Goal: Task Accomplishment & Management: Manage account settings

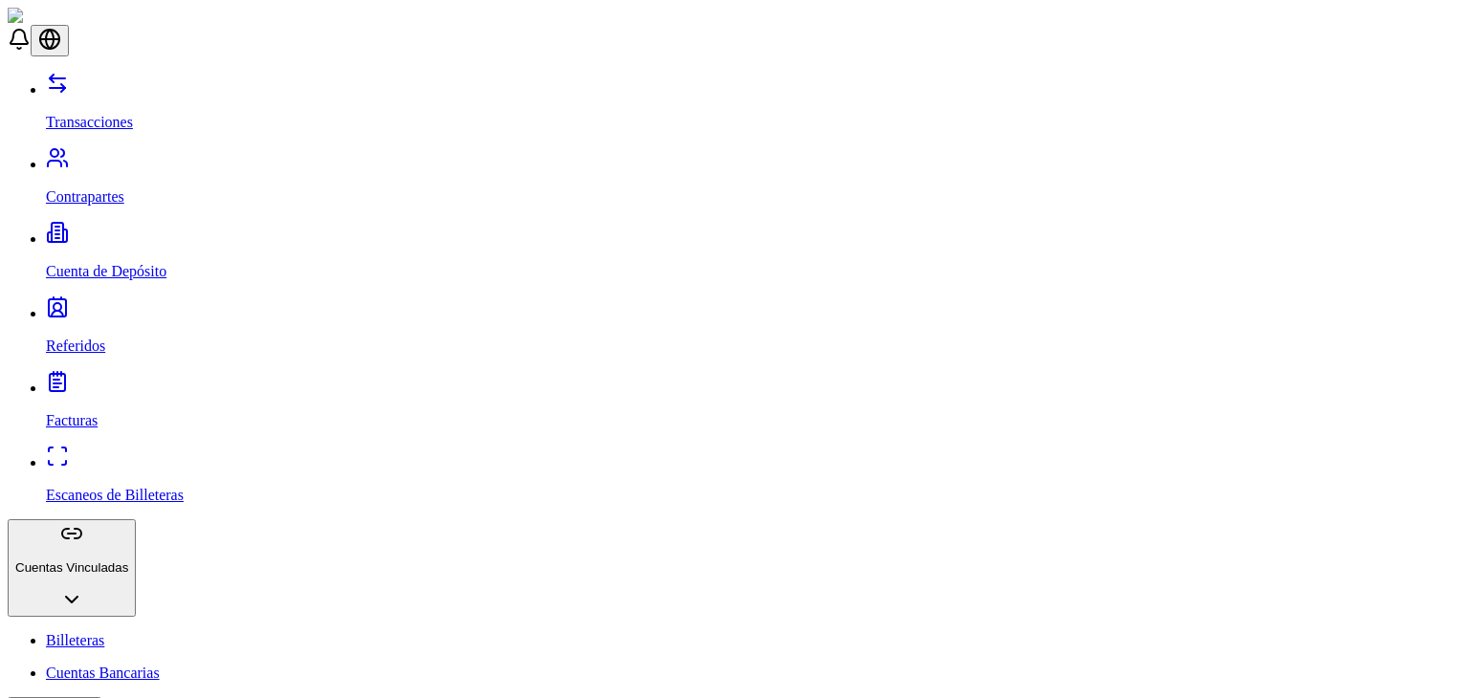
click at [138, 156] on link "Contrapartes" at bounding box center [753, 181] width 1415 height 50
click at [121, 114] on p "Transacciones" at bounding box center [753, 122] width 1415 height 17
click at [134, 156] on link "Contrapartes" at bounding box center [753, 181] width 1415 height 50
click at [151, 305] on link "Referidos" at bounding box center [753, 330] width 1415 height 50
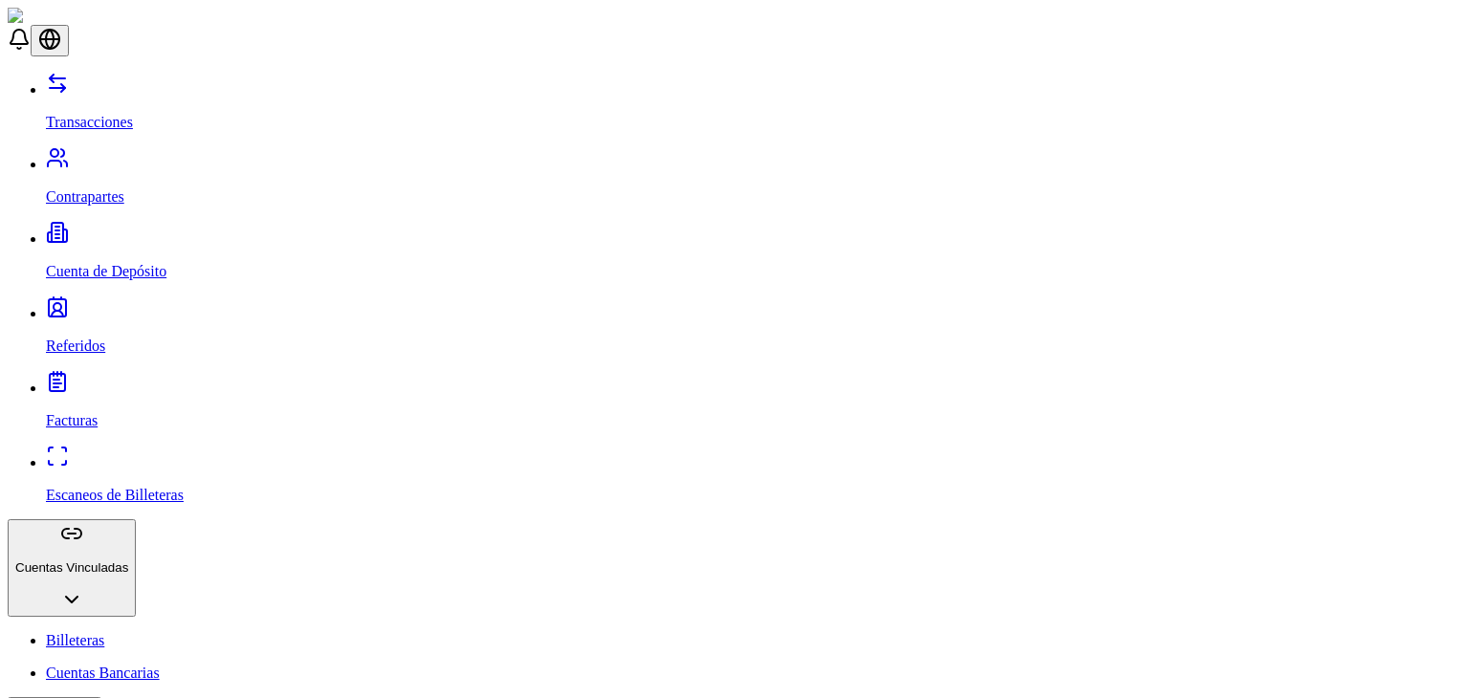
click at [151, 230] on link "Cuenta de Depósito" at bounding box center [753, 255] width 1415 height 50
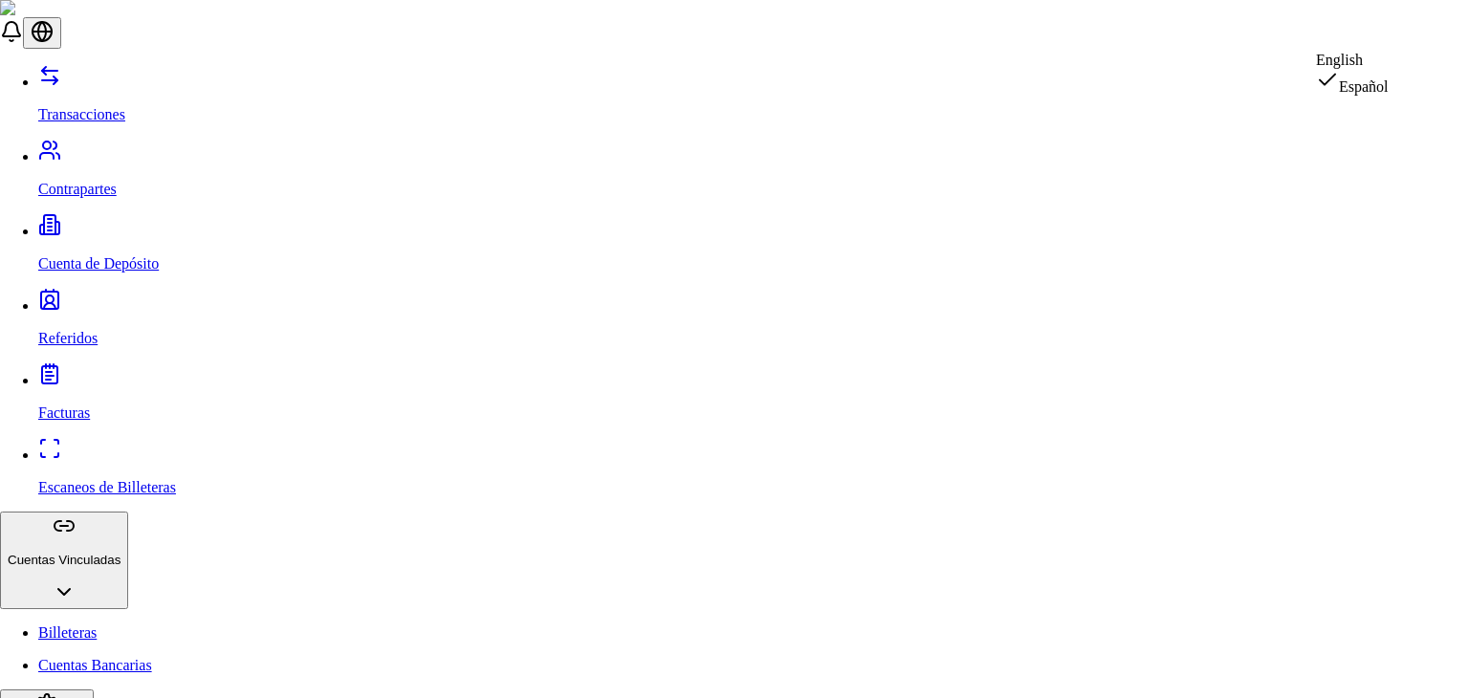
click at [1381, 69] on div "English" at bounding box center [1352, 60] width 73 height 17
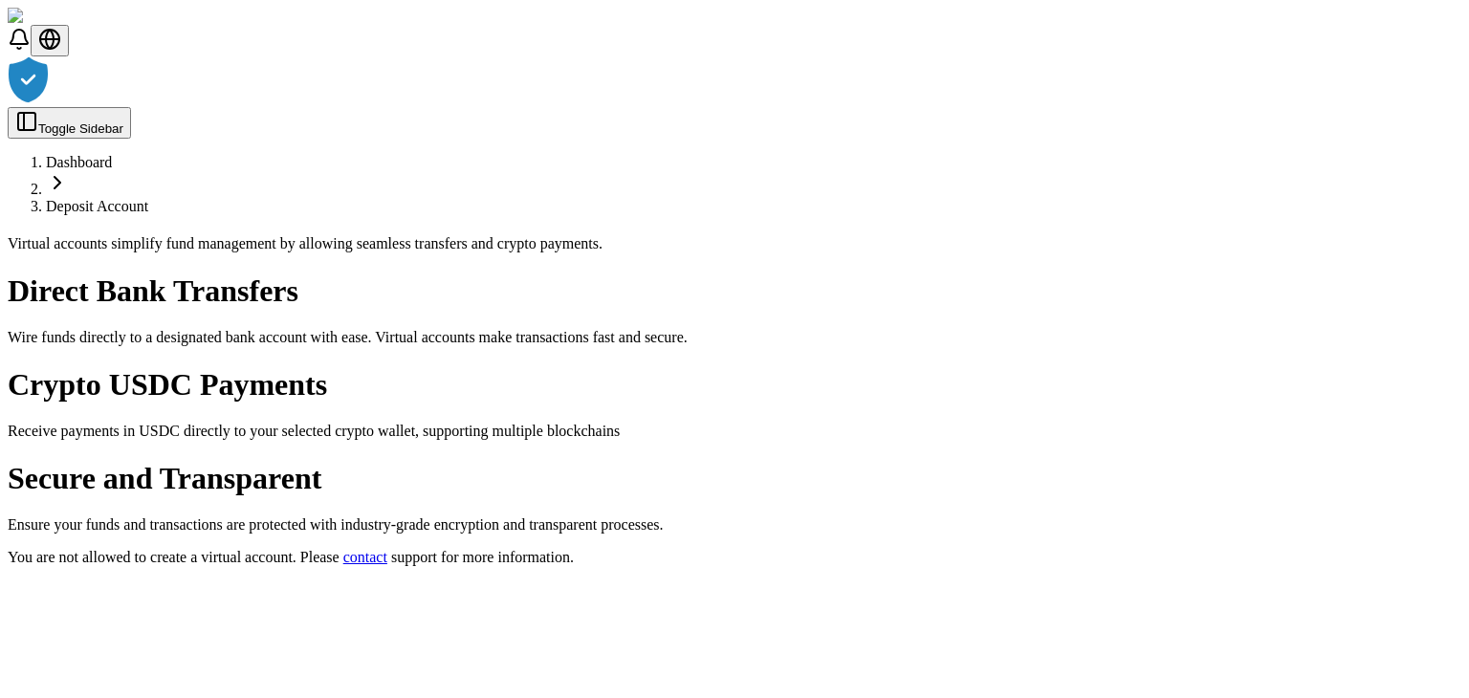
click at [679, 97] on div at bounding box center [734, 81] width 1453 height 51
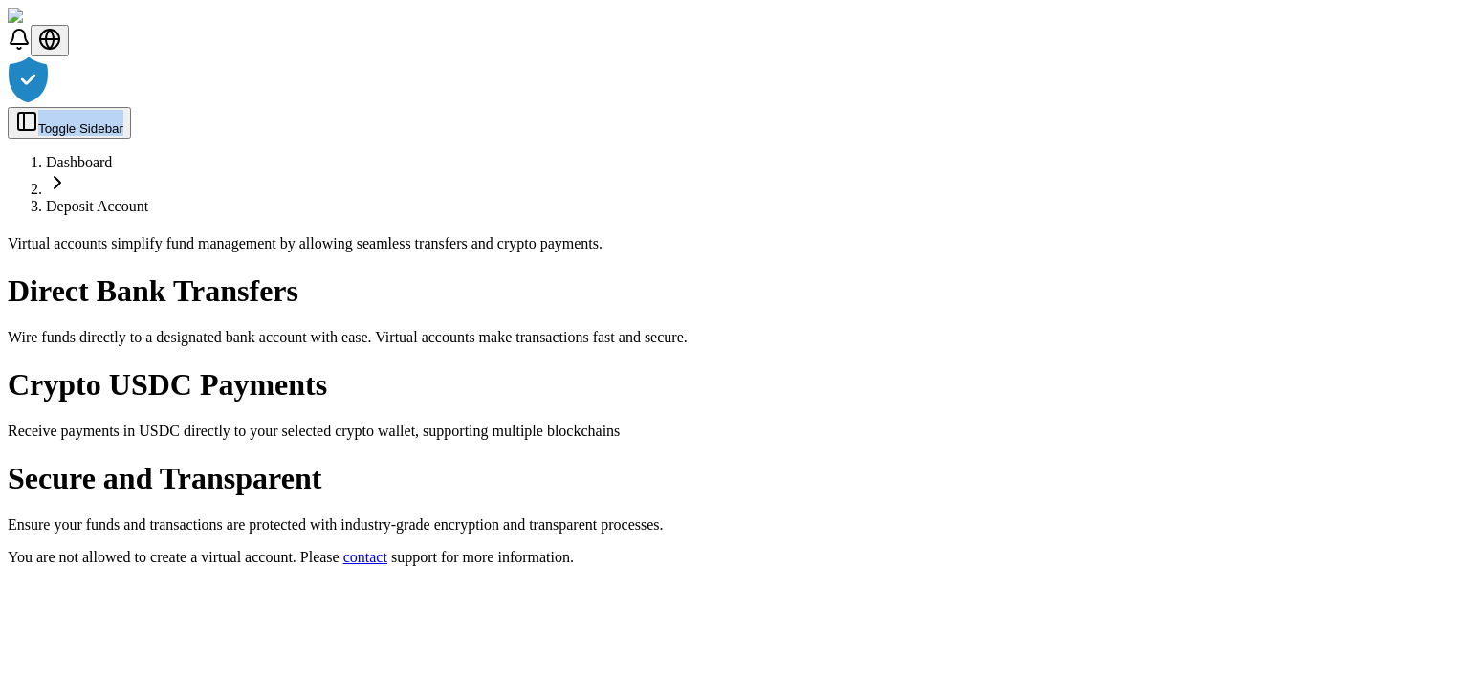
click at [679, 97] on div at bounding box center [734, 81] width 1453 height 51
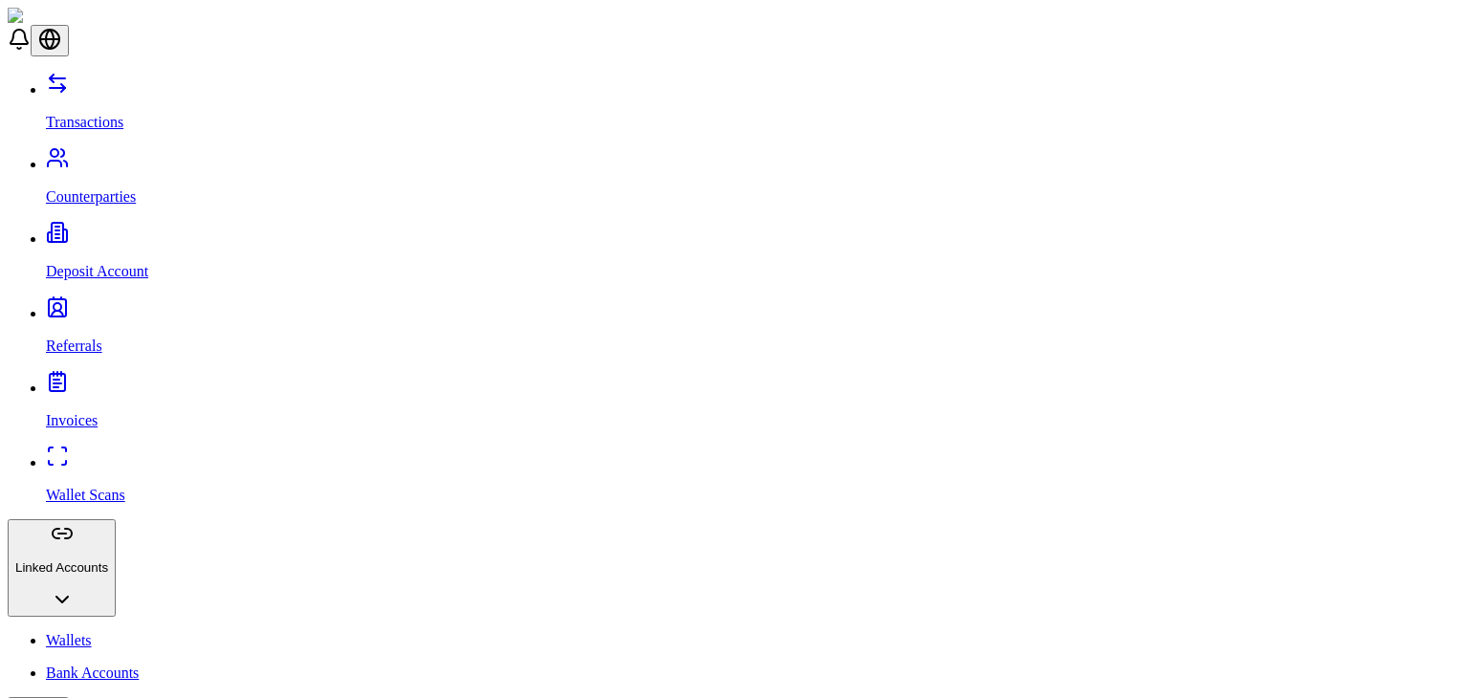
click at [53, 156] on link "Counterparties" at bounding box center [753, 181] width 1415 height 50
click at [96, 114] on p "Transactions" at bounding box center [753, 122] width 1415 height 17
click at [97, 230] on link "Deposit Account" at bounding box center [753, 255] width 1415 height 50
click at [103, 188] on p "Counterparties" at bounding box center [753, 196] width 1415 height 17
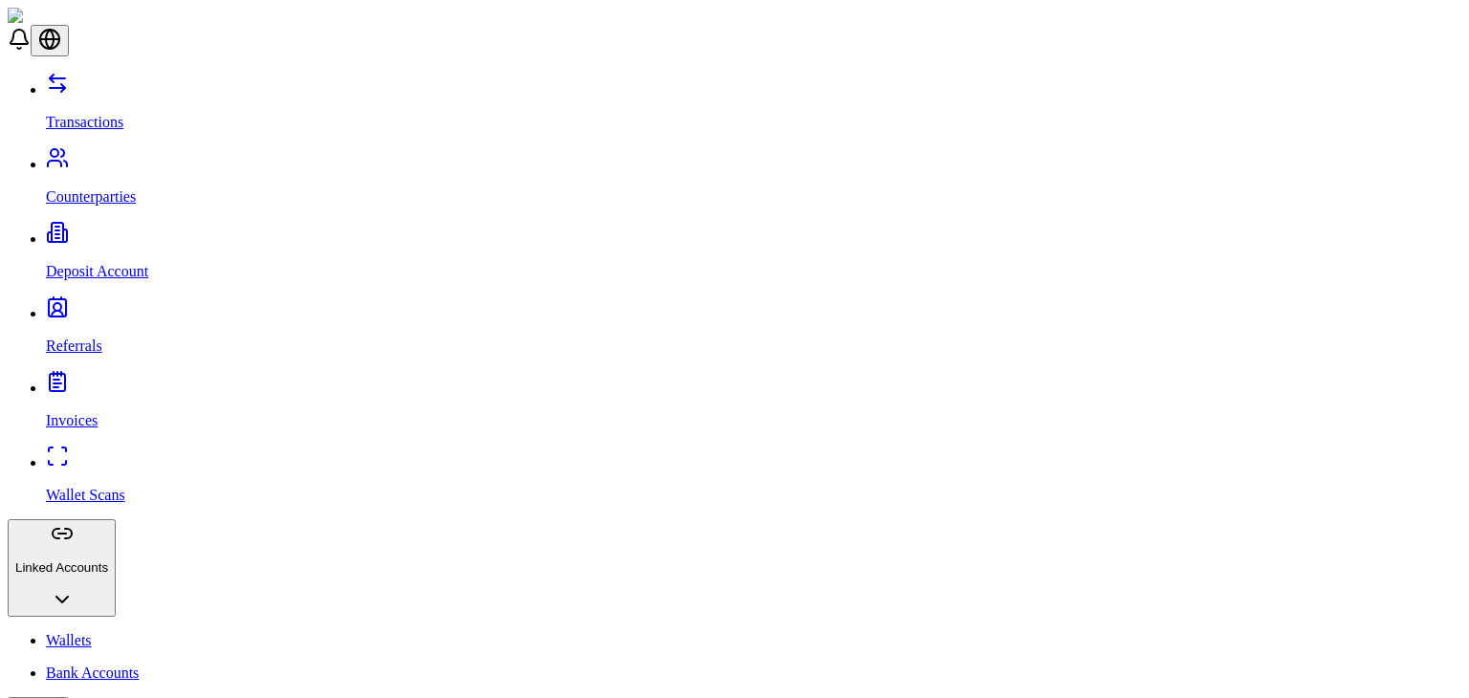
click at [104, 114] on p "Transactions" at bounding box center [753, 122] width 1415 height 17
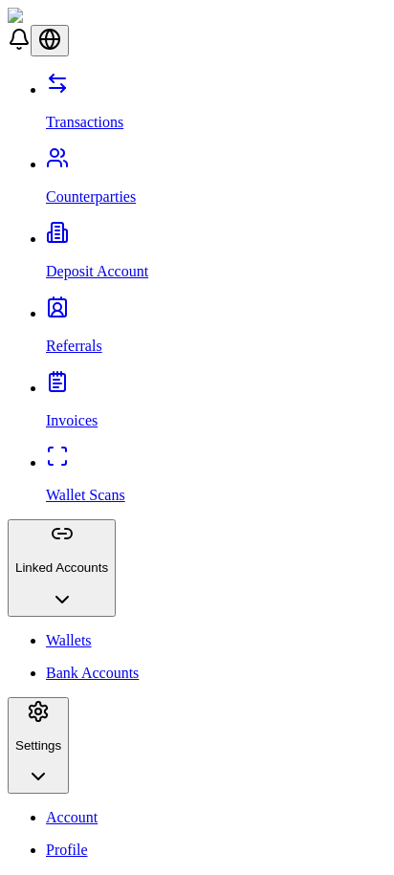
click at [93, 156] on link "Counterparties" at bounding box center [216, 181] width 340 height 50
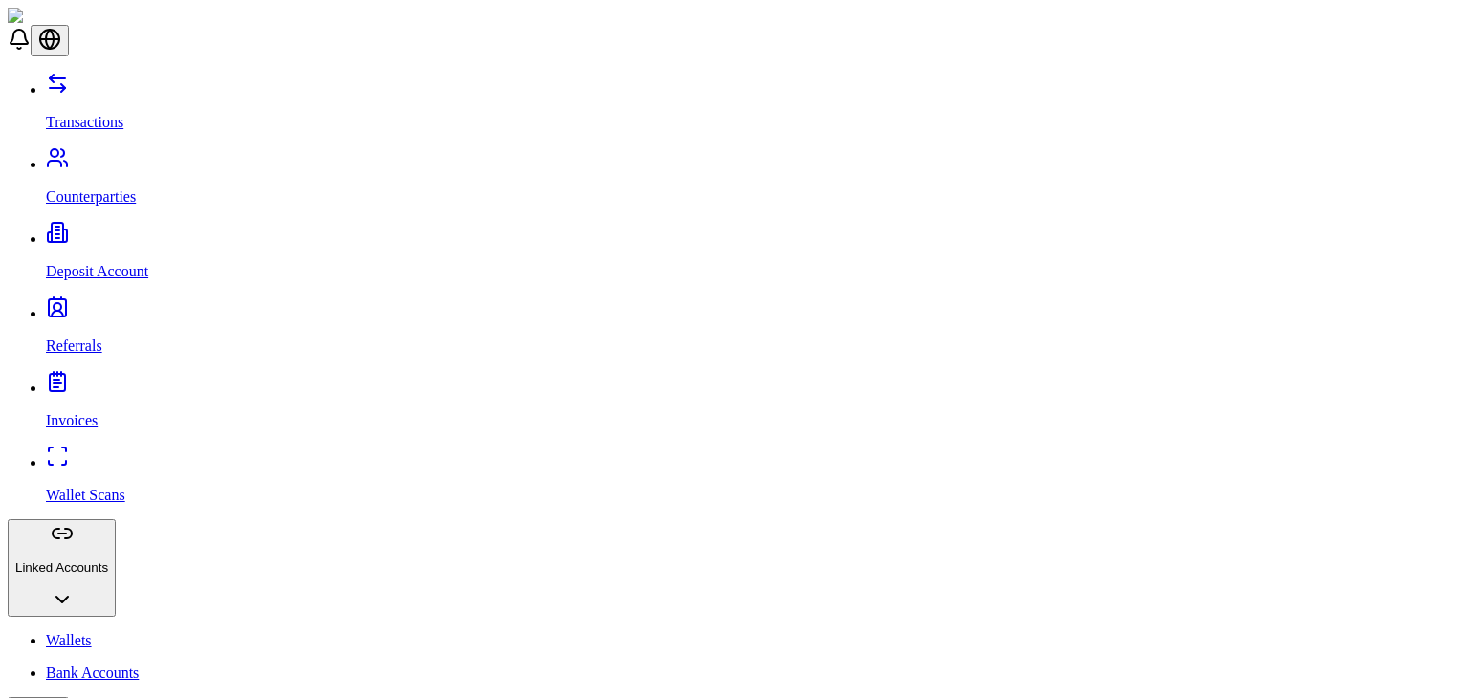
click at [129, 454] on link "Wallet Scans" at bounding box center [753, 479] width 1415 height 50
click at [150, 454] on link "Wallet Scans" at bounding box center [753, 479] width 1415 height 50
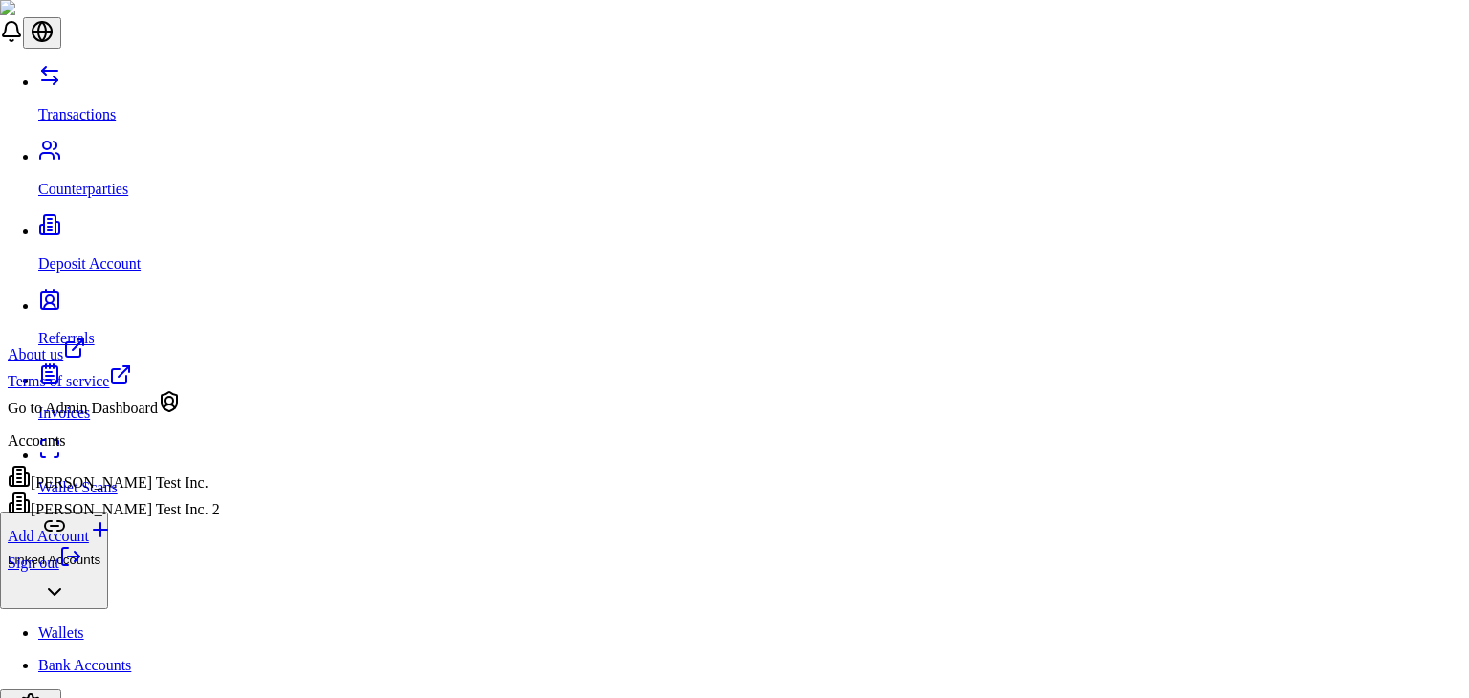
click at [82, 571] on link "Sign out" at bounding box center [45, 563] width 75 height 16
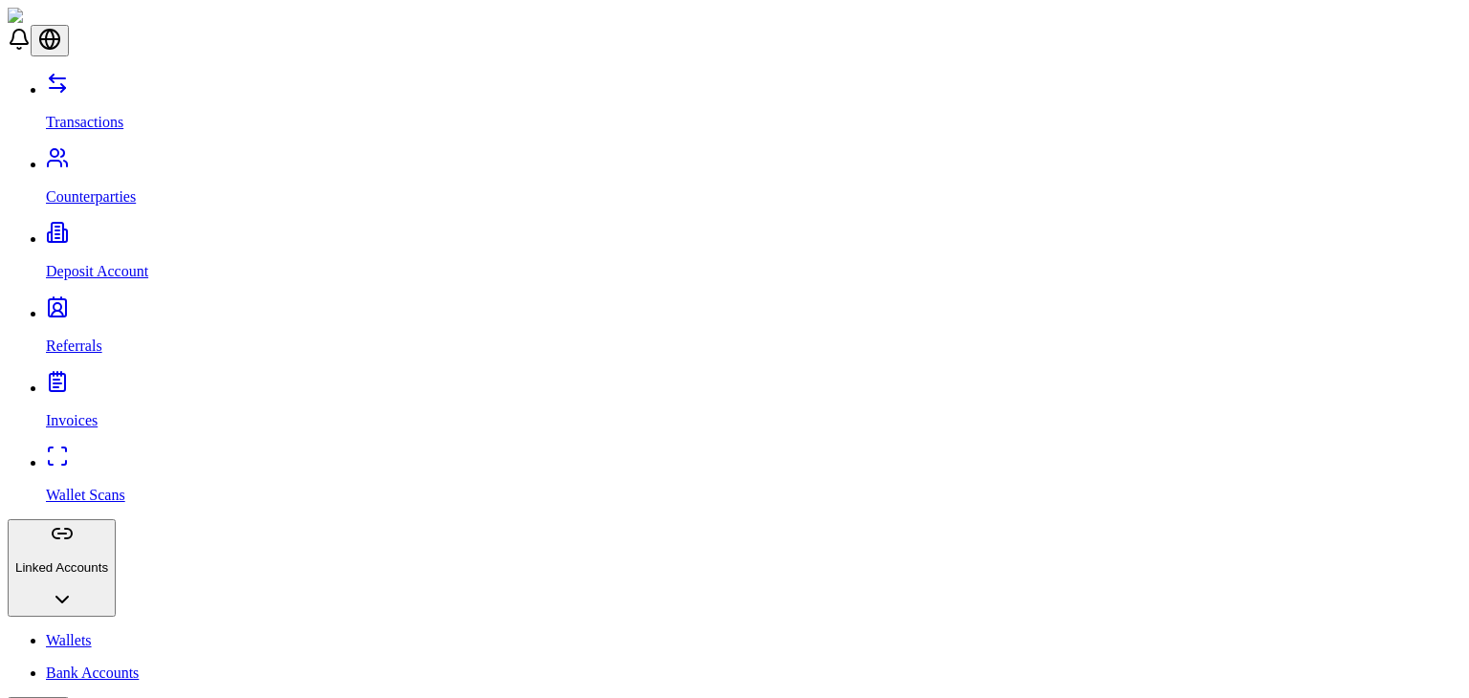
click at [80, 230] on link "Deposit Account" at bounding box center [753, 255] width 1415 height 50
click at [85, 188] on p "Counterparties" at bounding box center [753, 196] width 1415 height 17
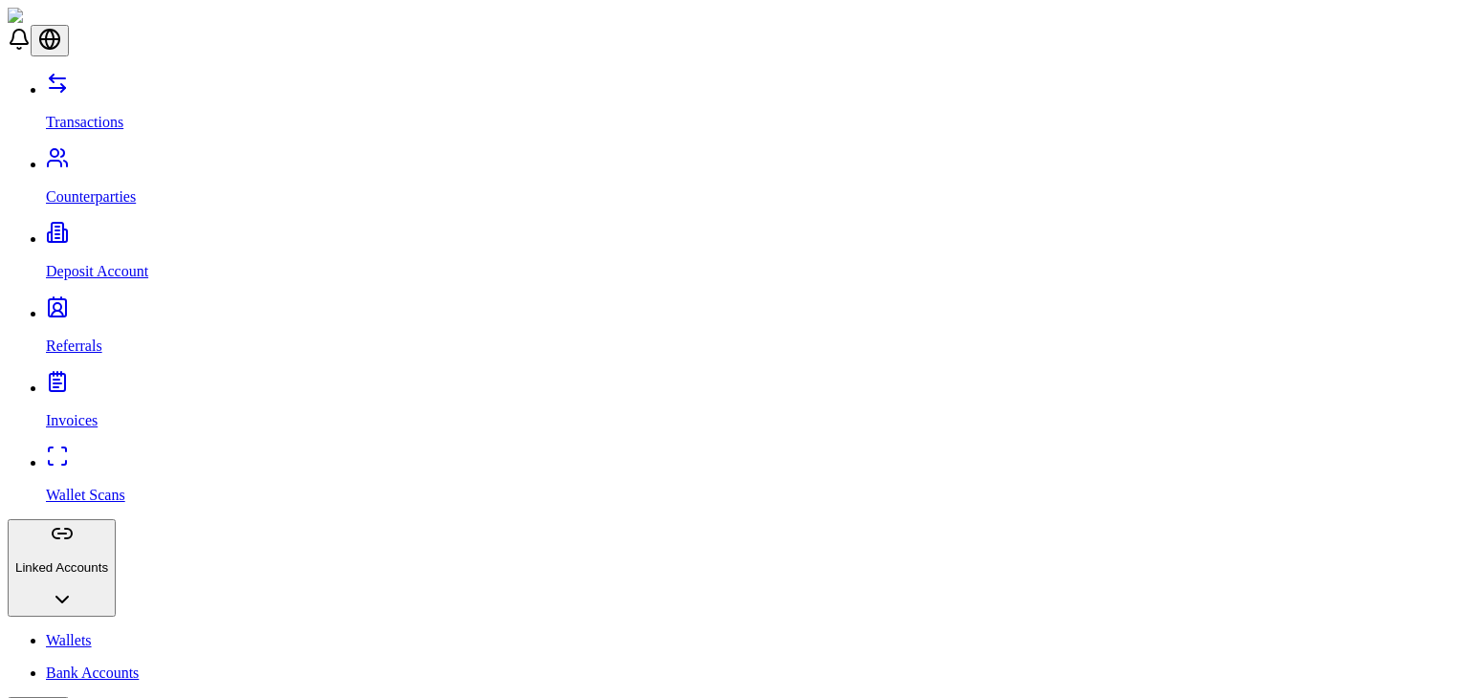
click at [108, 114] on p "Transactions" at bounding box center [753, 122] width 1415 height 17
click at [87, 412] on p "Invoices" at bounding box center [753, 420] width 1415 height 17
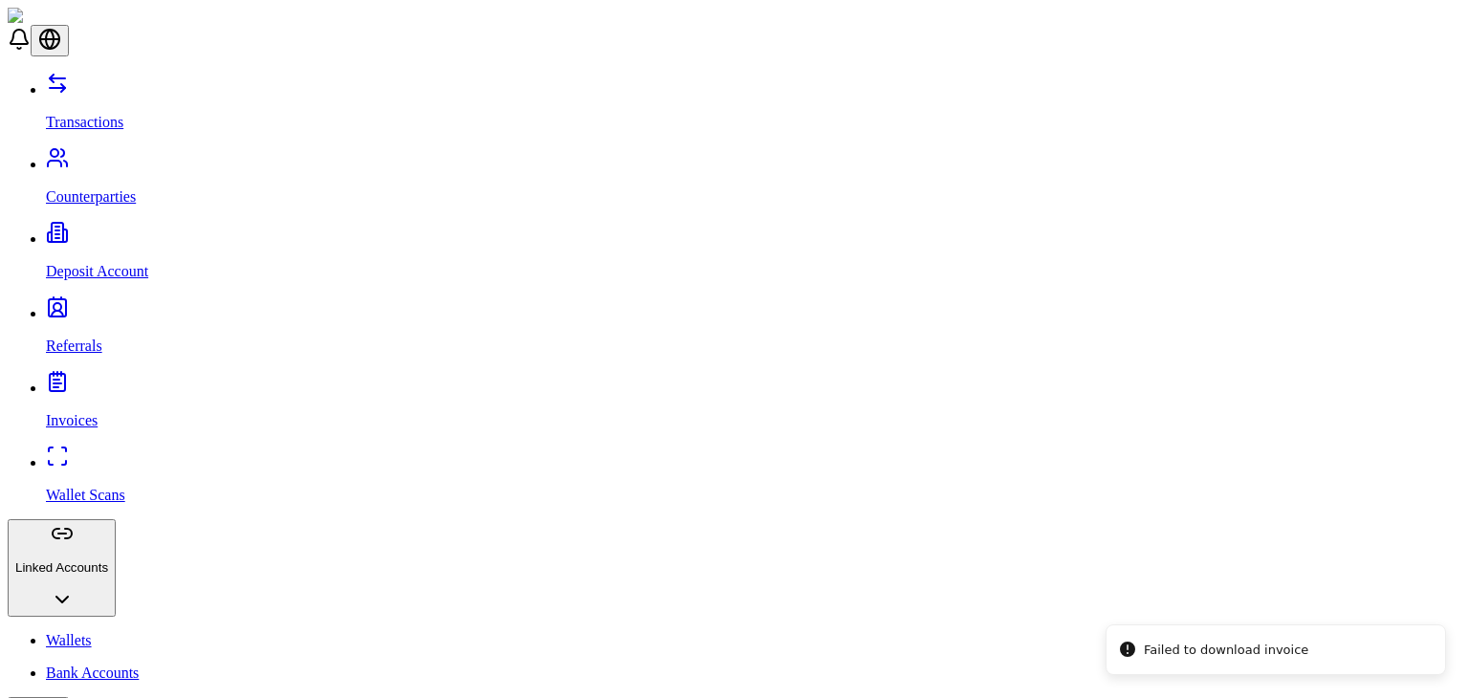
click at [140, 454] on link "Wallet Scans" at bounding box center [753, 479] width 1415 height 50
drag, startPoint x: 766, startPoint y: 220, endPoint x: 450, endPoint y: 127, distance: 328.8
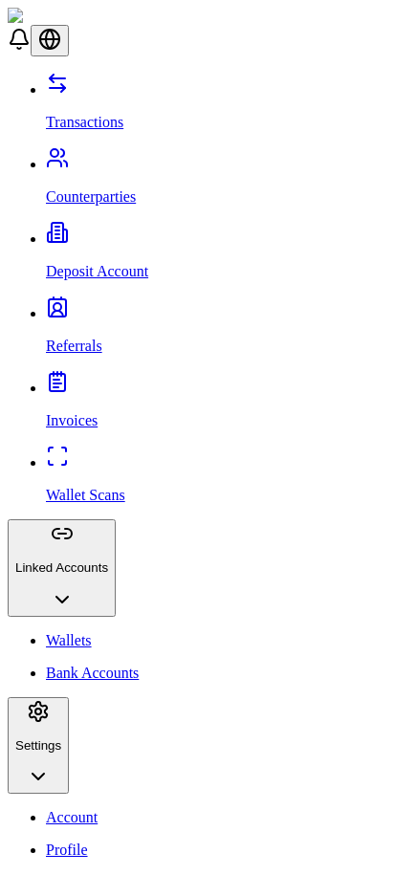
click at [95, 114] on p "Transactions" at bounding box center [216, 122] width 340 height 17
click at [96, 25] on img at bounding box center [65, 16] width 114 height 17
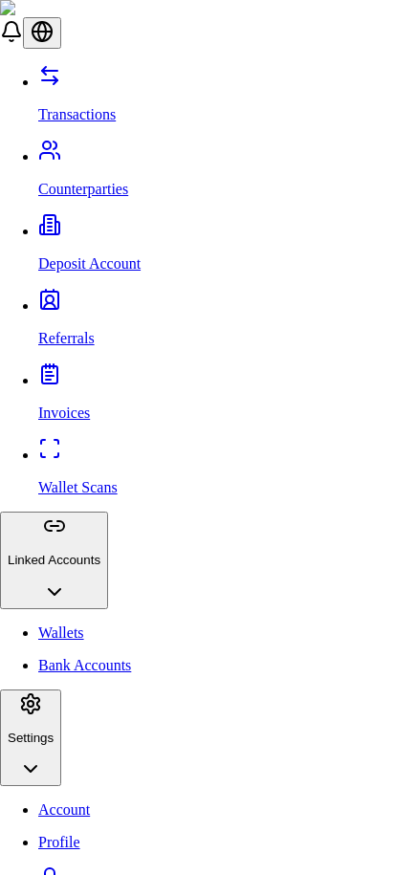
type input "*"
type input "******"
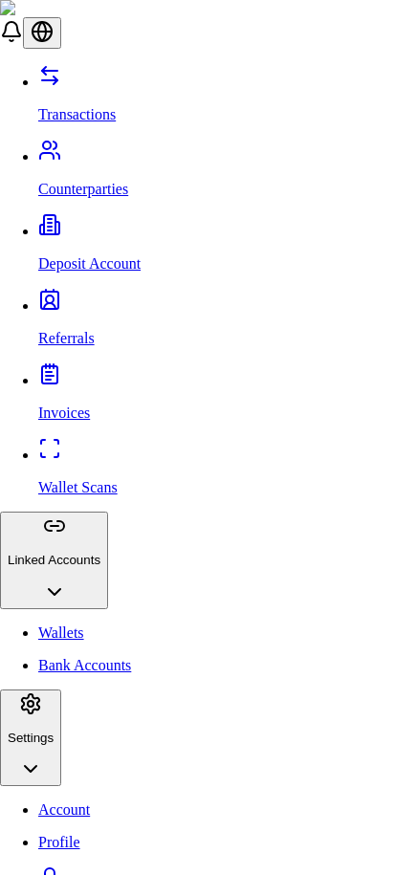
scroll to position [119, 0]
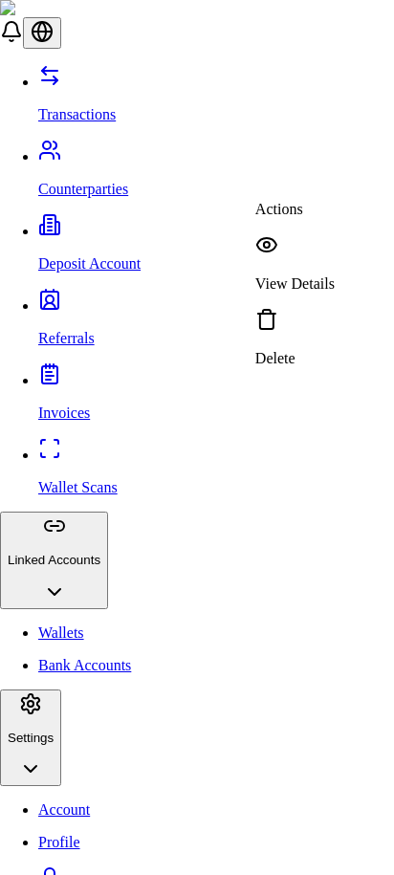
click at [330, 275] on p "View Details" at bounding box center [294, 283] width 79 height 17
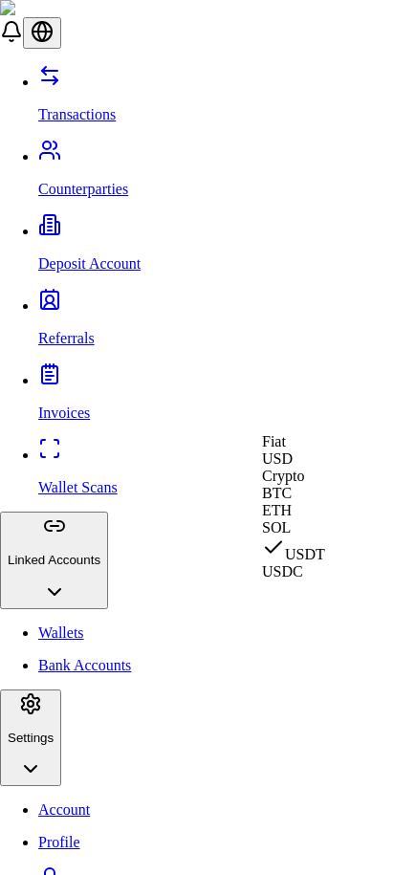
click at [284, 467] on span "USD" at bounding box center [277, 458] width 31 height 16
select select "***"
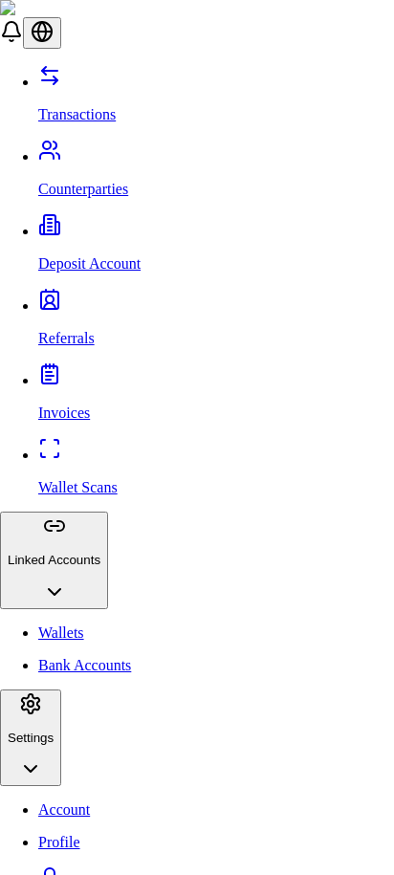
select select "****"
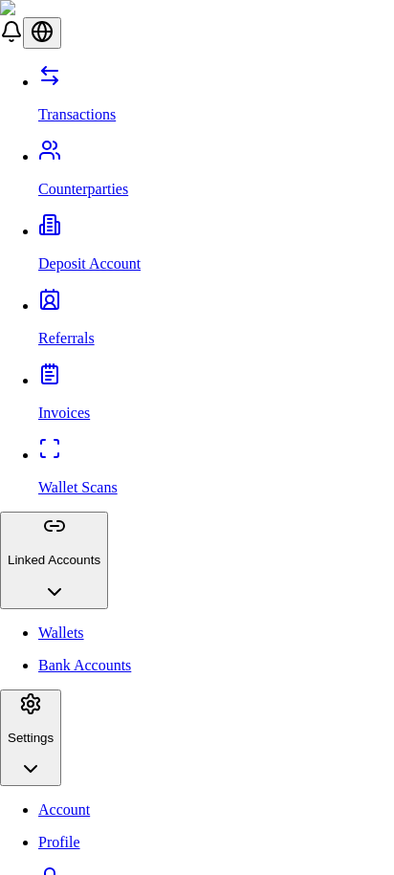
type input "******"
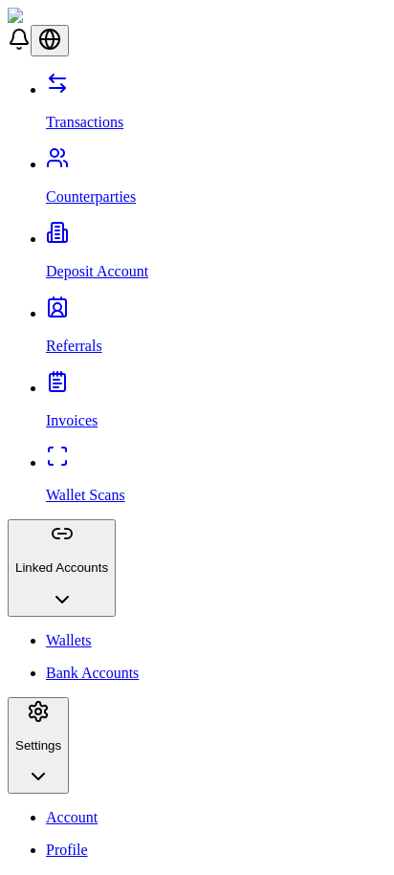
click at [381, 72] on div at bounding box center [197, 72] width 379 height 0
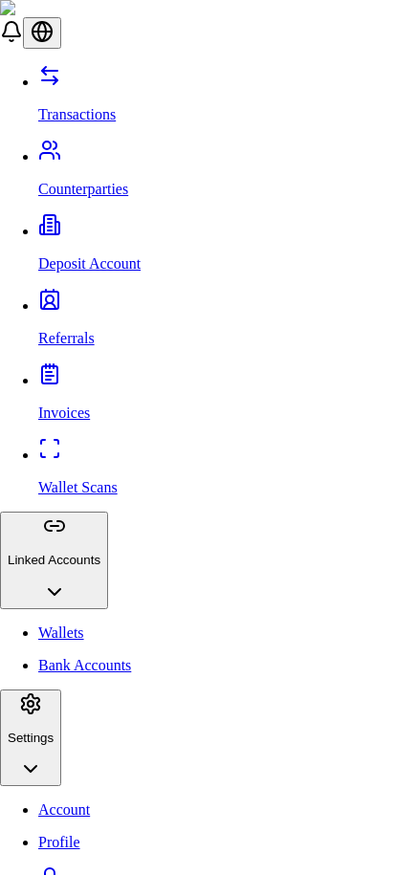
type input "***"
type input "*****"
type input "******"
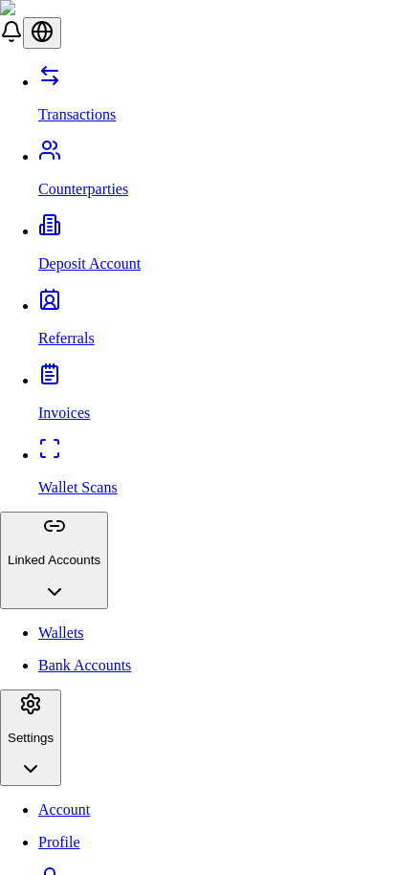
scroll to position [0, 0]
type input "**********"
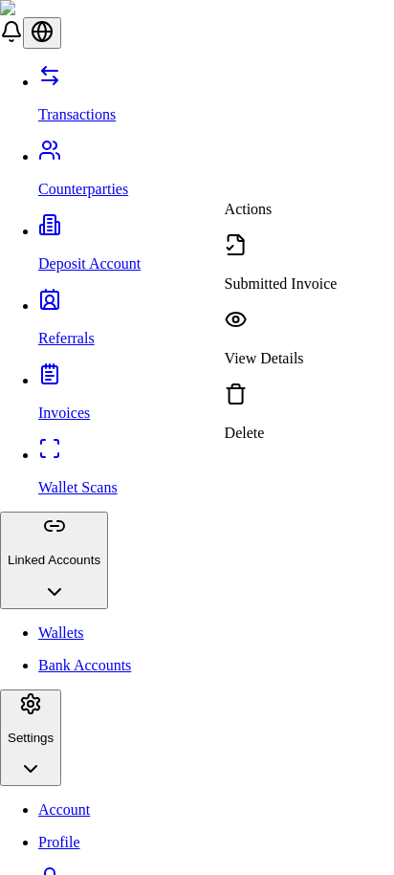
click at [310, 350] on p "View Details" at bounding box center [281, 358] width 113 height 17
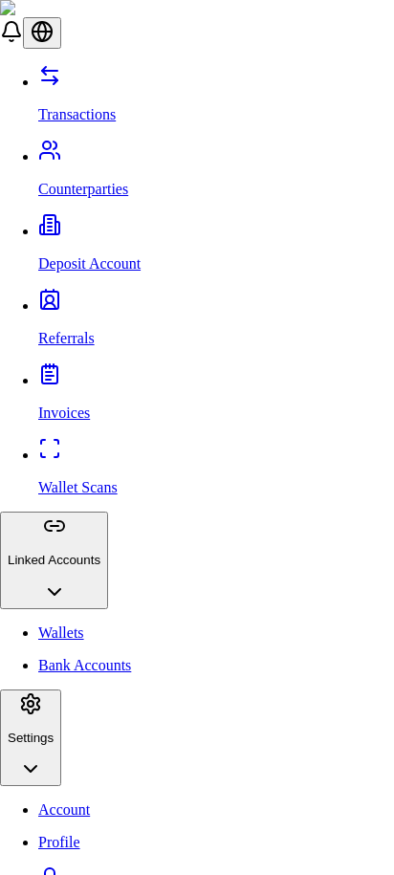
scroll to position [79, 0]
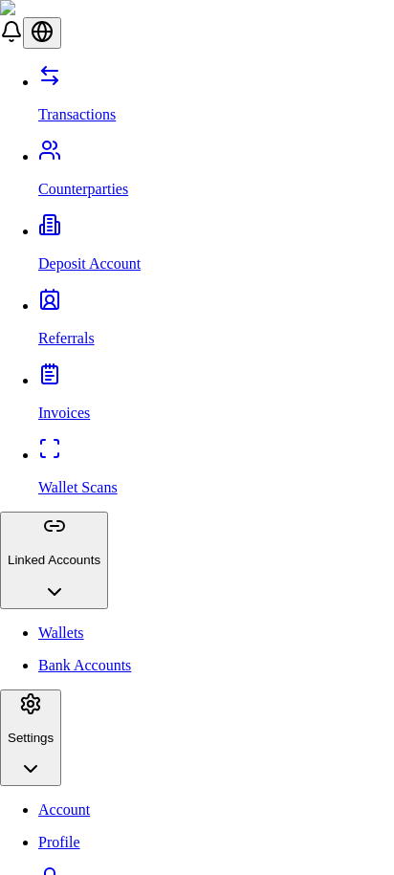
scroll to position [33, 0]
type input "******"
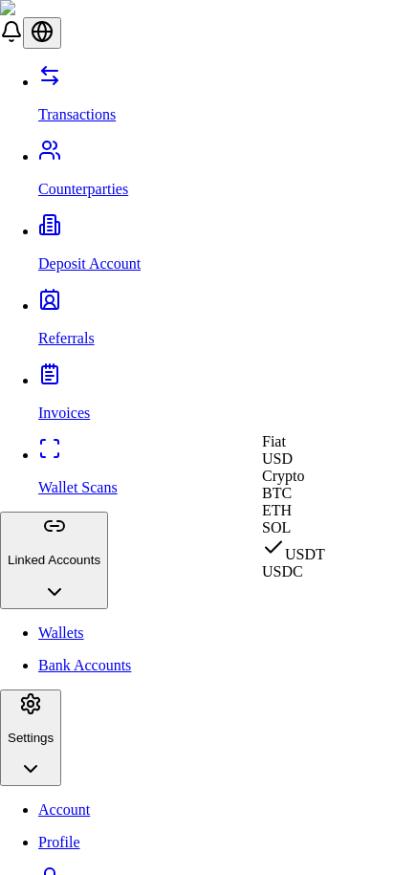
click at [290, 468] on div "USD" at bounding box center [293, 458] width 63 height 17
select select "***"
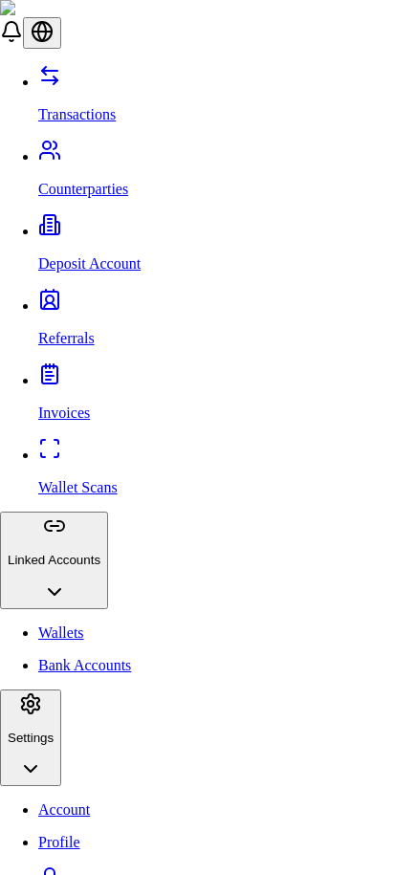
select select "****"
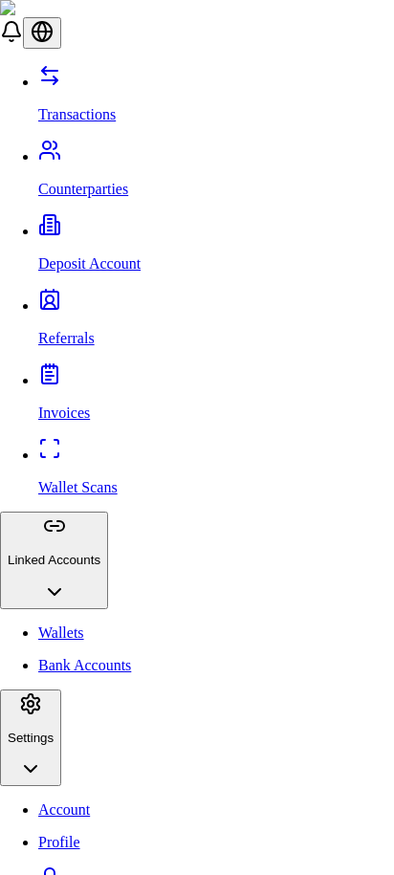
click at [293, 308] on div "Delete" at bounding box center [294, 337] width 79 height 59
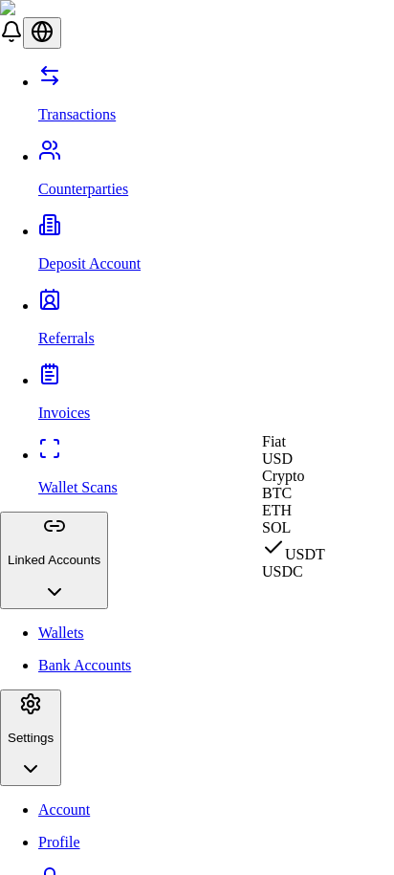
click at [293, 467] on span "USD" at bounding box center [277, 458] width 31 height 16
select select "***"
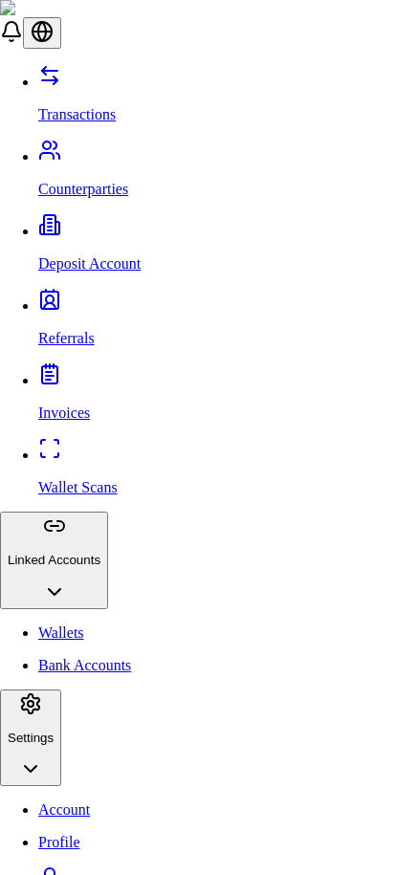
select select "****"
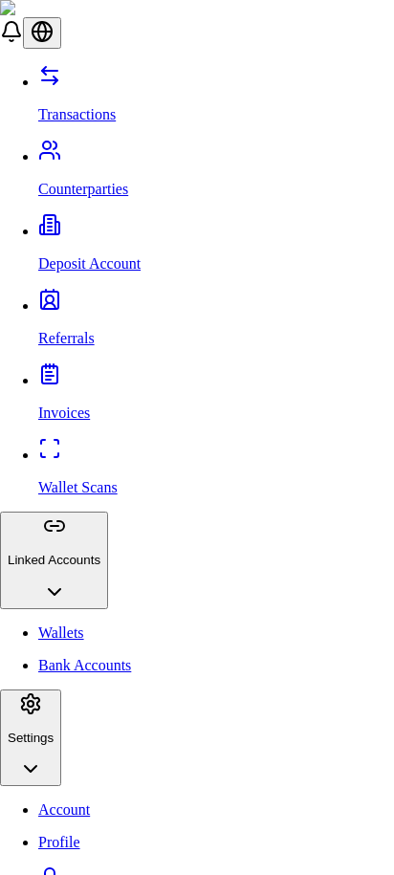
type input "******"
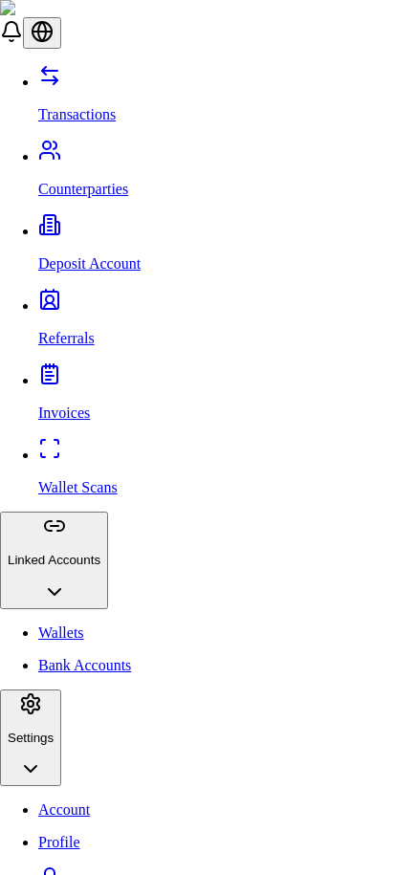
type input "**********"
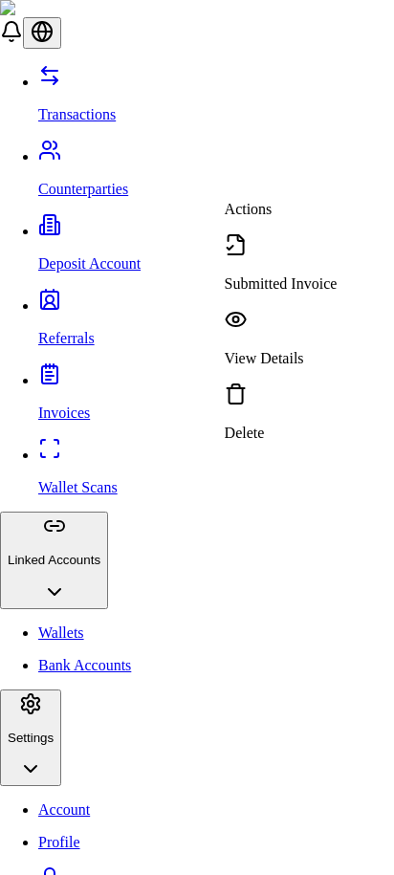
click at [298, 275] on p "Submitted Invoice" at bounding box center [281, 283] width 113 height 17
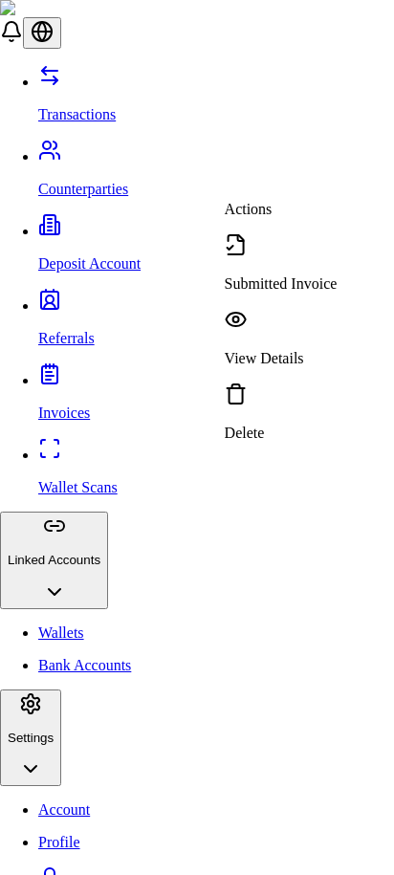
click at [304, 275] on p "Submitted Invoice" at bounding box center [281, 283] width 113 height 17
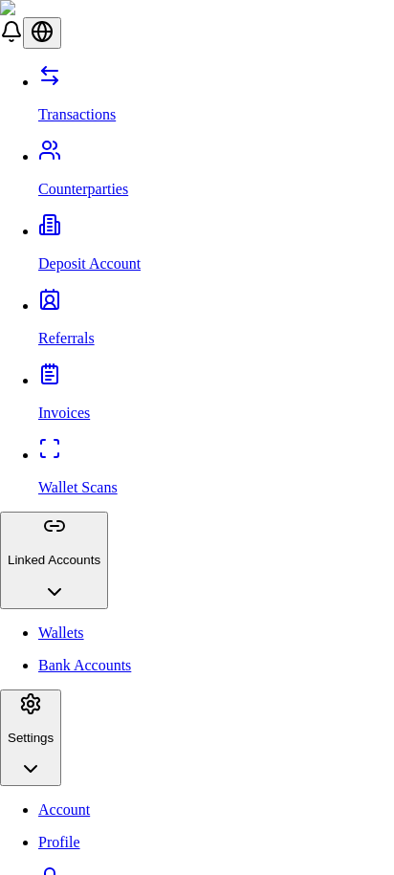
scroll to position [68, 0]
type input "****"
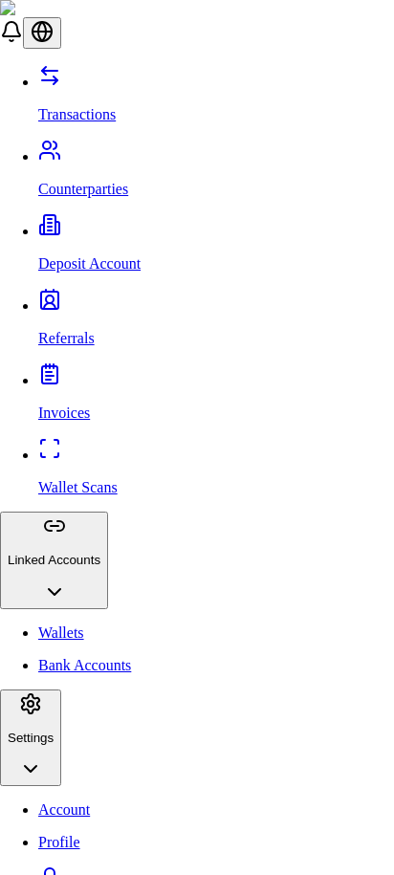
type input "**********"
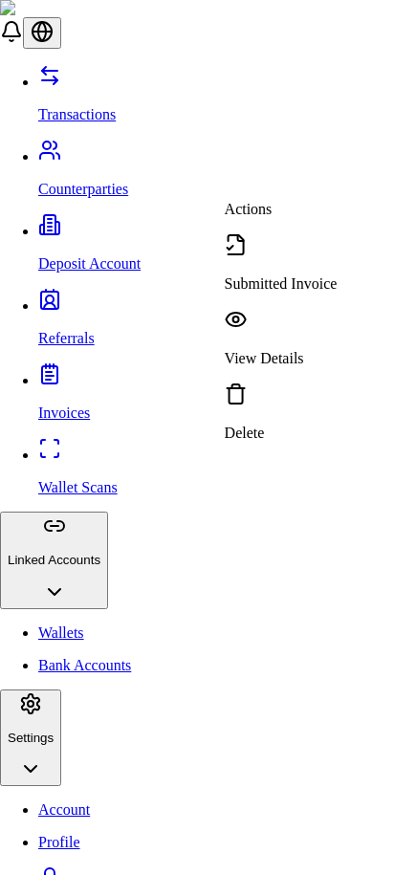
click at [296, 275] on p "Submitted Invoice" at bounding box center [281, 283] width 113 height 17
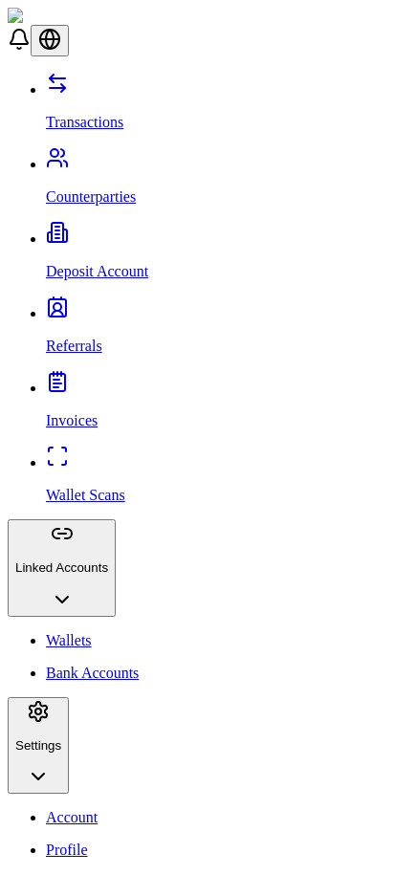
click at [65, 632] on p "Wallets" at bounding box center [216, 640] width 340 height 17
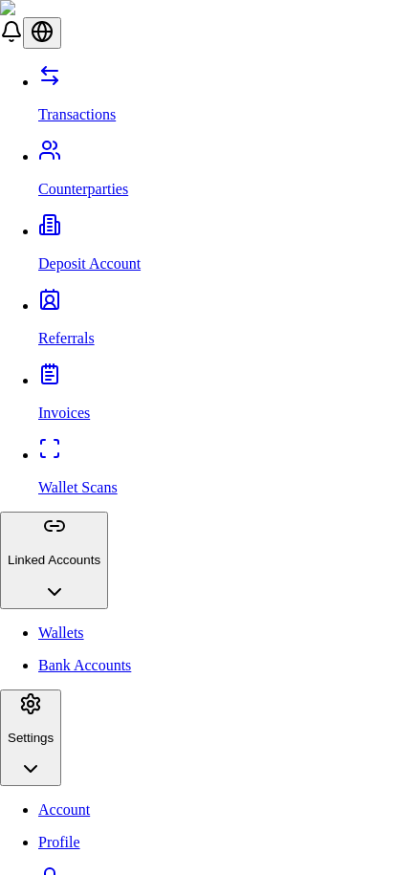
scroll to position [306, 0]
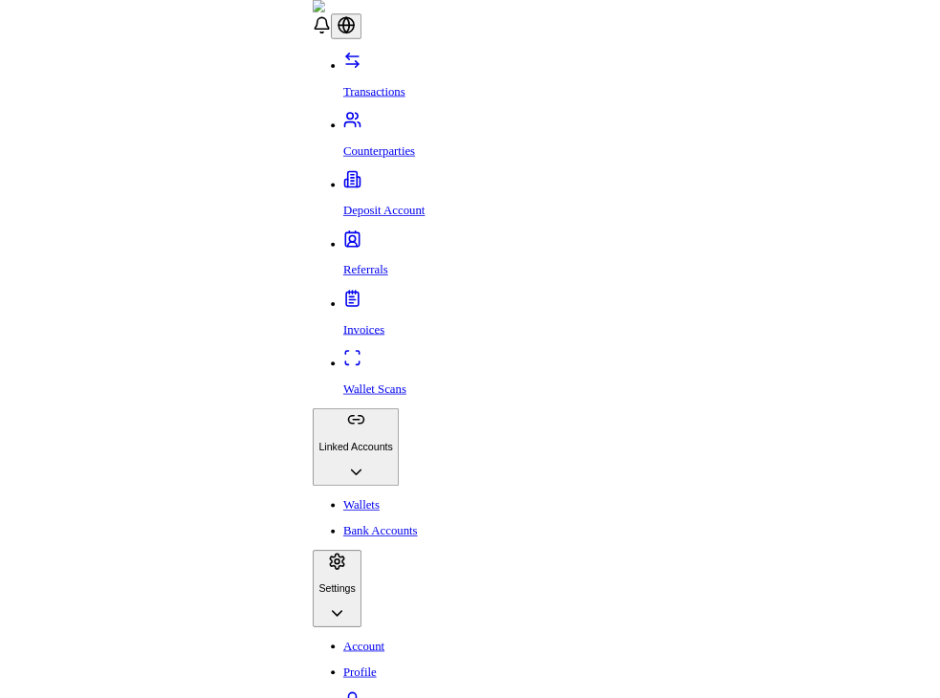
scroll to position [0, 0]
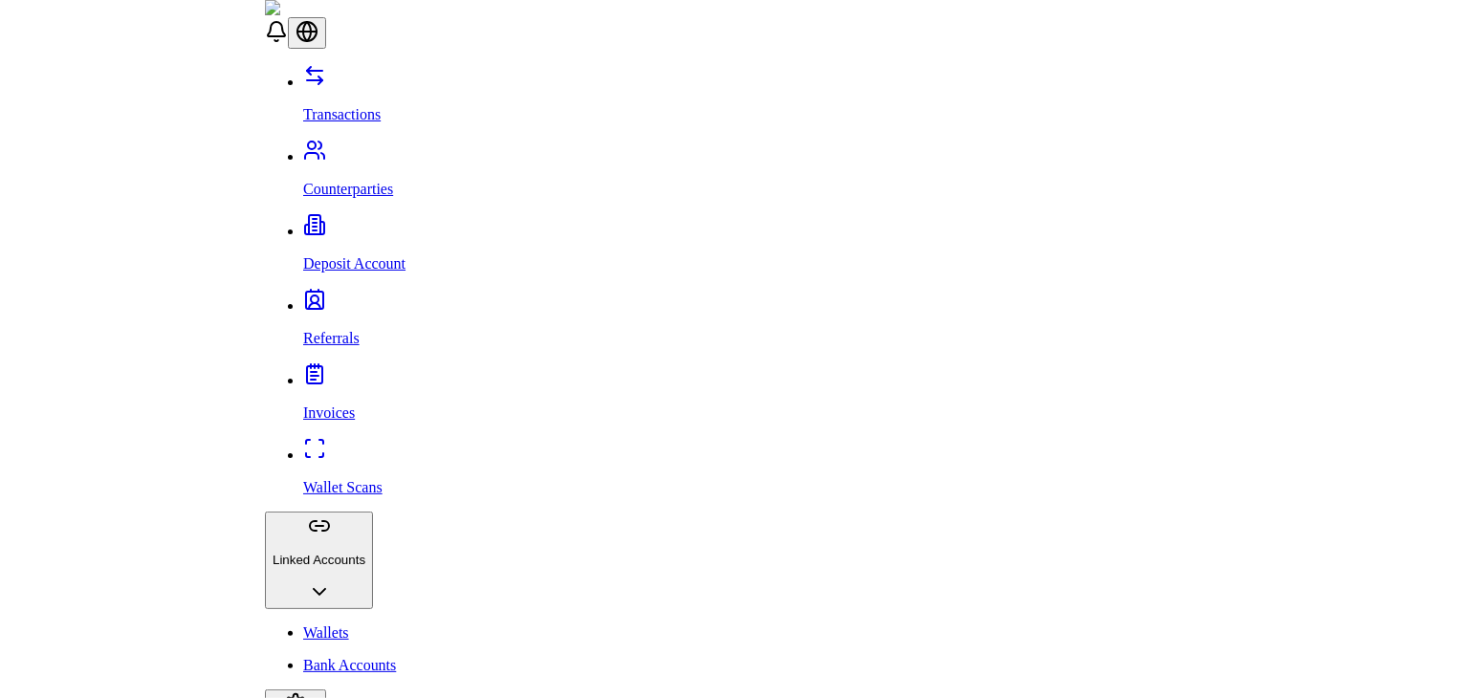
scroll to position [121, 0]
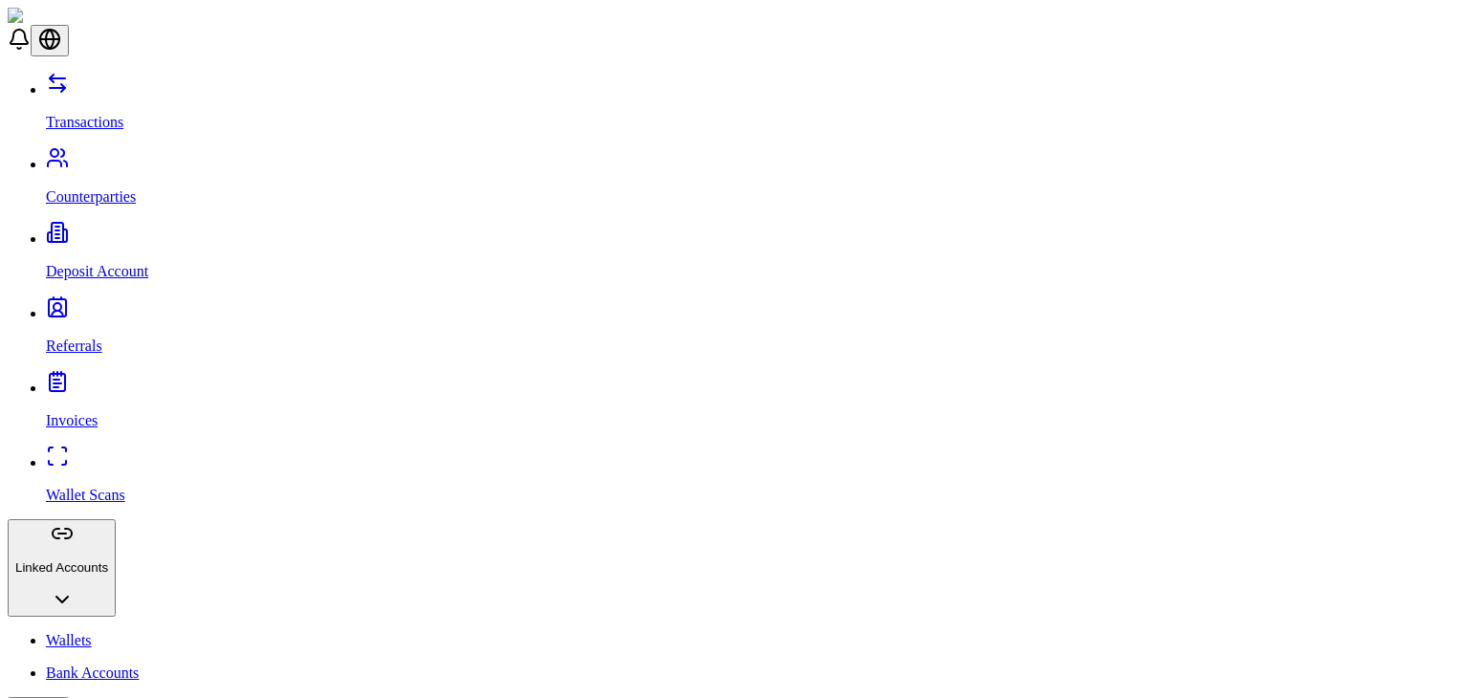
click at [67, 188] on p "Counterparties" at bounding box center [753, 196] width 1415 height 17
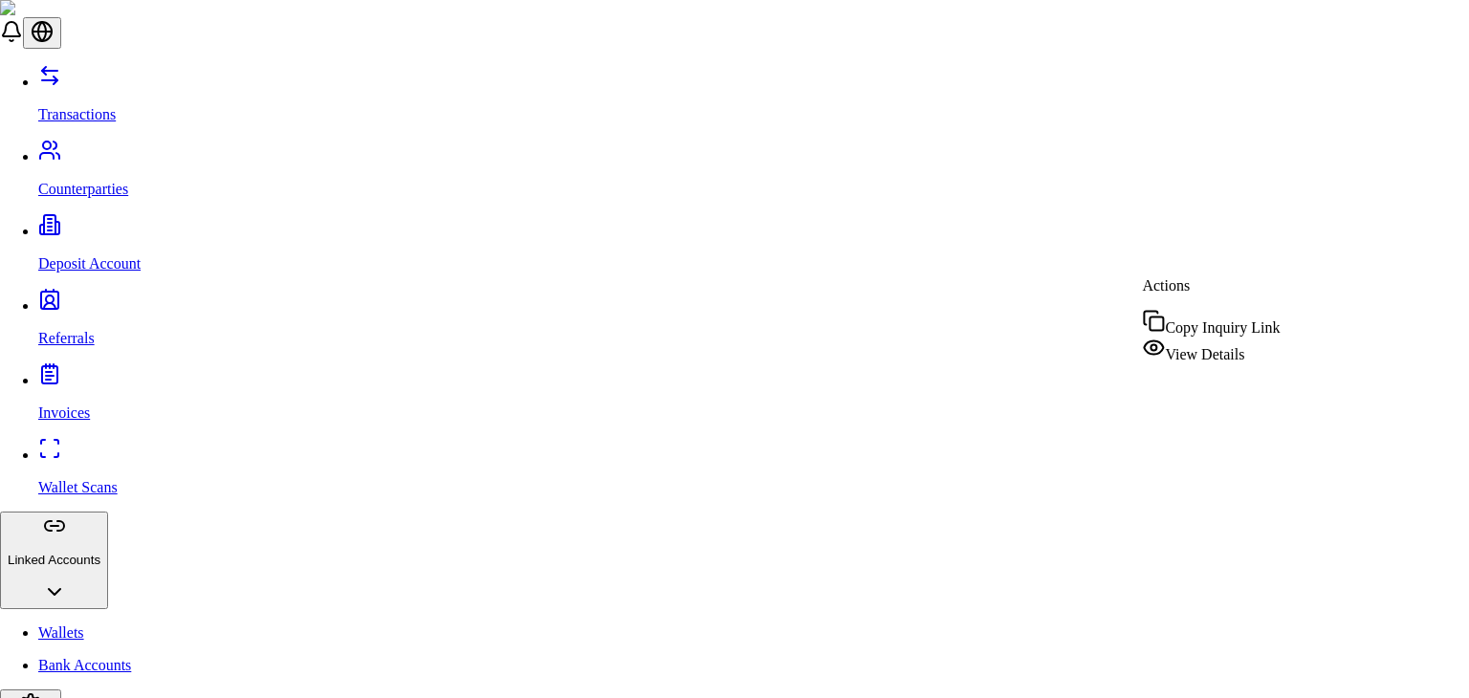
click at [1170, 358] on div "View Details" at bounding box center [1211, 350] width 138 height 27
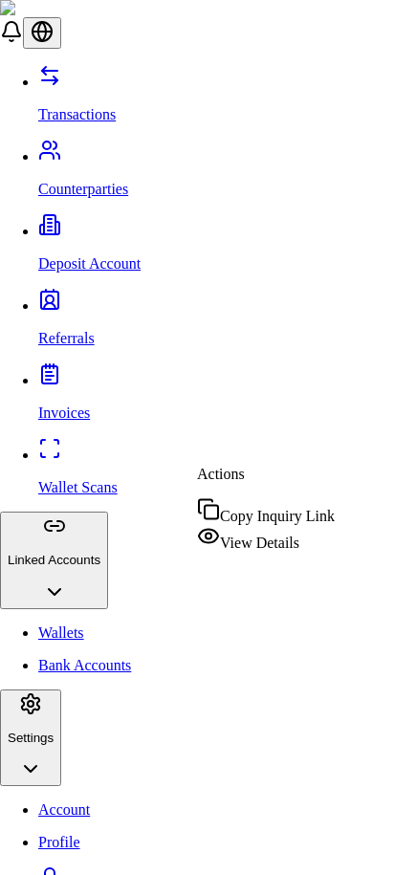
click at [260, 549] on div "View Details" at bounding box center [266, 538] width 138 height 27
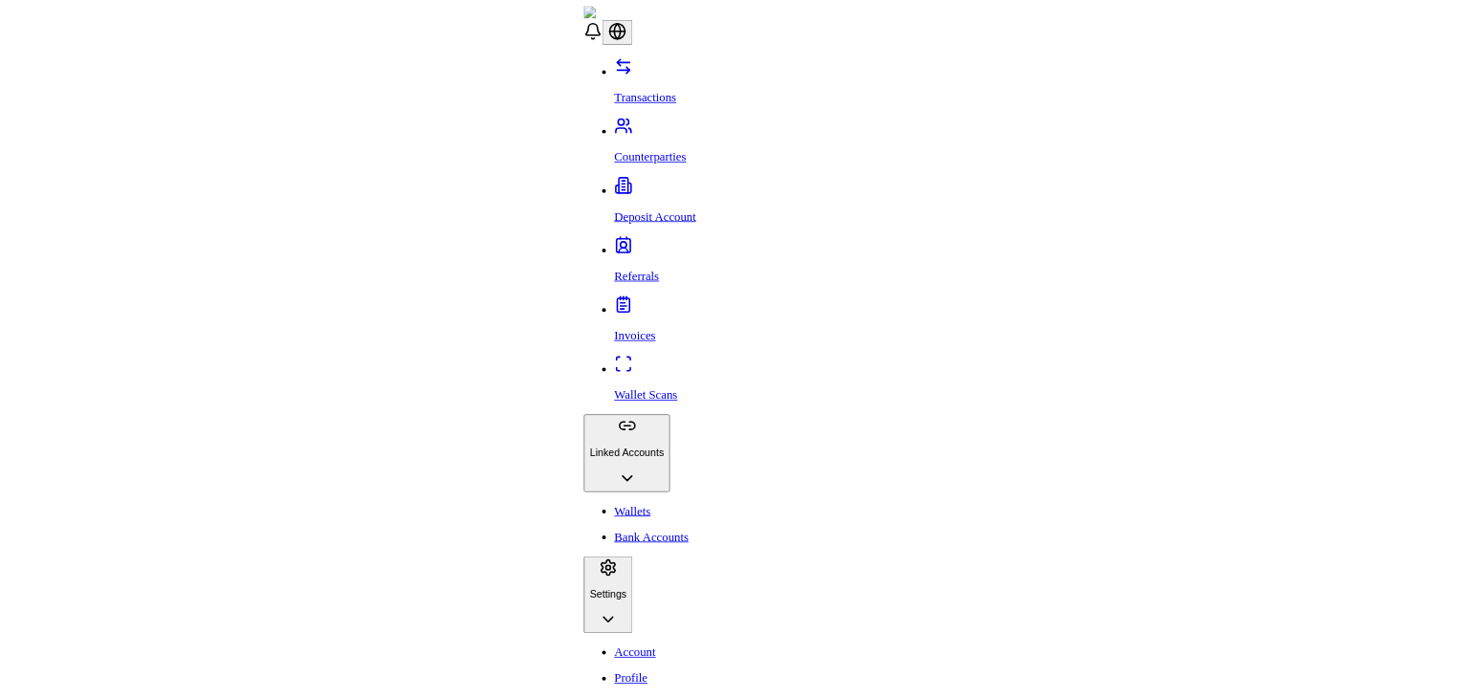
scroll to position [86, 0]
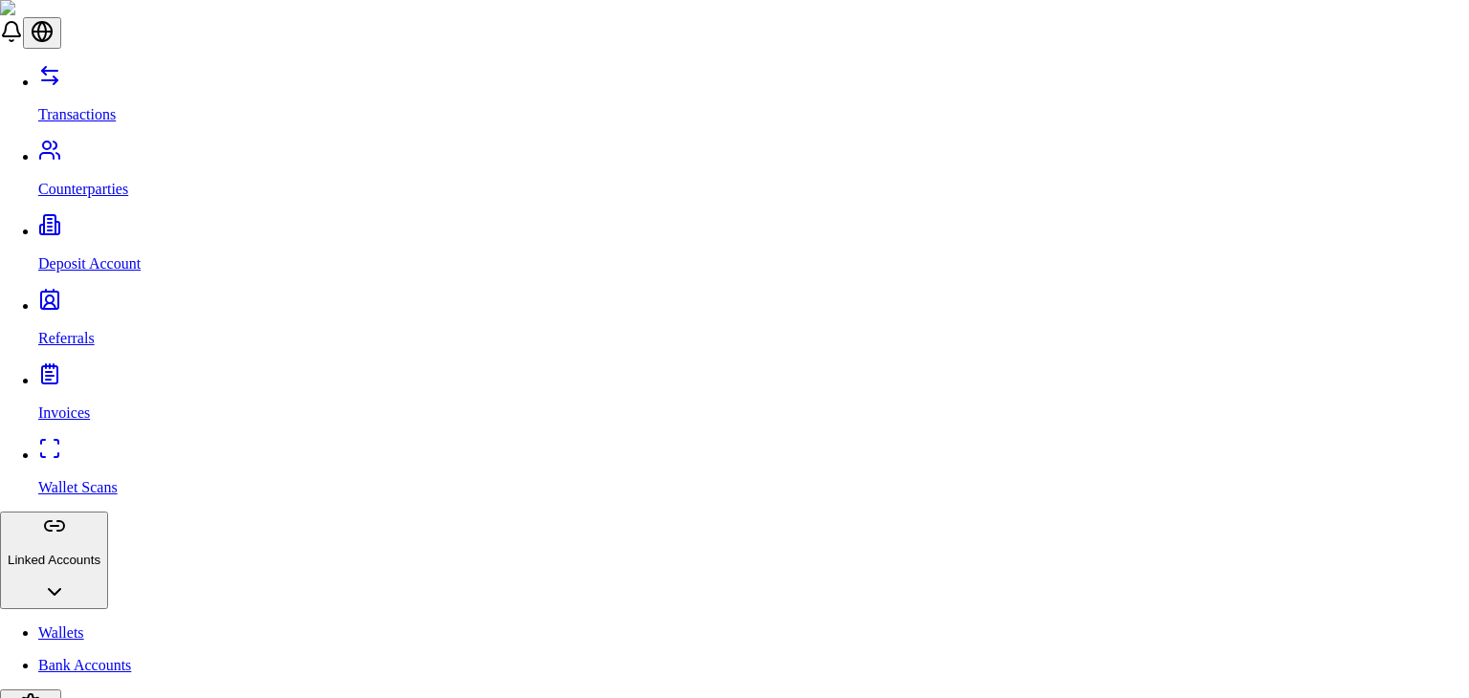
type input "**********"
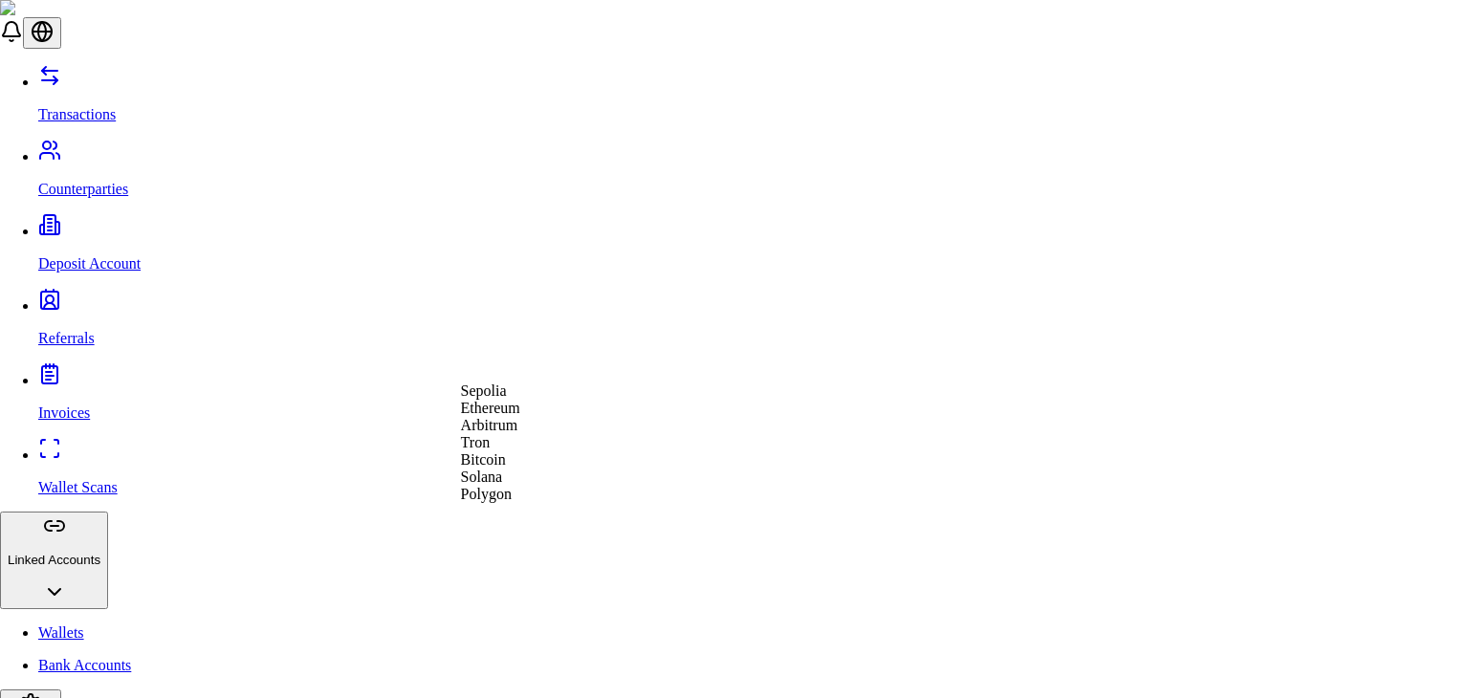
select select "********"
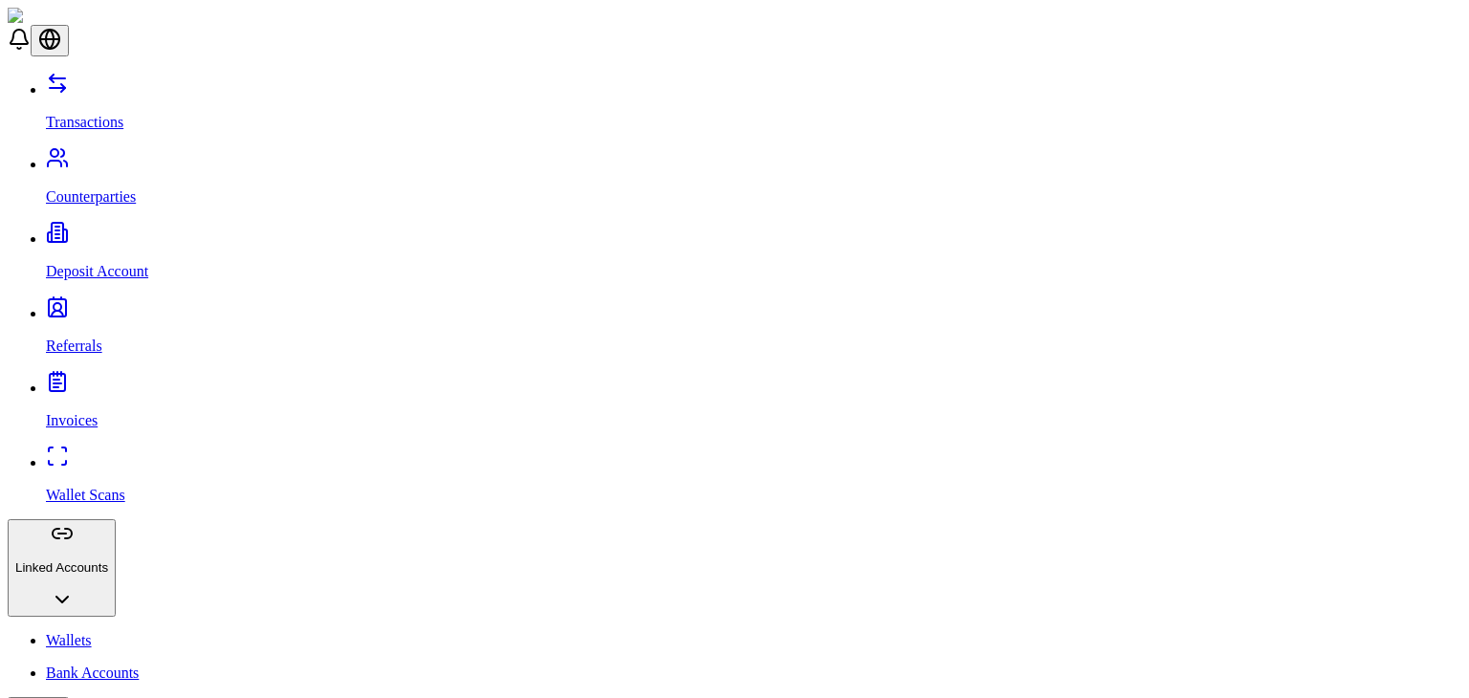
click at [107, 632] on link "Wallets" at bounding box center [753, 640] width 1415 height 17
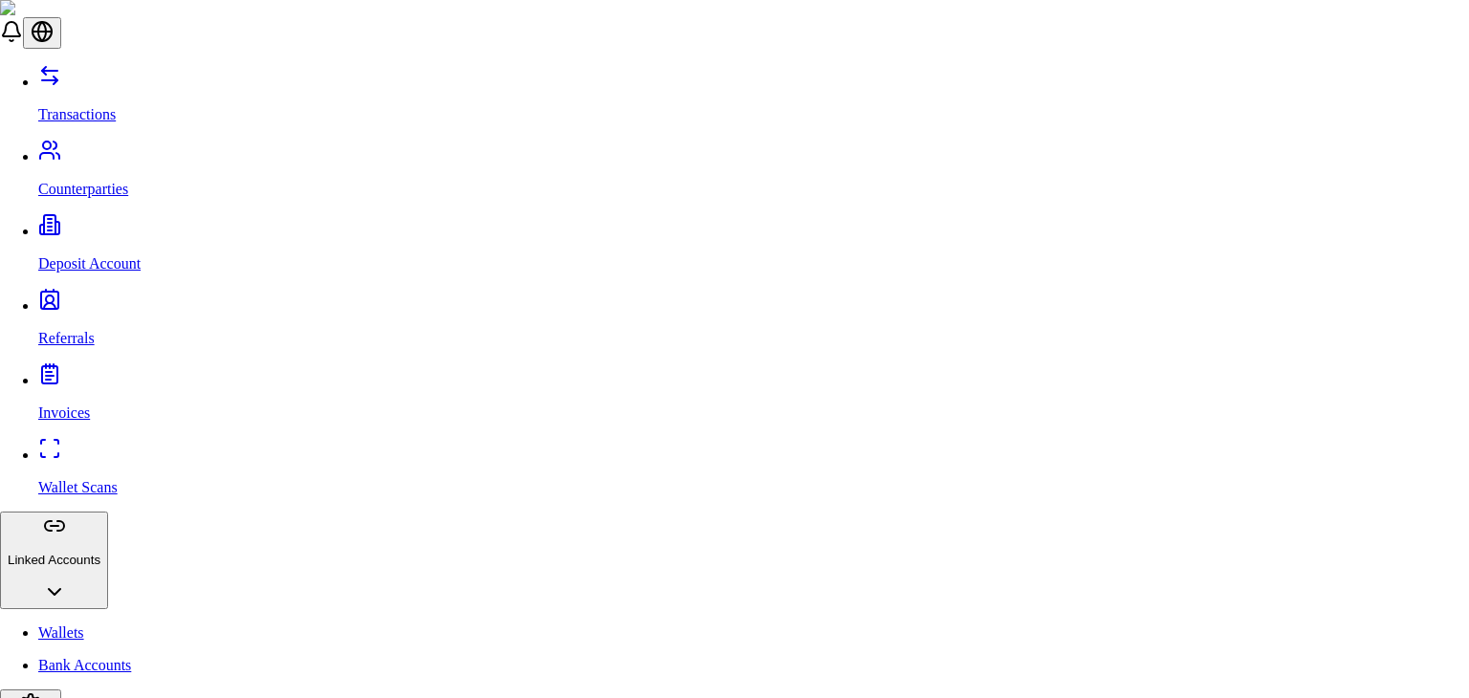
scroll to position [96, 0]
type input "**********"
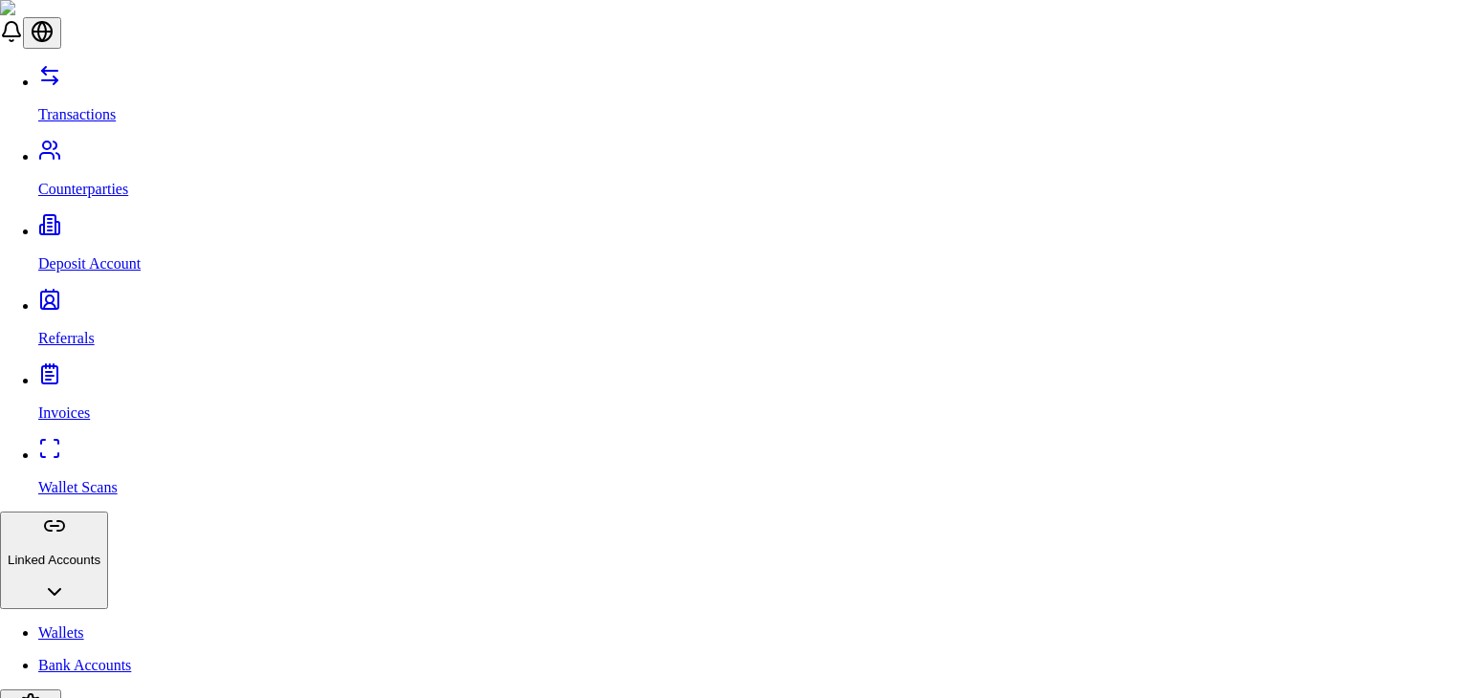
scroll to position [157, 0]
click at [624, 290] on div "Solana (SOL)" at bounding box center [565, 280] width 119 height 17
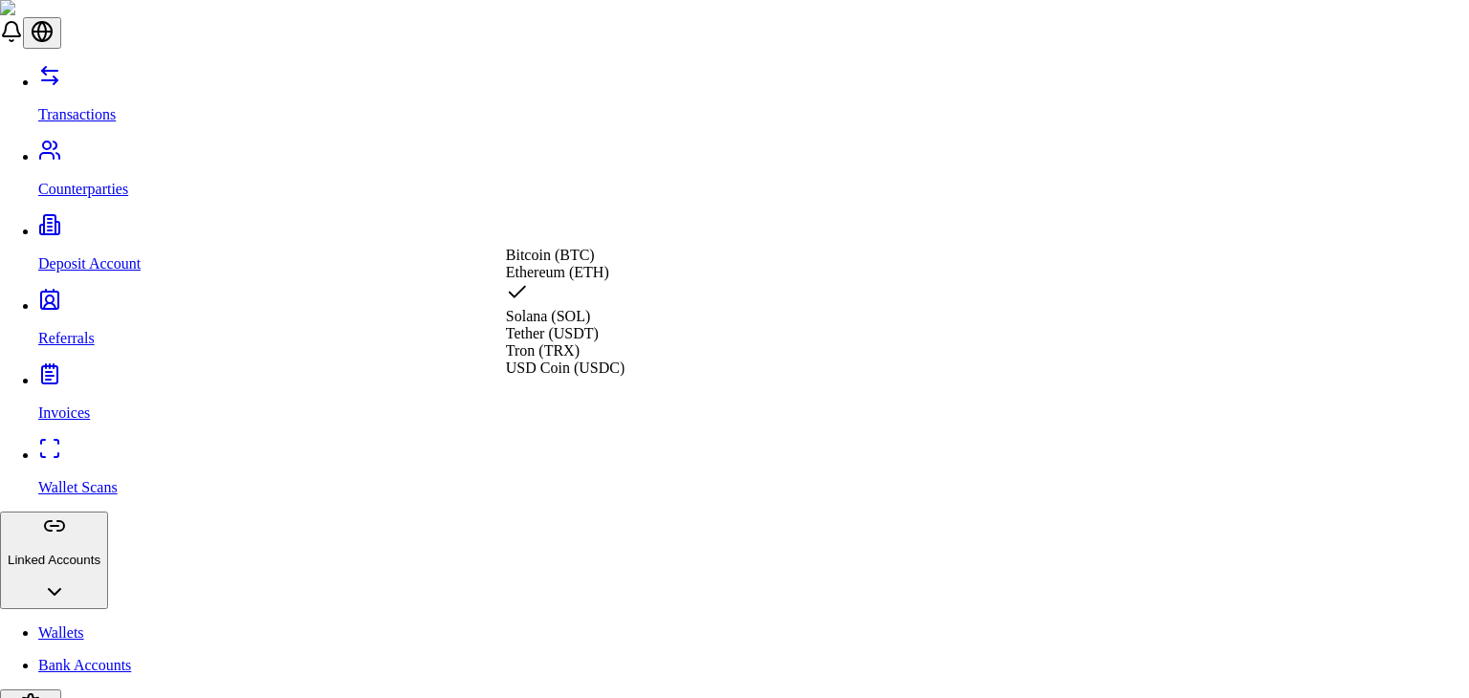
scroll to position [147, 0]
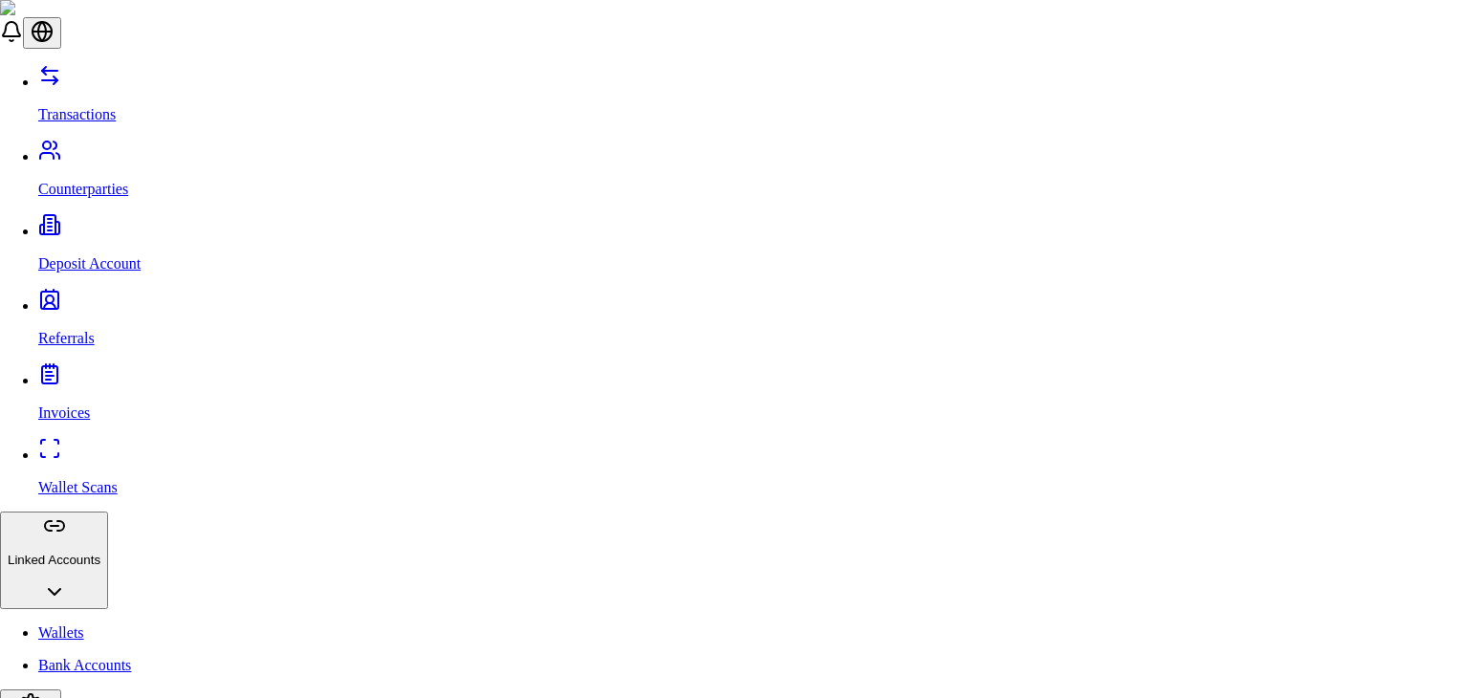
type input "*******"
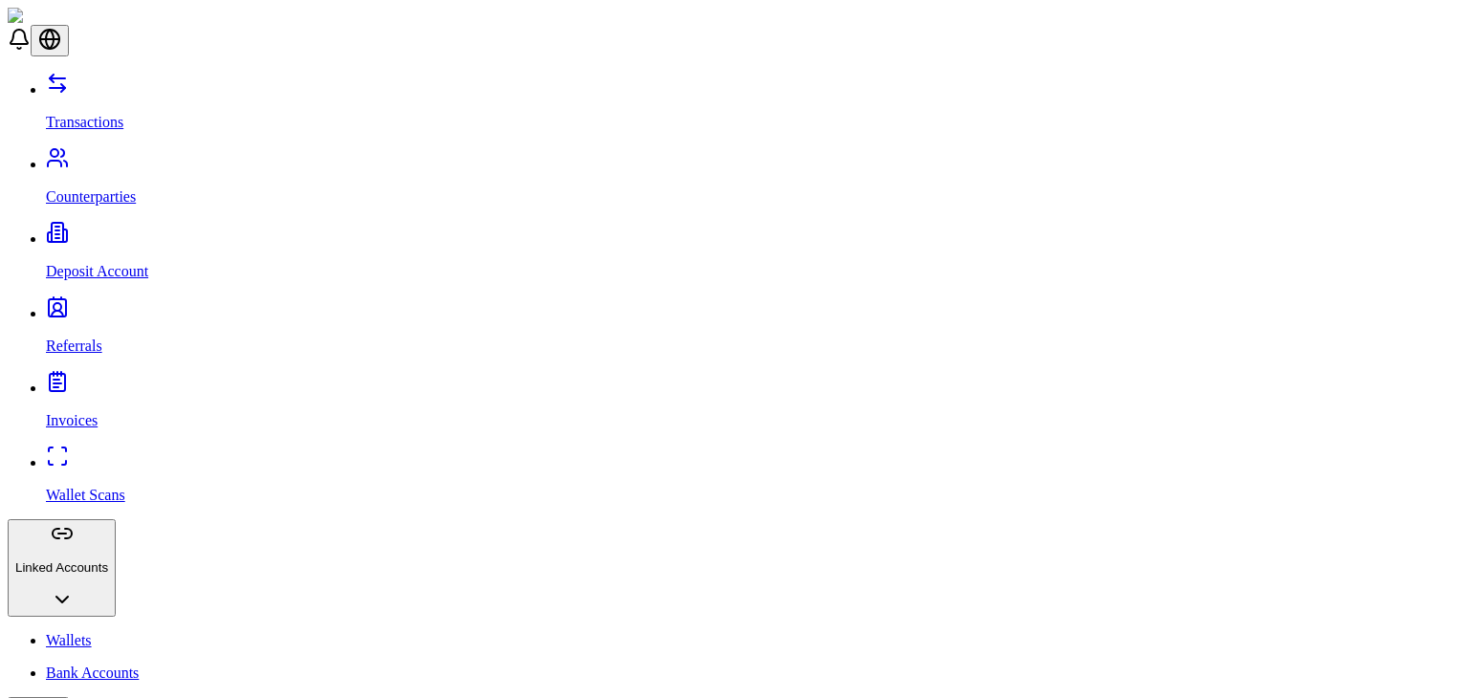
click at [80, 664] on link "Bank Accounts" at bounding box center [753, 672] width 1415 height 17
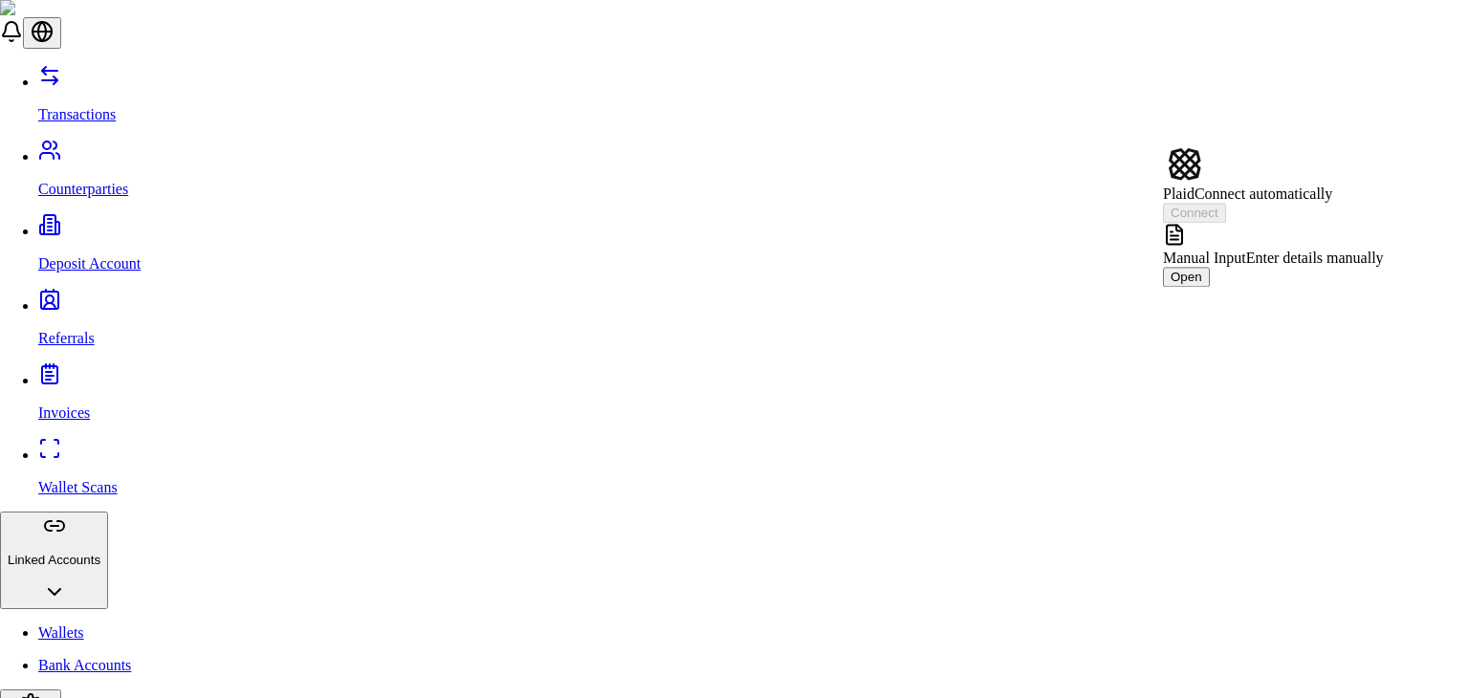
click at [1275, 250] on span "Enter details manually" at bounding box center [1315, 258] width 138 height 16
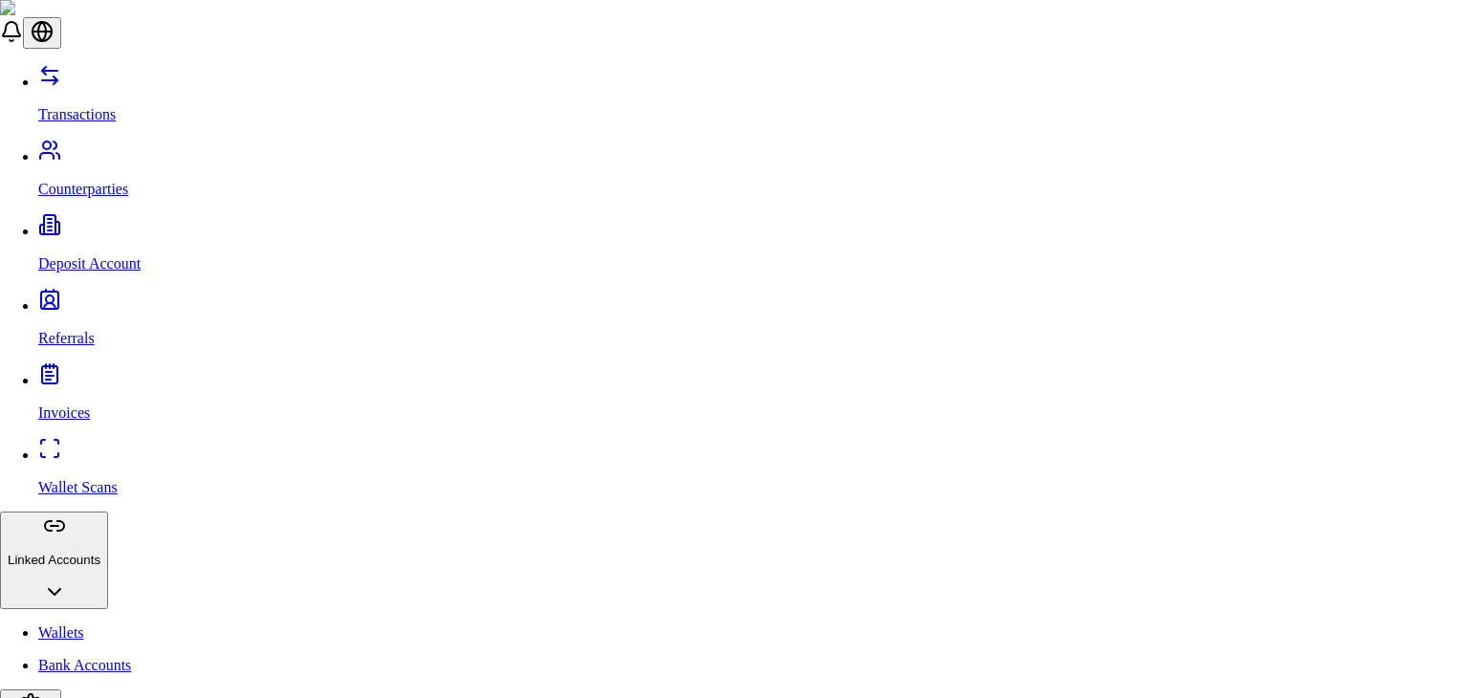
scroll to position [1164, 0]
drag, startPoint x: 1012, startPoint y: 75, endPoint x: 998, endPoint y: 95, distance: 24.1
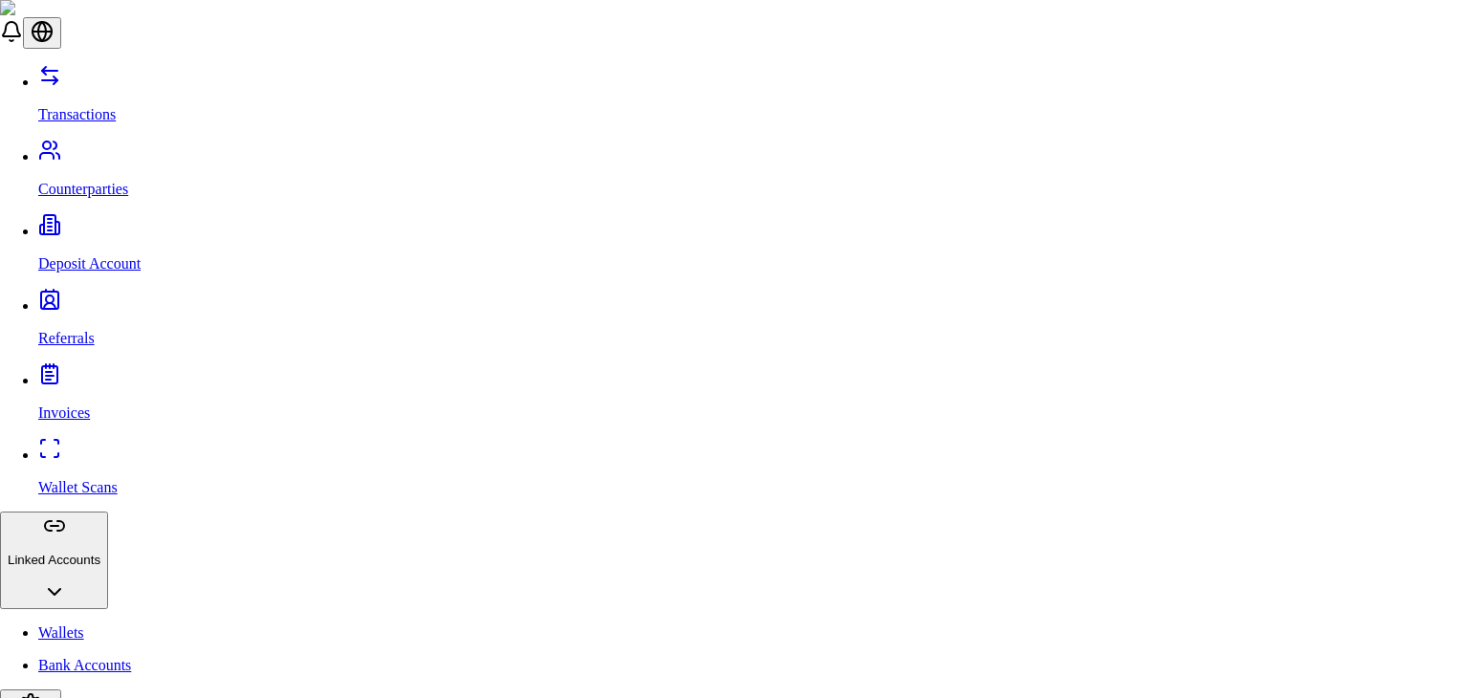
scroll to position [0, 0]
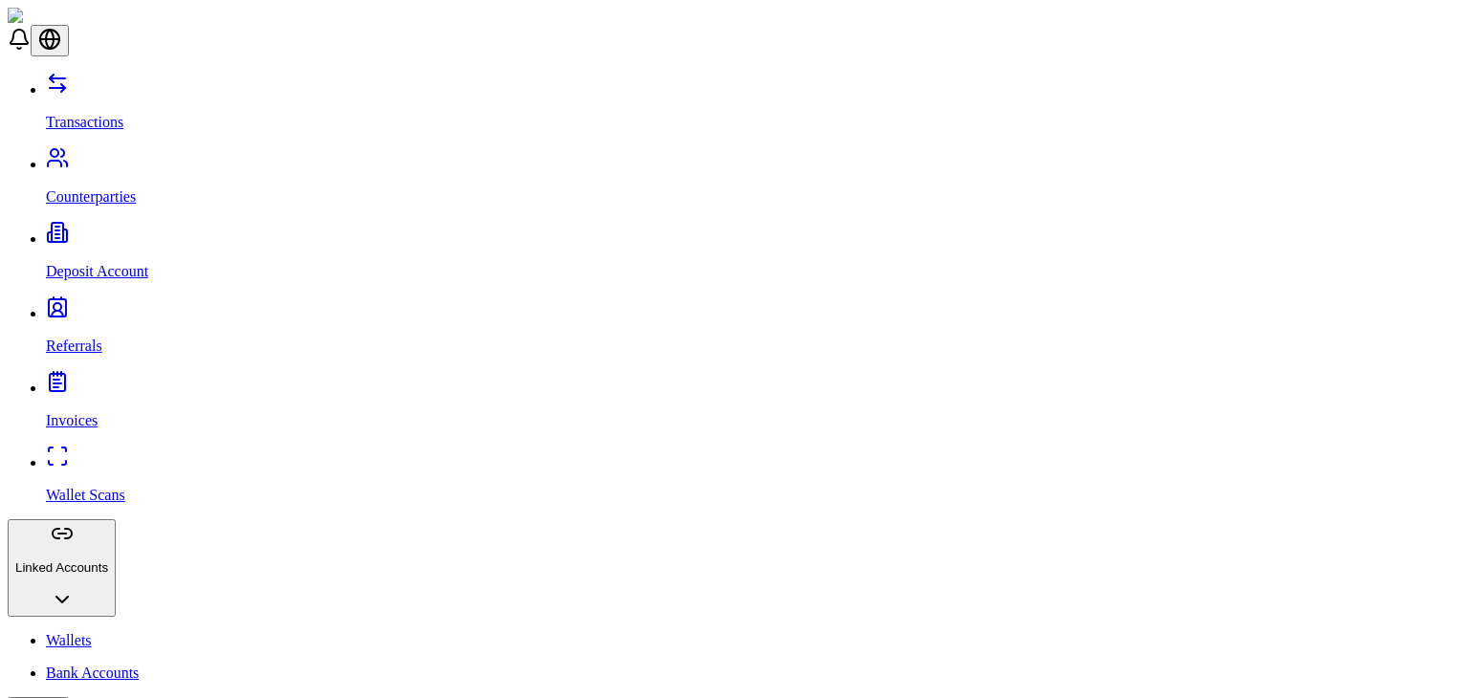
drag, startPoint x: 1392, startPoint y: 132, endPoint x: 1396, endPoint y: 102, distance: 29.9
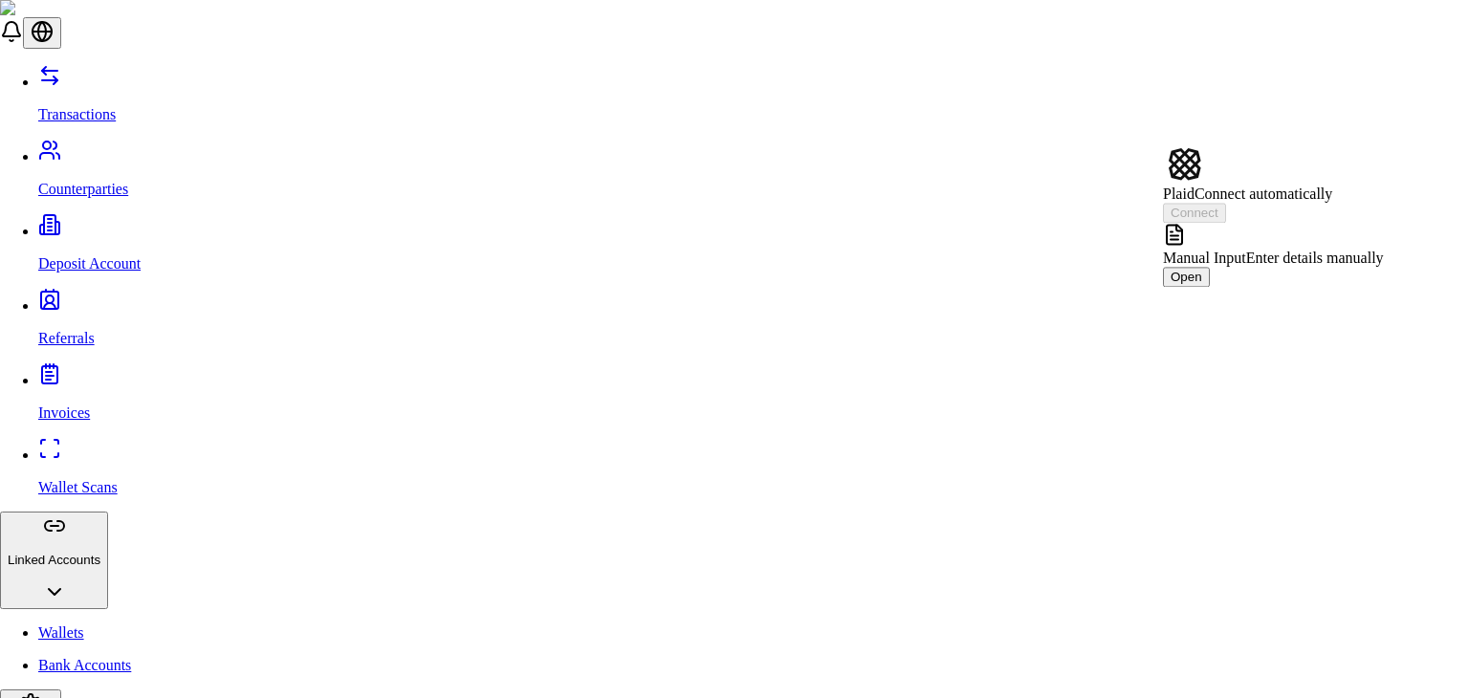
click at [1305, 223] on div "Manual Input Enter details manually Open" at bounding box center [1273, 255] width 221 height 64
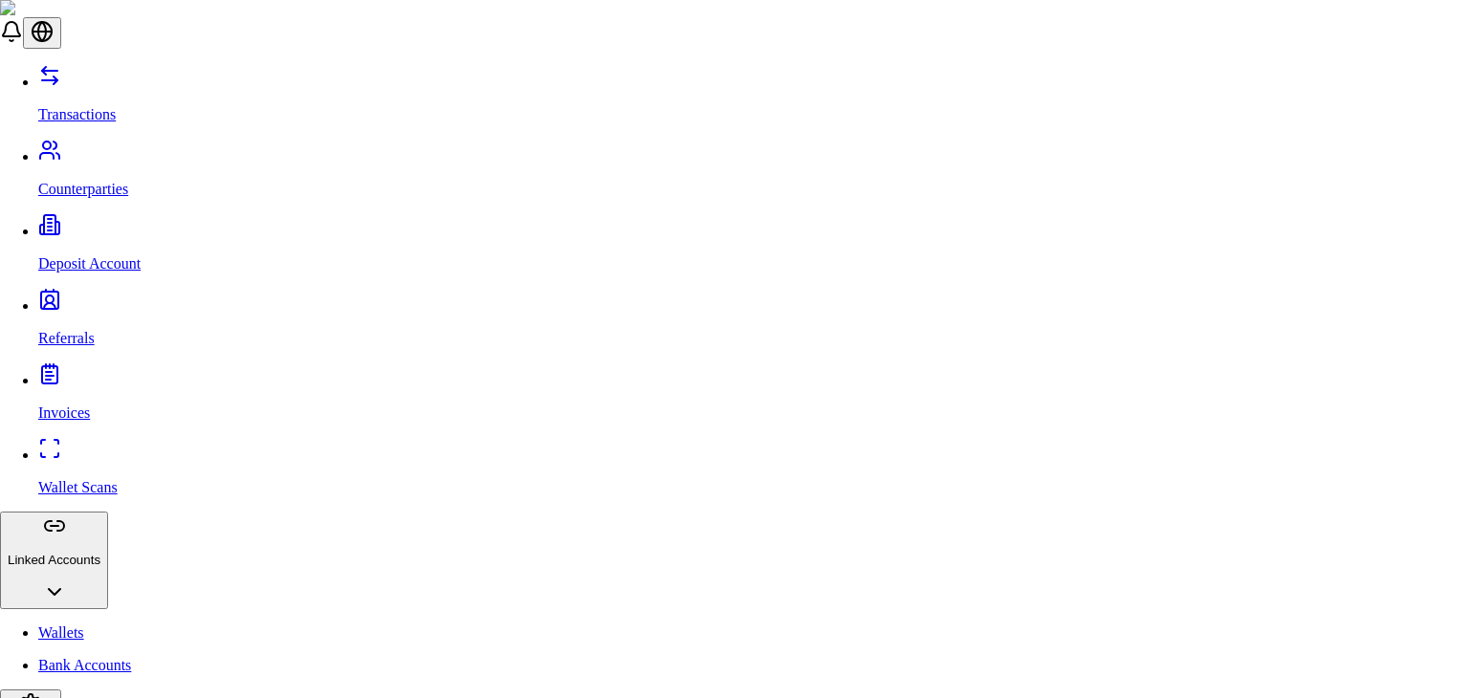
scroll to position [1164, 0]
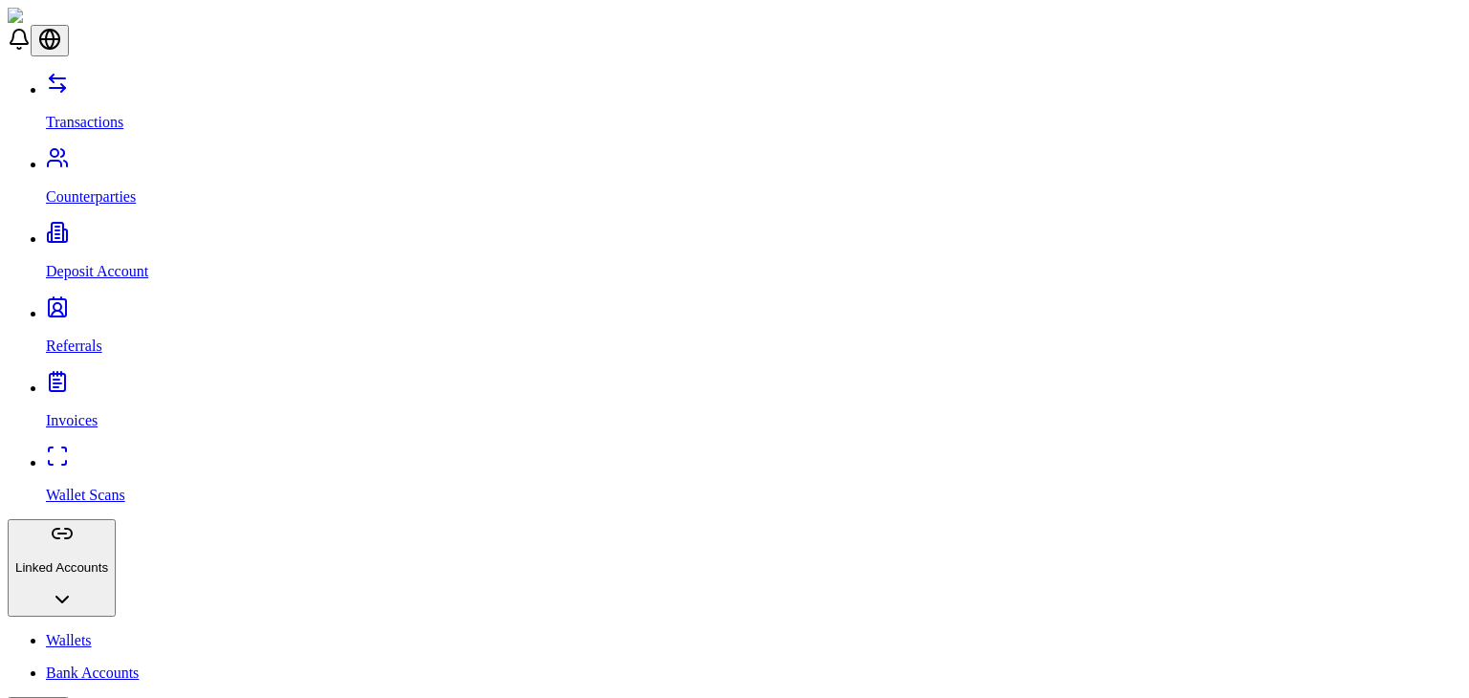
click at [141, 380] on link "Invoices" at bounding box center [753, 405] width 1415 height 50
click at [126, 227] on div "Transactions Counterparties Deposit Account Referrals Invoices Wallet Scans Lin…" at bounding box center [734, 502] width 1453 height 861
click at [115, 305] on link "Referrals" at bounding box center [753, 330] width 1415 height 50
click at [122, 263] on p "Deposit Account" at bounding box center [753, 271] width 1415 height 17
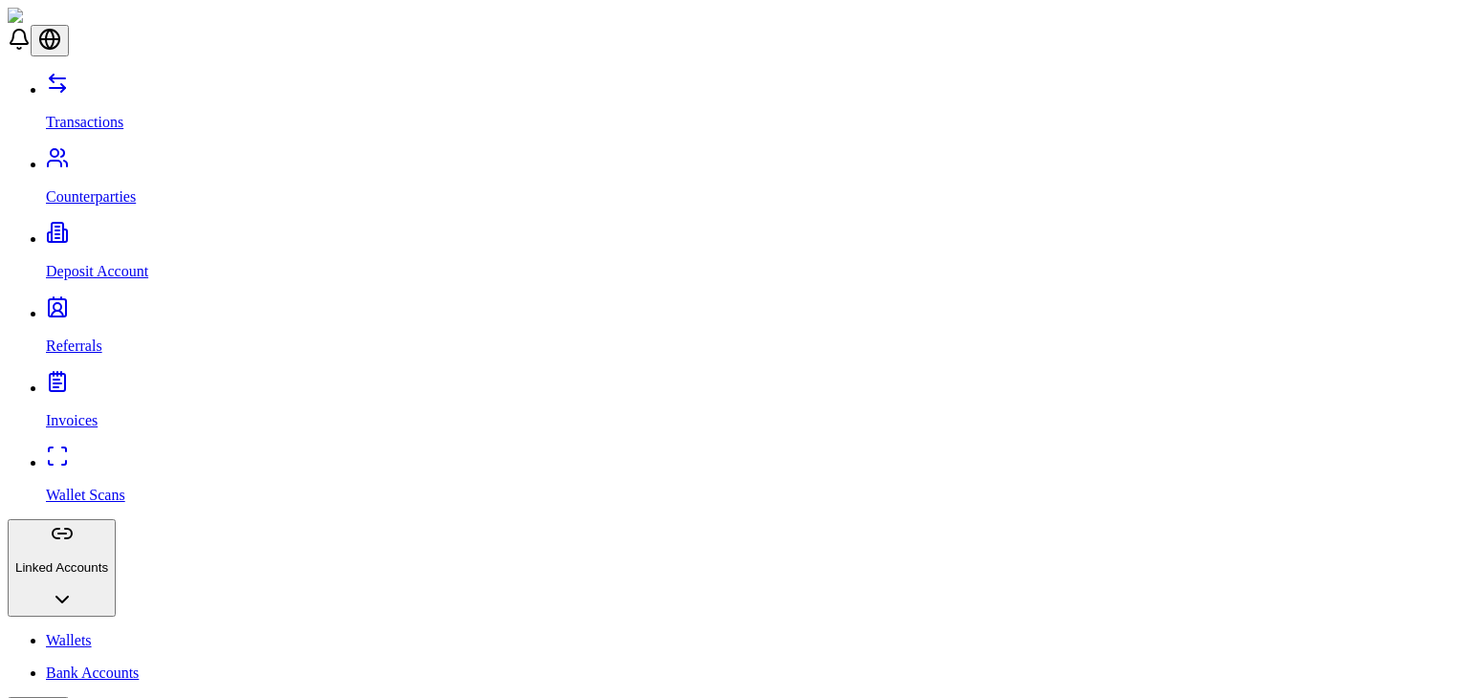
drag, startPoint x: 132, startPoint y: 546, endPoint x: 135, endPoint y: 536, distance: 10.0
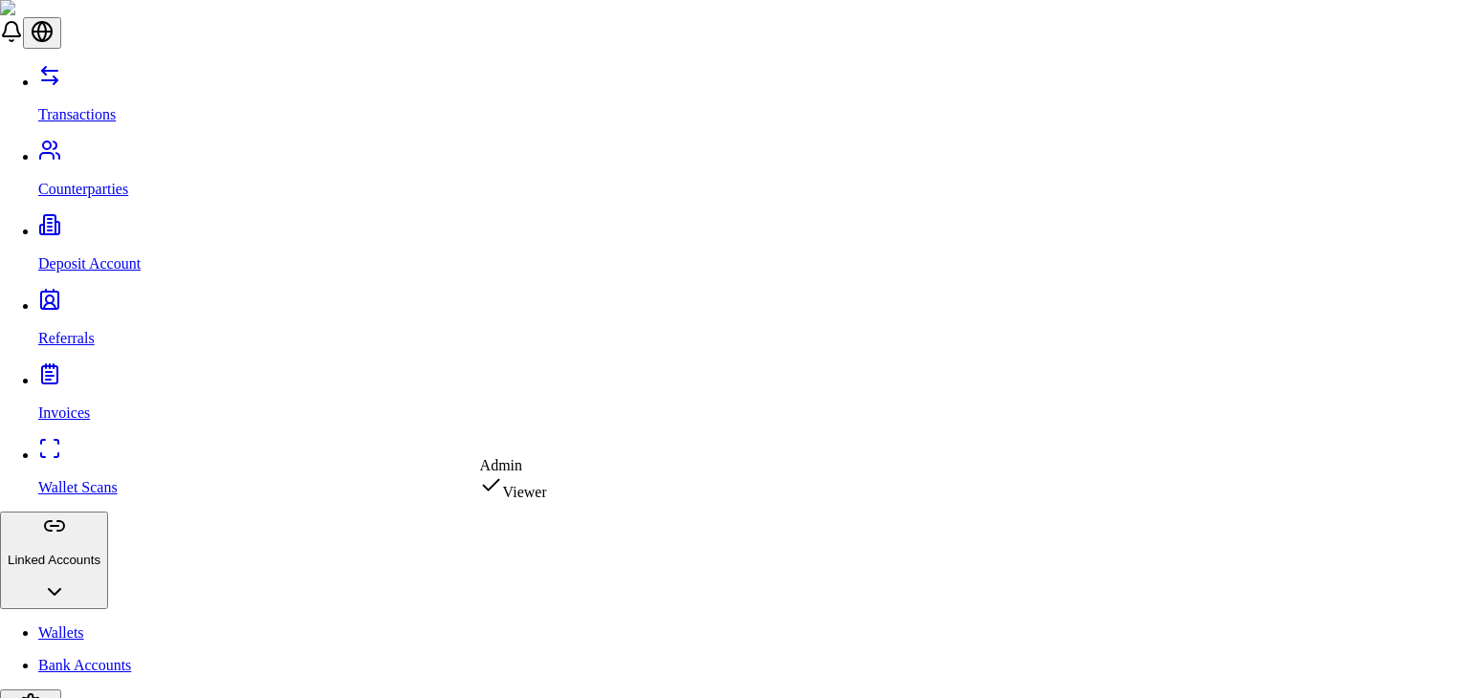
select select "*****"
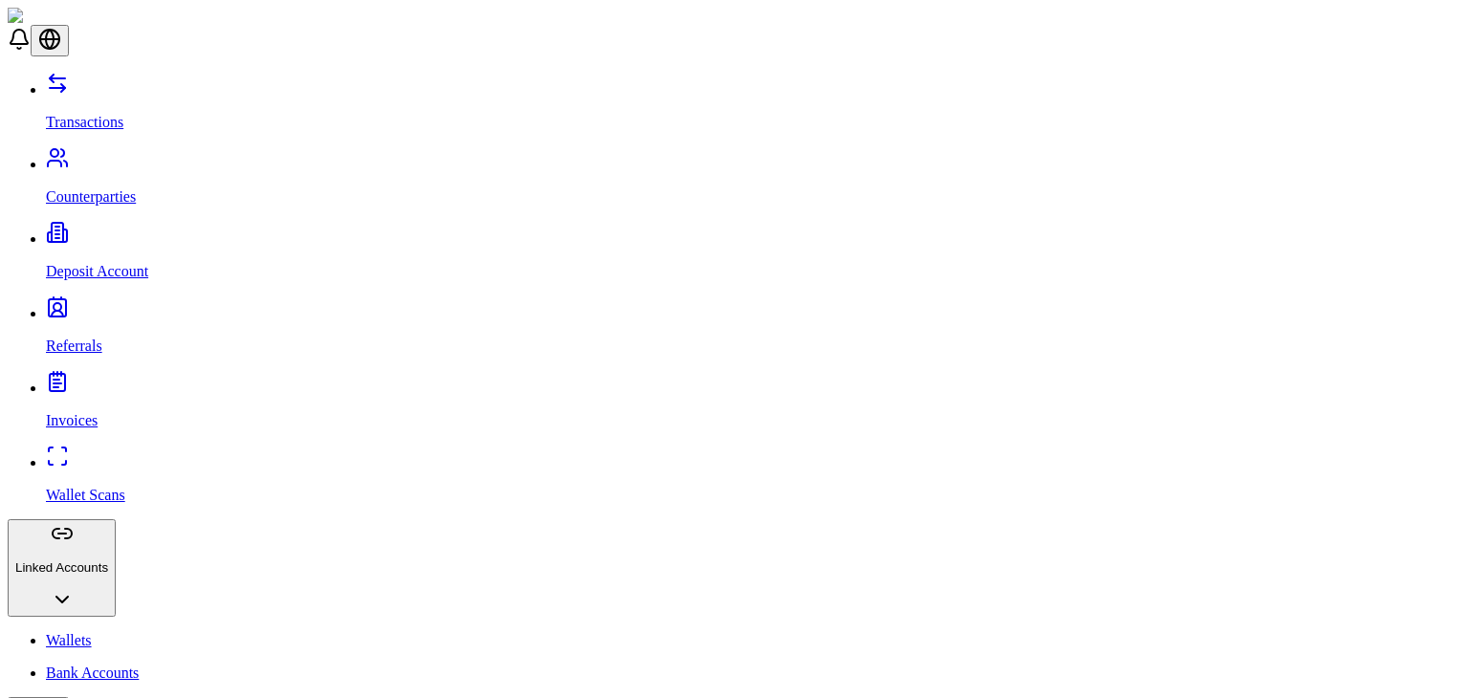
click at [145, 454] on link "Wallet Scans" at bounding box center [753, 479] width 1415 height 50
click at [74, 588] on icon "button" at bounding box center [62, 599] width 23 height 23
click at [50, 685] on icon "button" at bounding box center [38, 696] width 23 height 23
drag, startPoint x: 263, startPoint y: 227, endPoint x: 207, endPoint y: 234, distance: 56.9
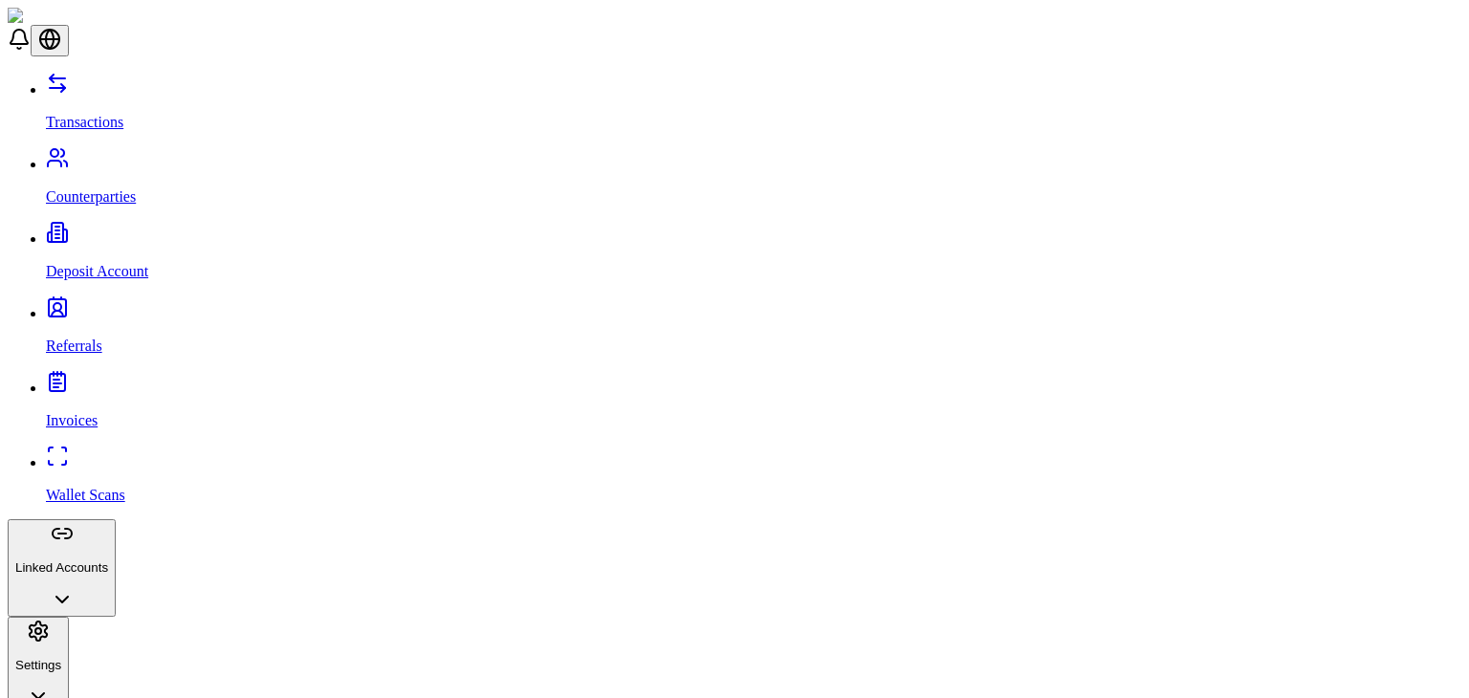
click at [207, 380] on link "Invoices" at bounding box center [753, 405] width 1415 height 50
click at [130, 188] on p "Counterparties" at bounding box center [753, 196] width 1415 height 17
click at [164, 230] on link "Deposit Account" at bounding box center [753, 255] width 1415 height 50
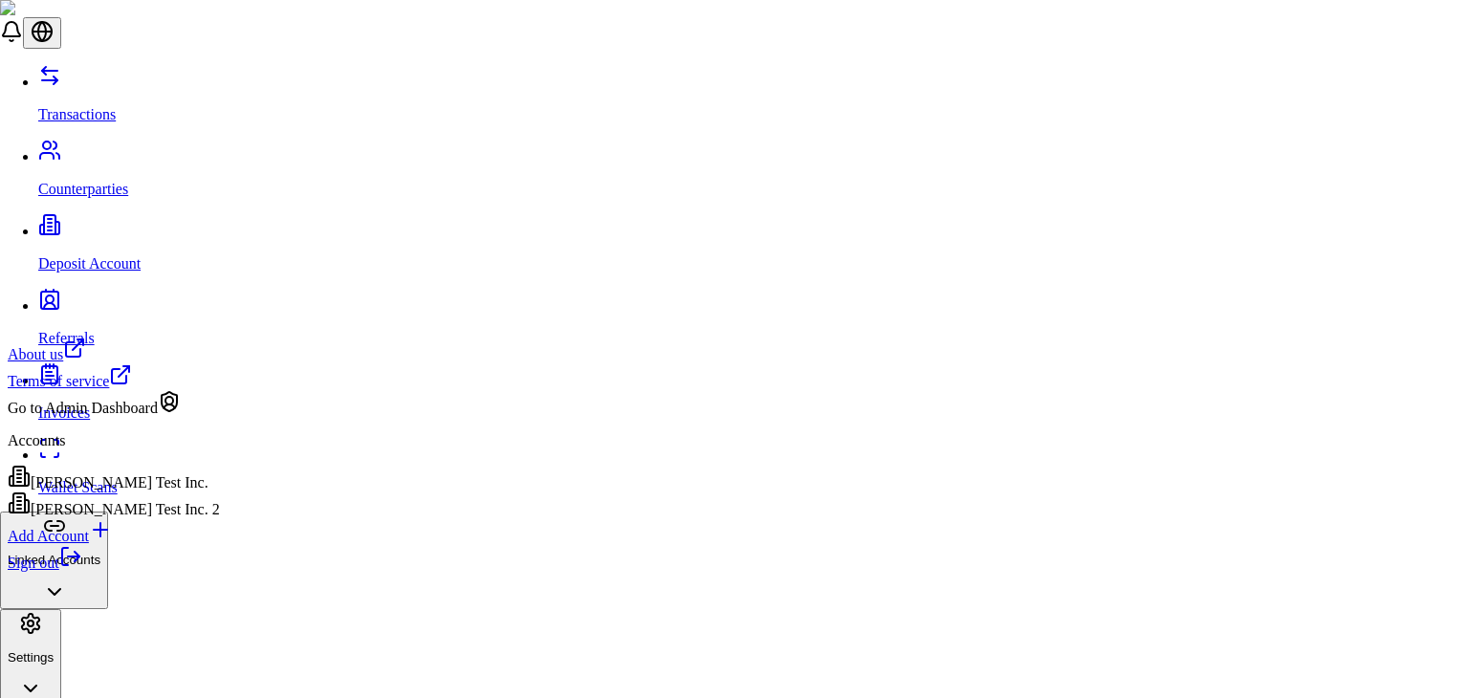
click at [152, 643] on html "Transactions Counterparties Deposit Account Referrals Invoices Wallet Scans Lin…" at bounding box center [734, 667] width 1469 height 1335
click at [156, 518] on div "[PERSON_NAME] Test Inc. 2" at bounding box center [114, 504] width 212 height 27
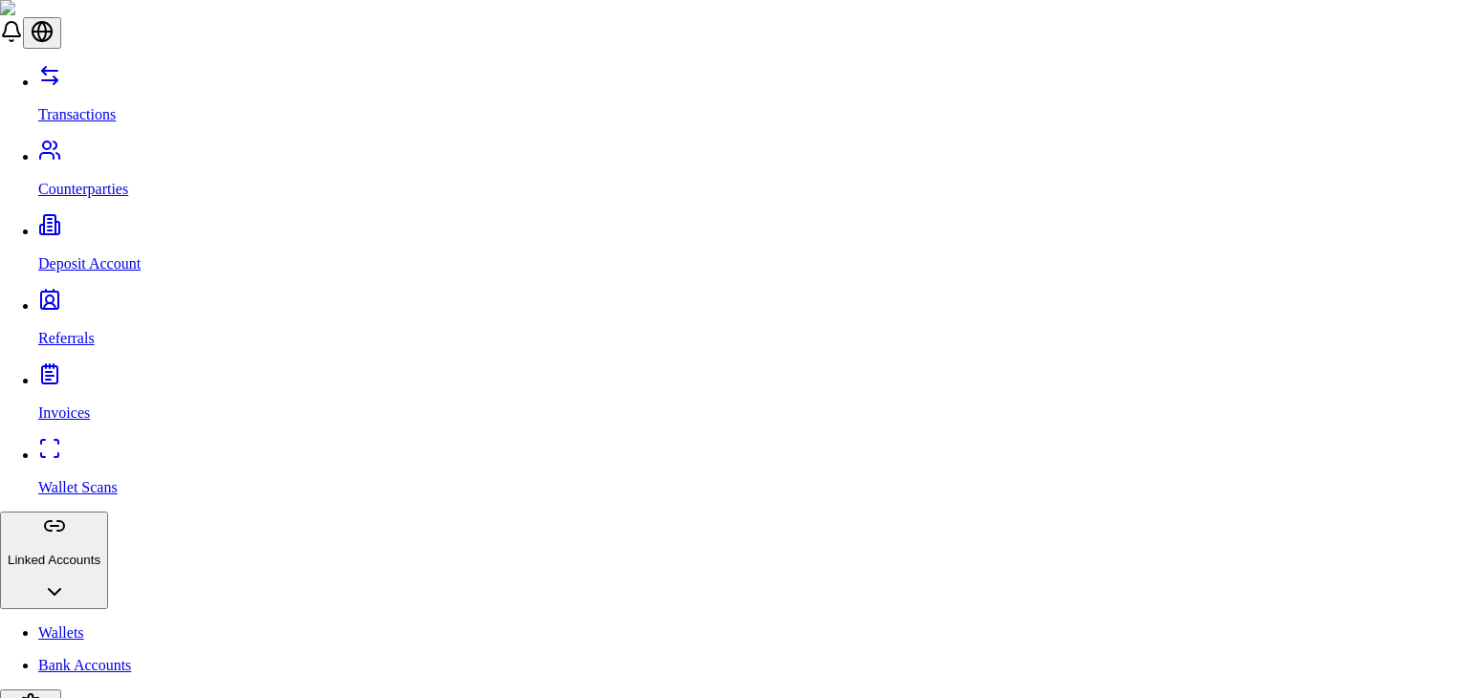
type input "*******"
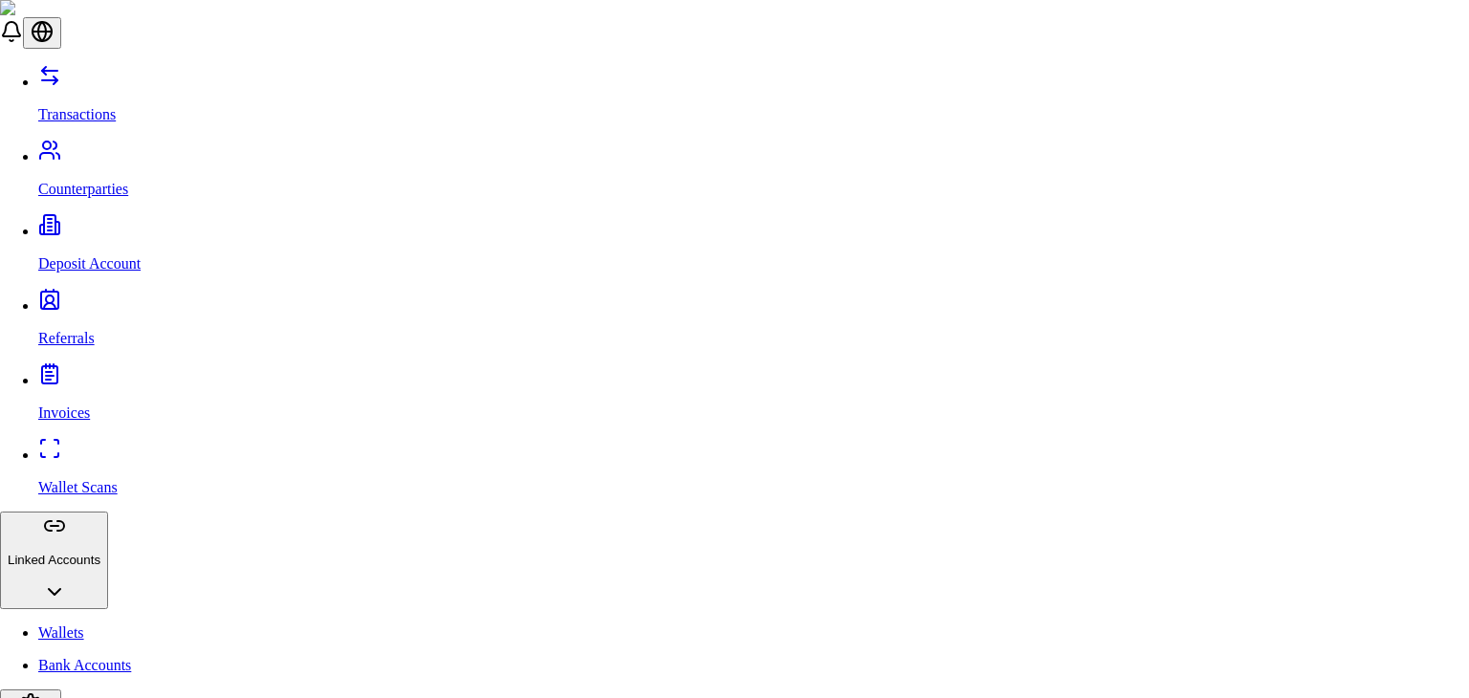
type input "*****"
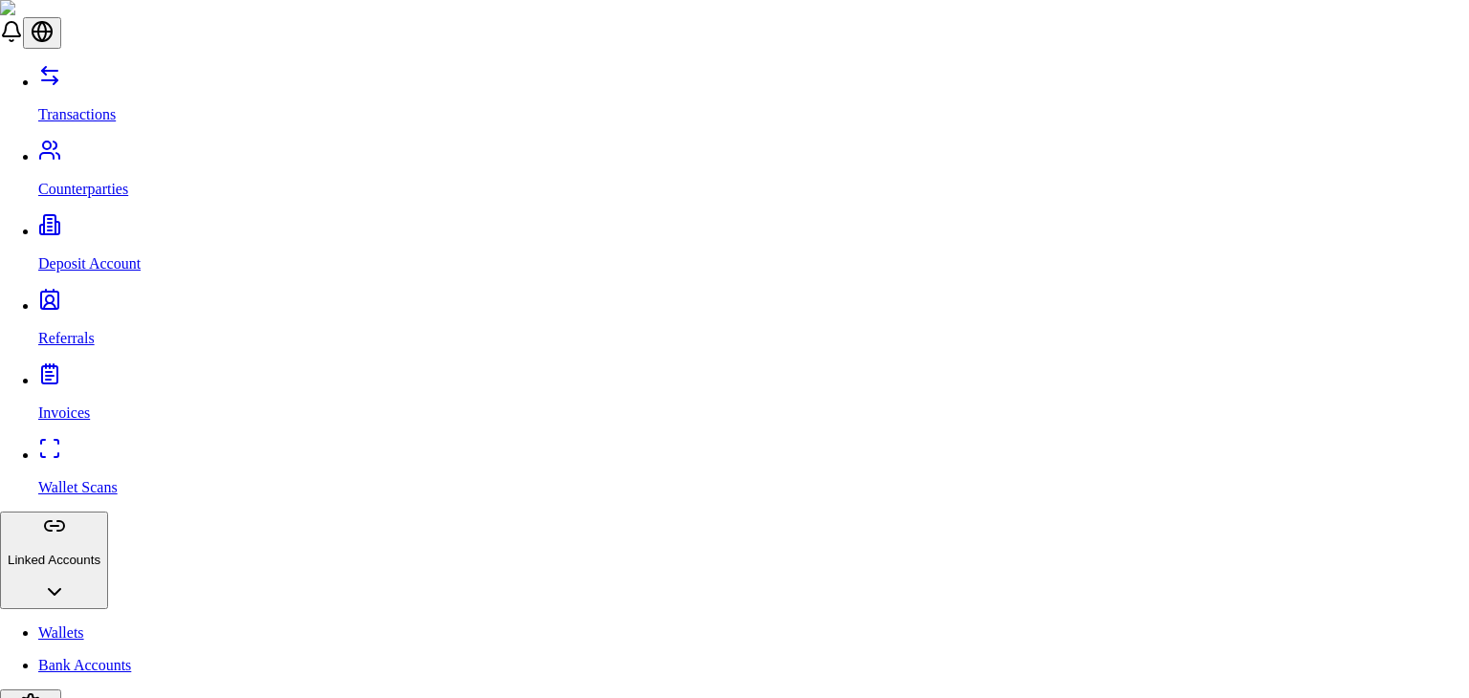
type input "**"
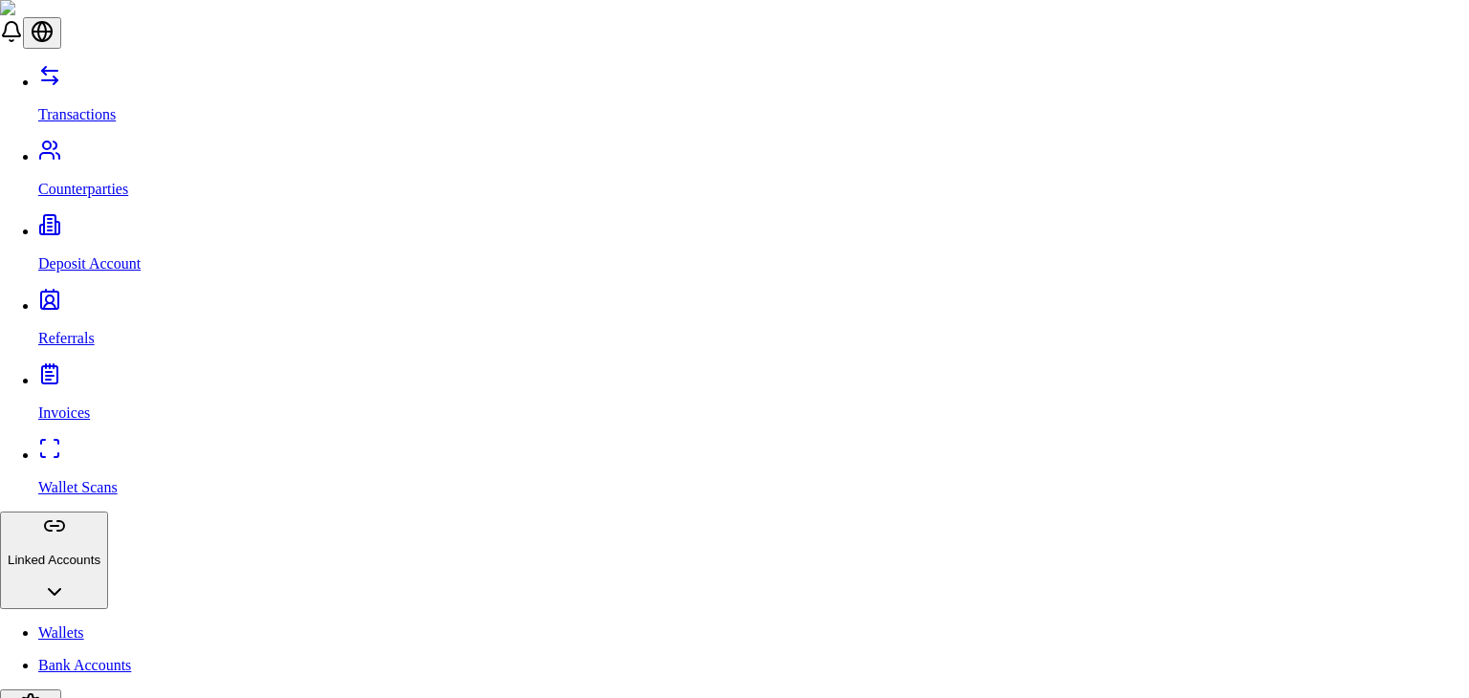
type input "*****"
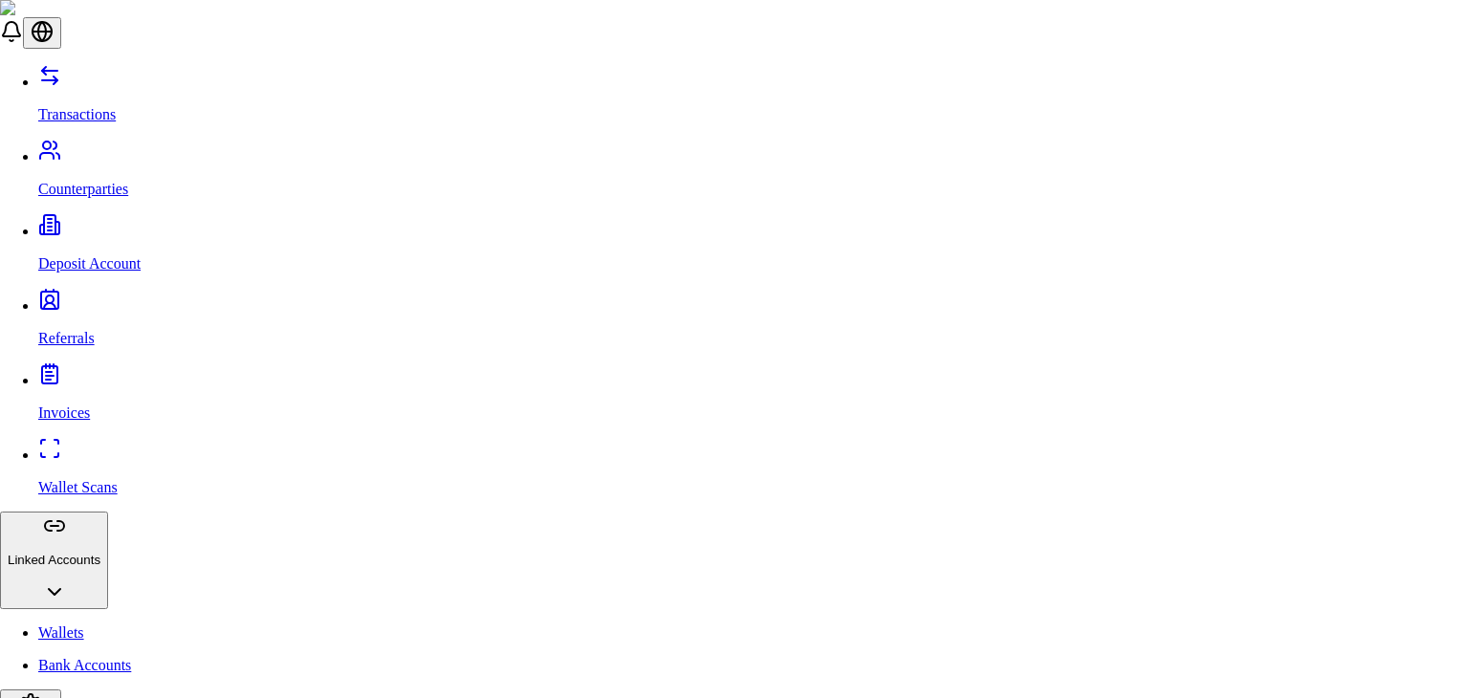
type input "****"
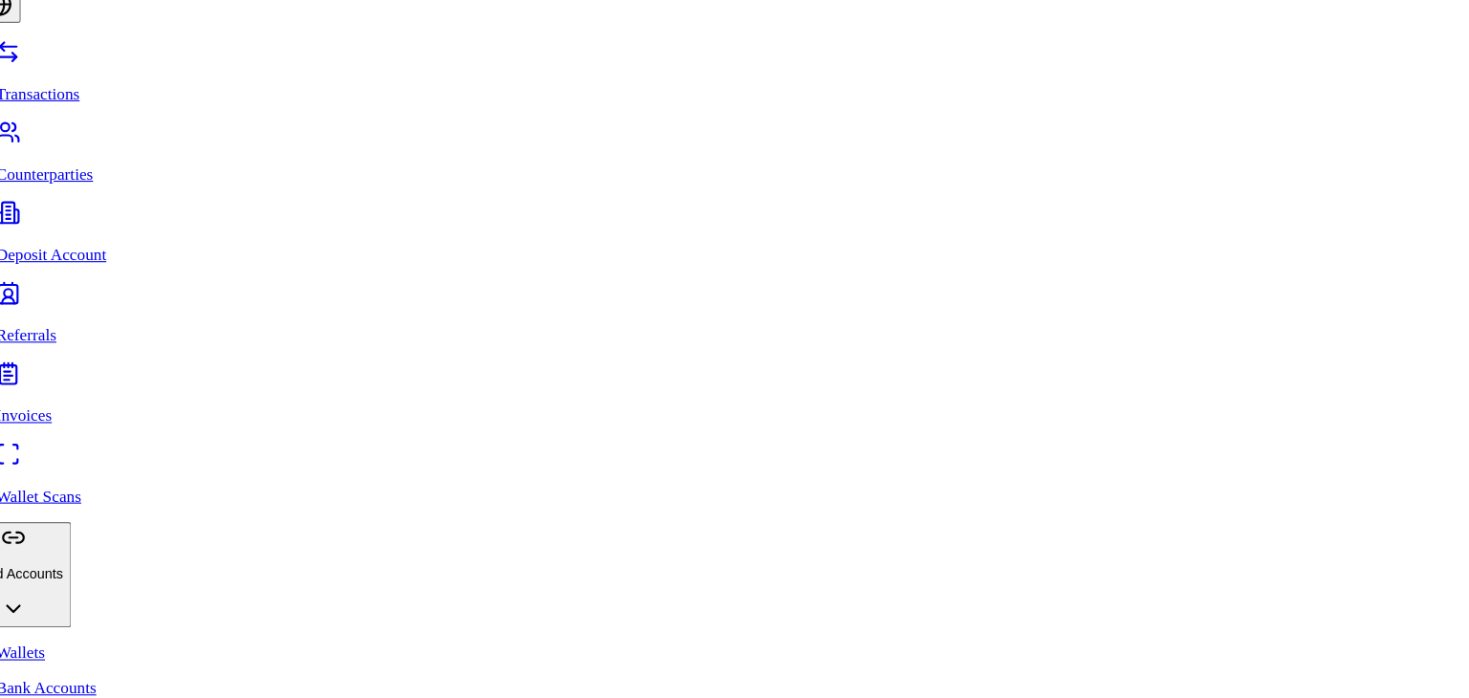
type input "***"
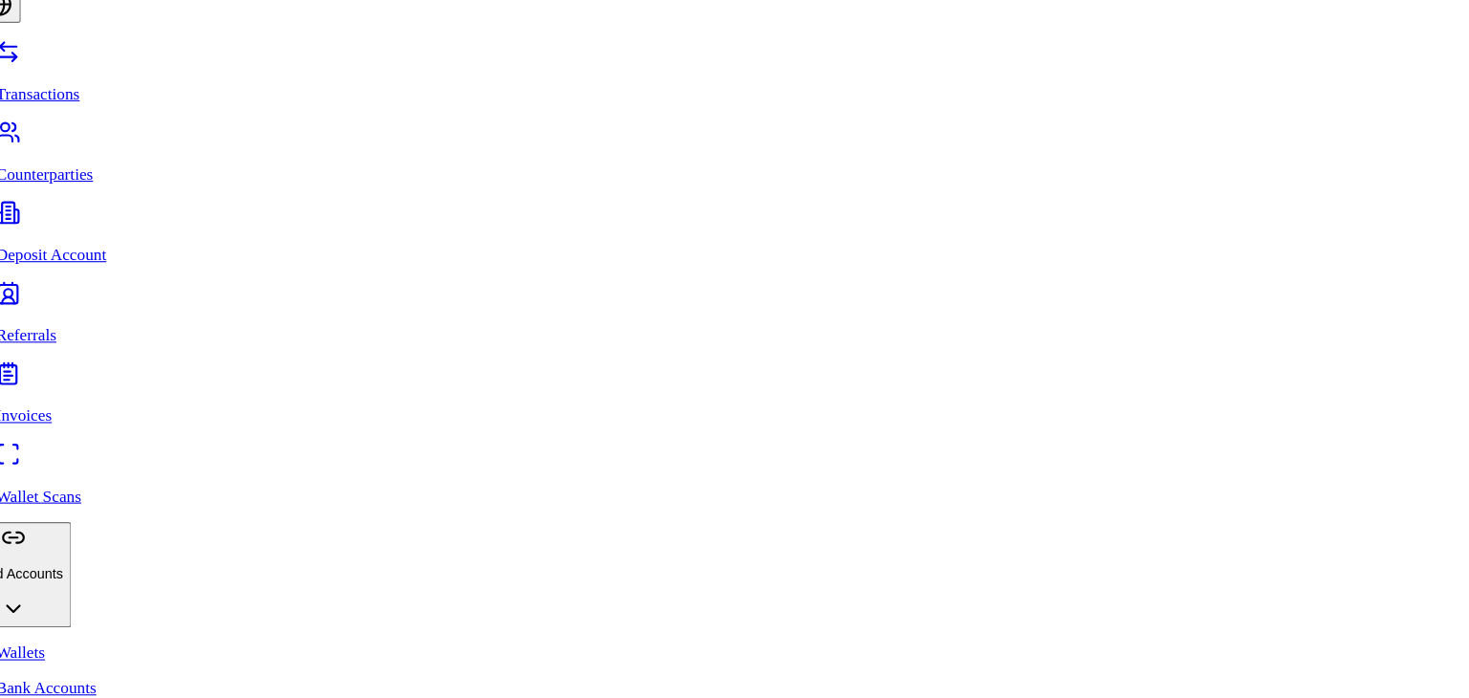
scroll to position [267, 0]
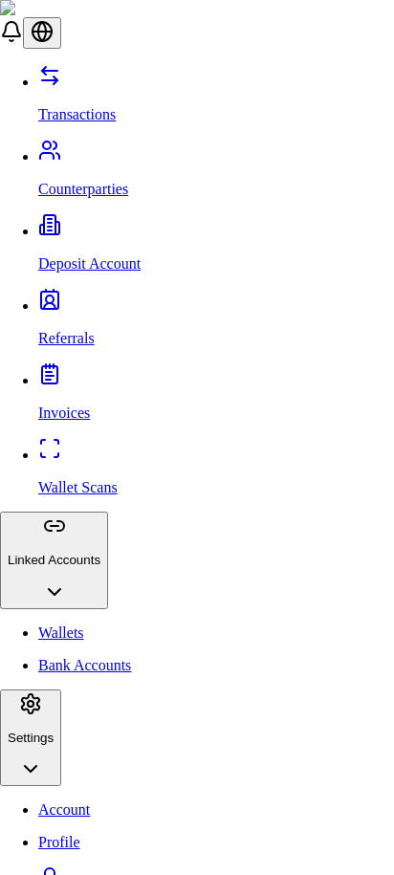
scroll to position [62, 0]
type input "**********"
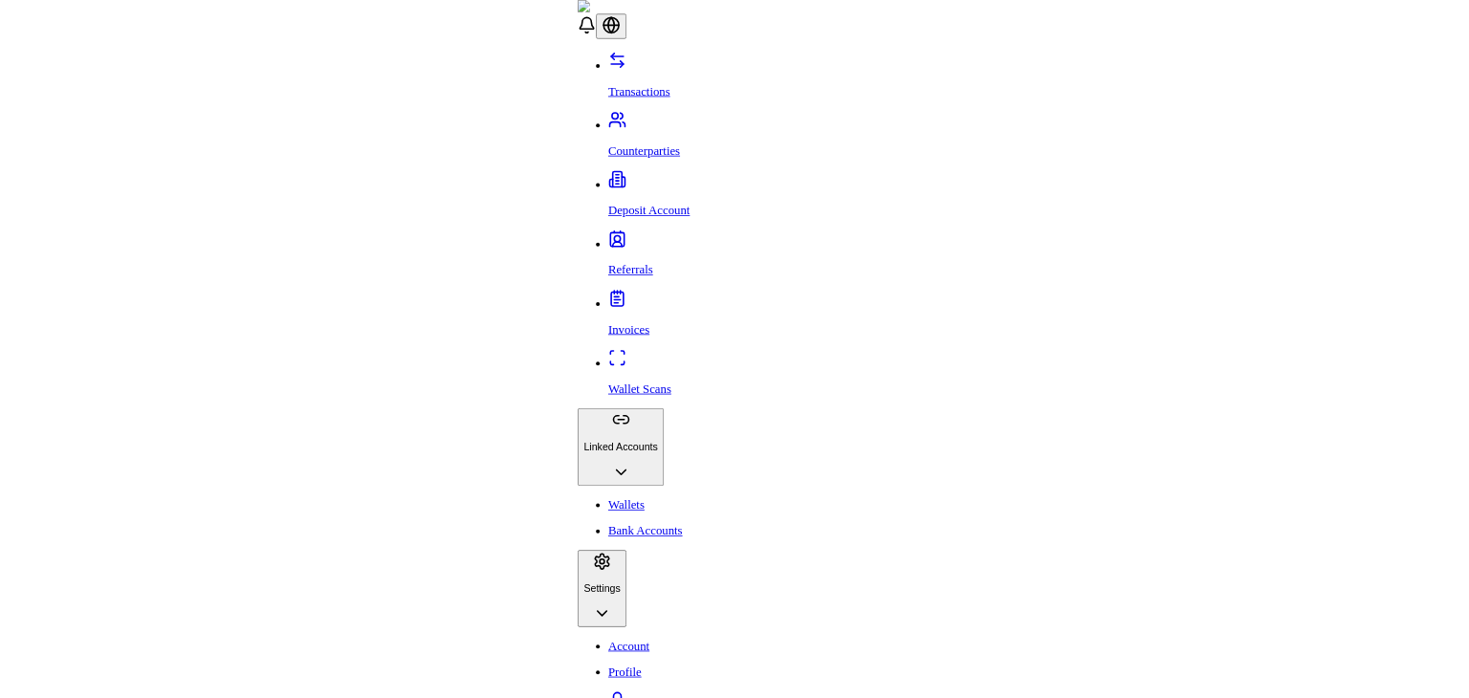
scroll to position [0, 0]
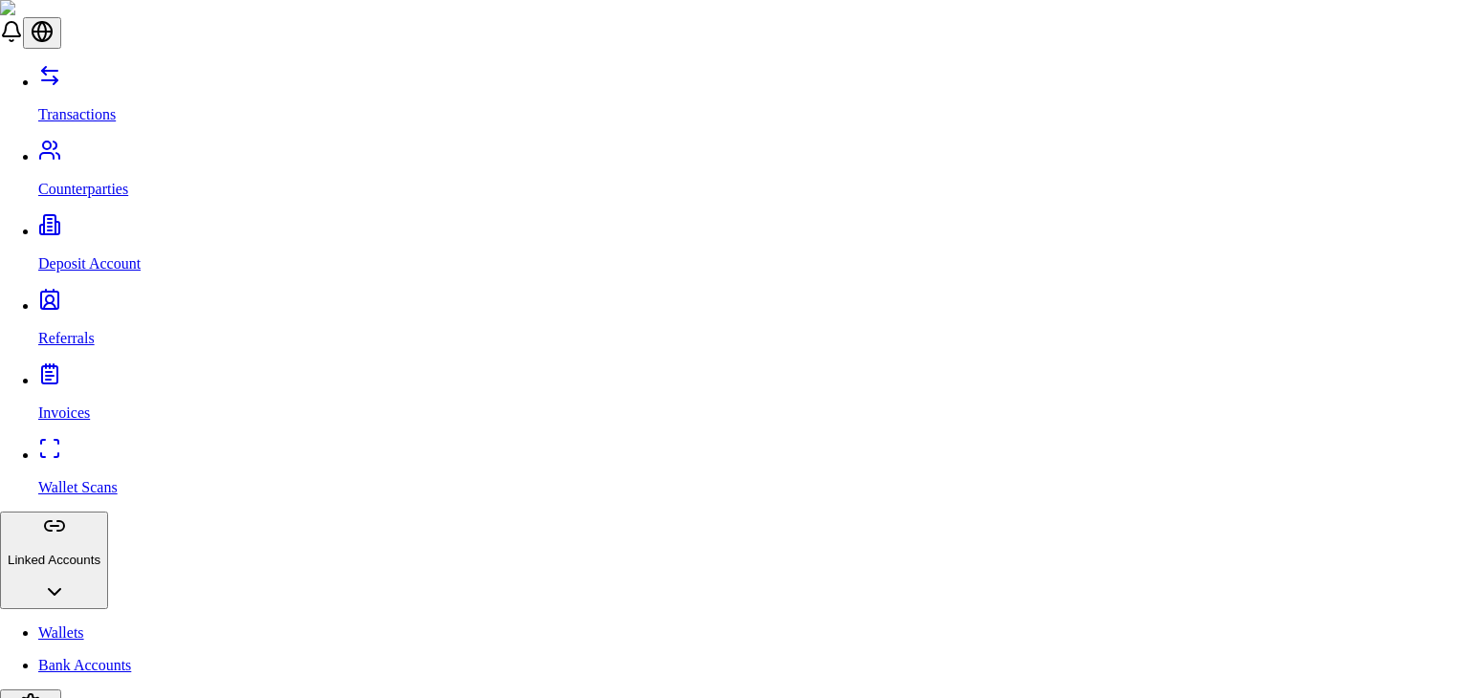
scroll to position [143, 0]
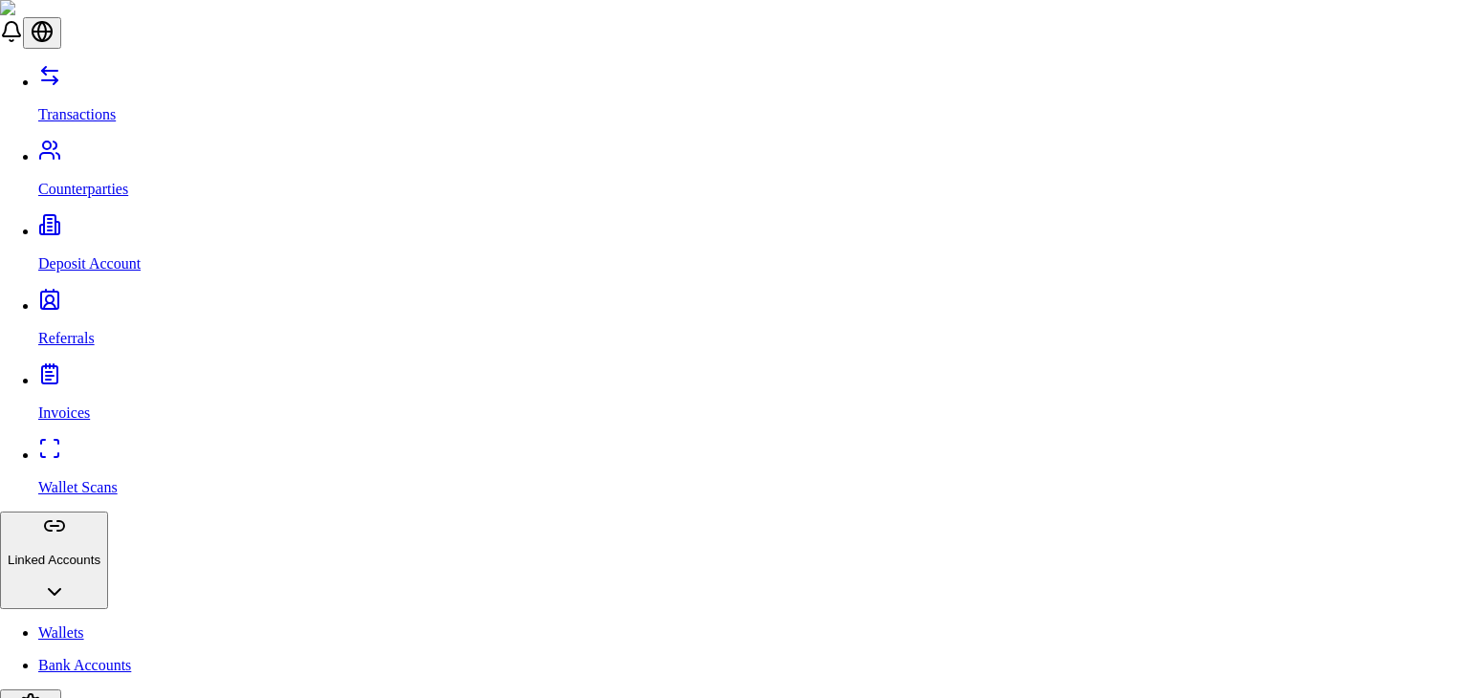
drag, startPoint x: 773, startPoint y: 305, endPoint x: 955, endPoint y: 74, distance: 294.7
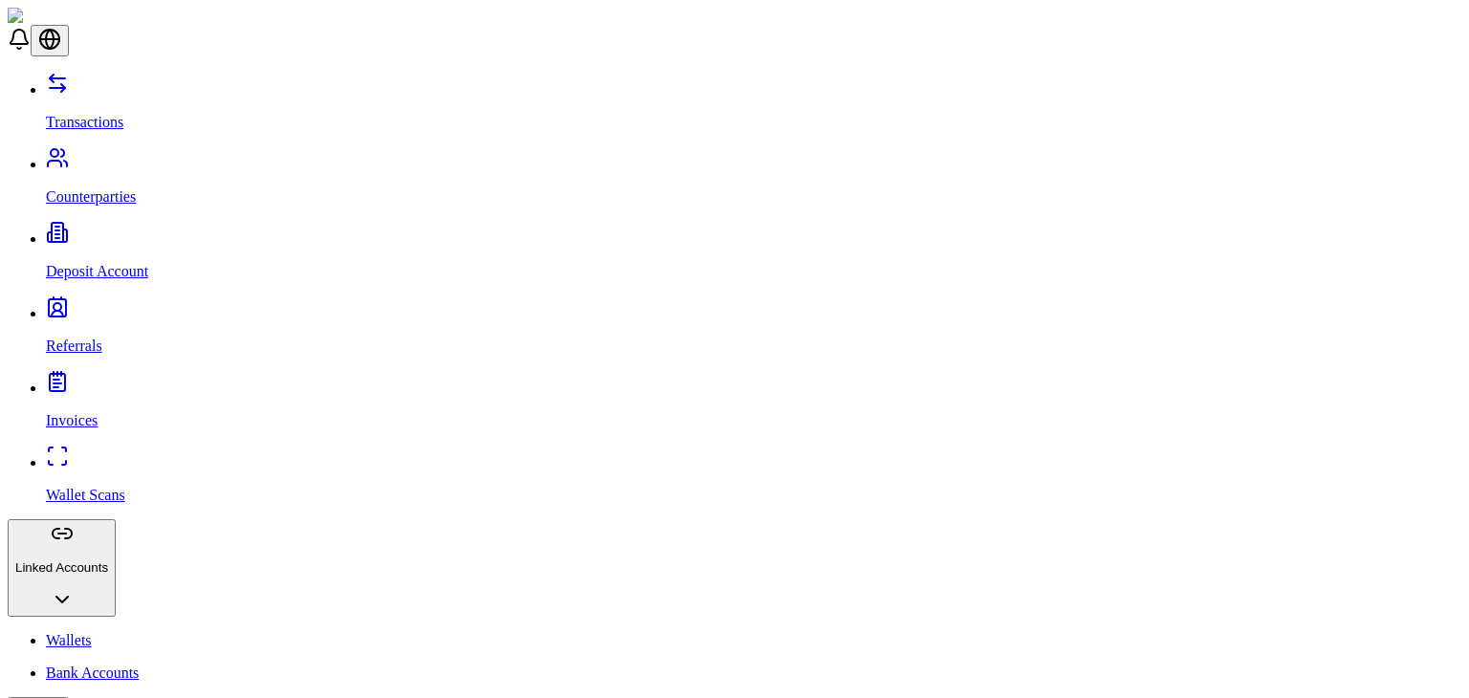
click at [81, 337] on p "Referrals" at bounding box center [753, 345] width 1415 height 17
click at [228, 189] on div "Transactions Counterparties Deposit Account Referrals Invoices Wallet Scans Lin…" at bounding box center [734, 502] width 1453 height 861
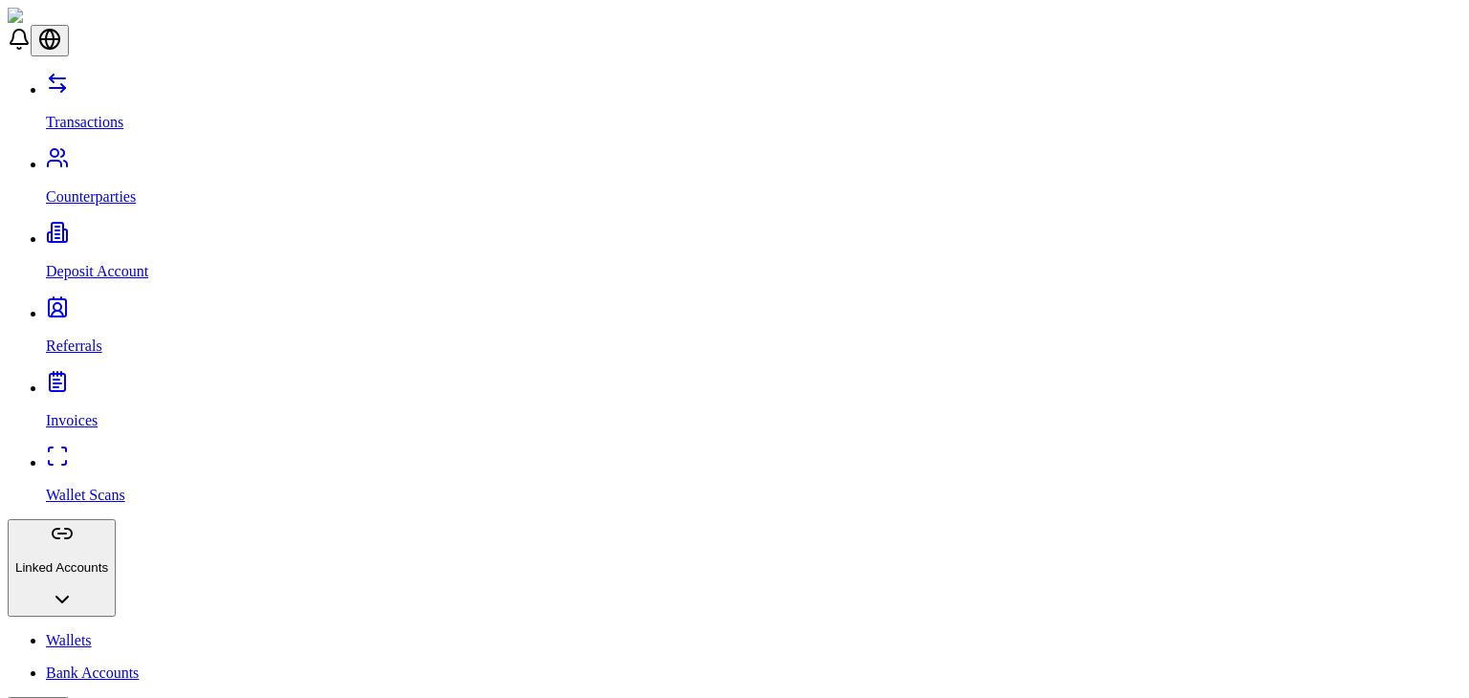
click at [176, 380] on link "Invoices" at bounding box center [753, 405] width 1415 height 50
click at [140, 454] on link "Wallet Scans" at bounding box center [753, 479] width 1415 height 50
click at [105, 632] on link "Wallets" at bounding box center [753, 640] width 1415 height 17
click at [122, 664] on p "Bank Accounts" at bounding box center [753, 672] width 1415 height 17
drag, startPoint x: 1289, startPoint y: 191, endPoint x: 1365, endPoint y: 115, distance: 108.2
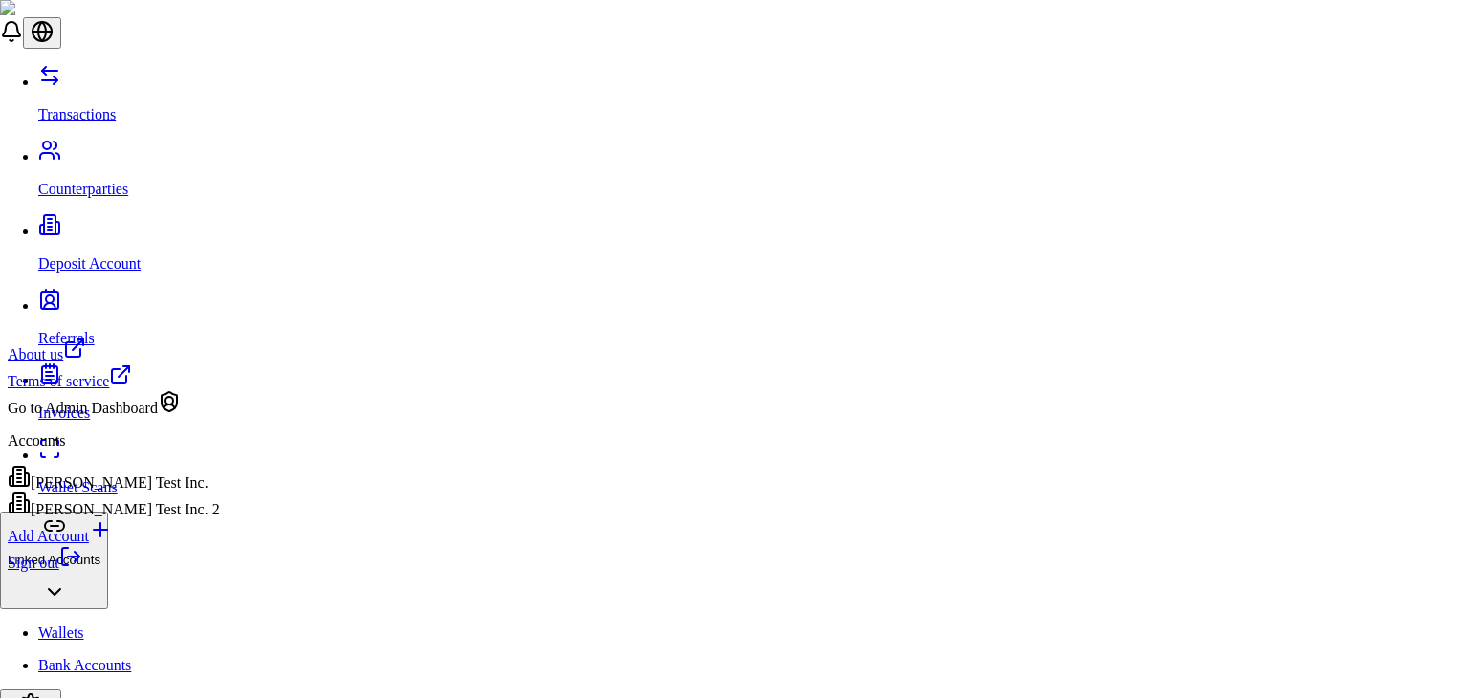
click at [82, 571] on link "Sign out" at bounding box center [45, 563] width 75 height 16
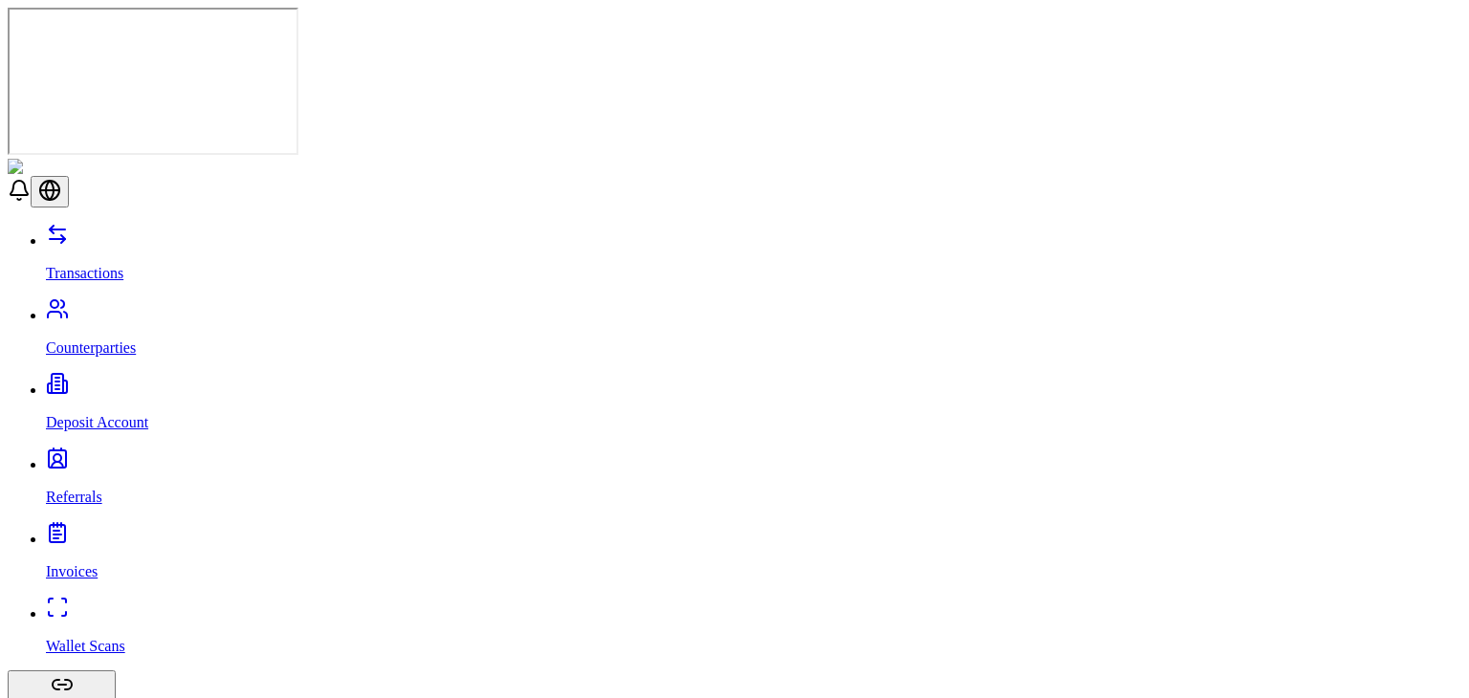
click at [168, 307] on link "Counterparties" at bounding box center [753, 332] width 1415 height 50
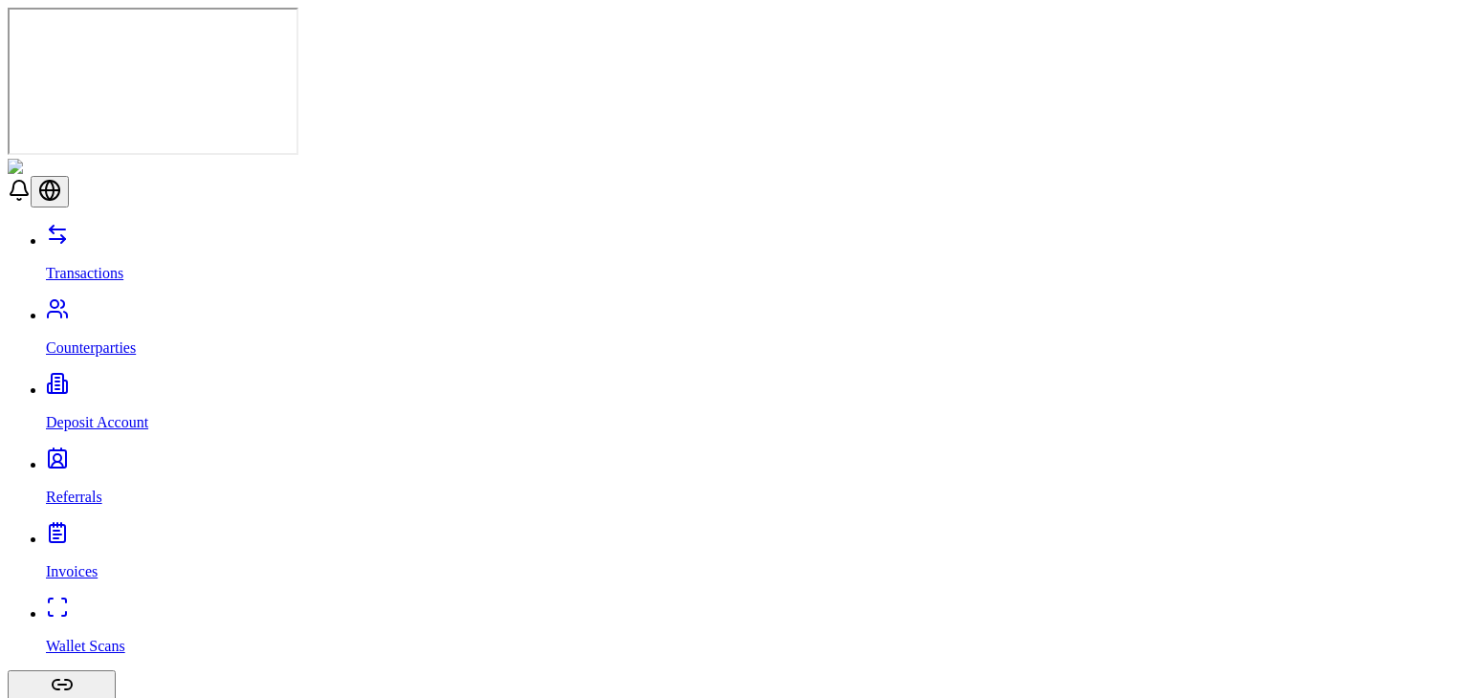
click at [100, 265] on p "Transactions" at bounding box center [753, 273] width 1415 height 17
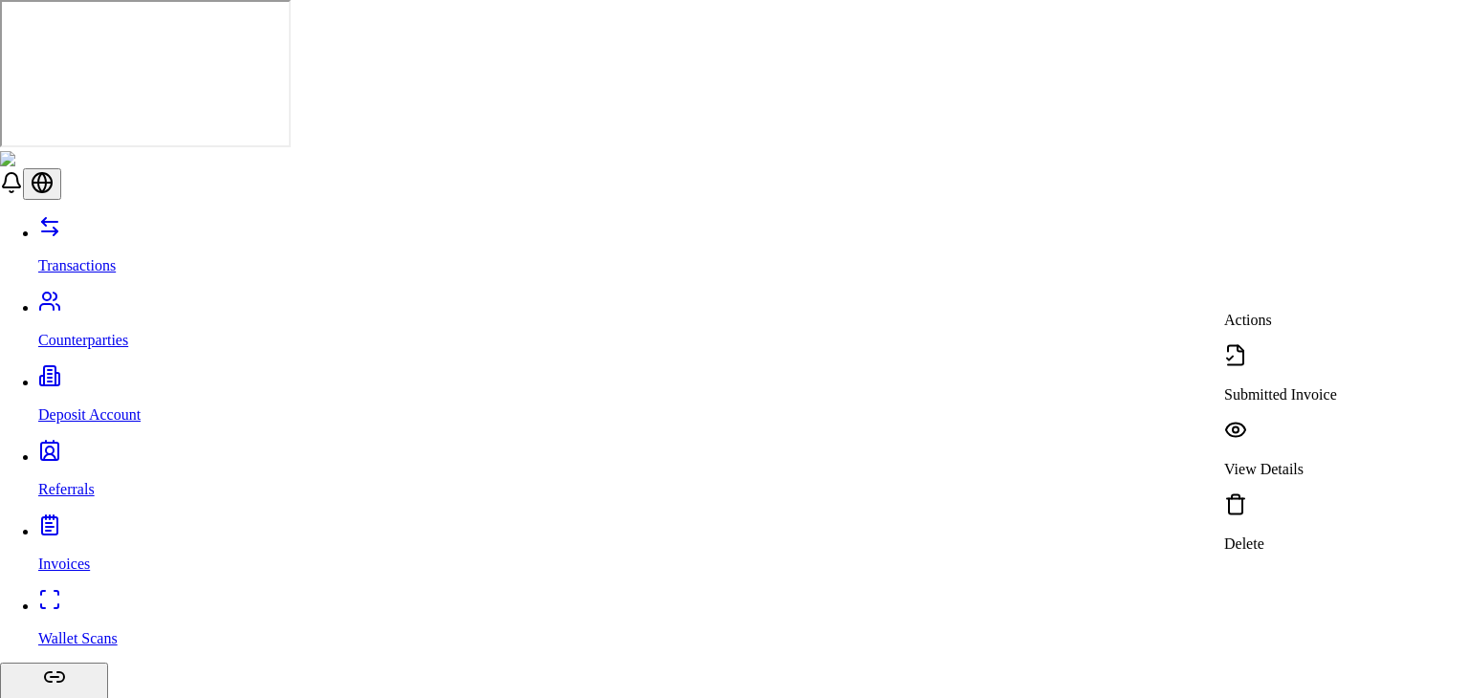
click at [1263, 419] on div "View Details" at bounding box center [1280, 448] width 113 height 59
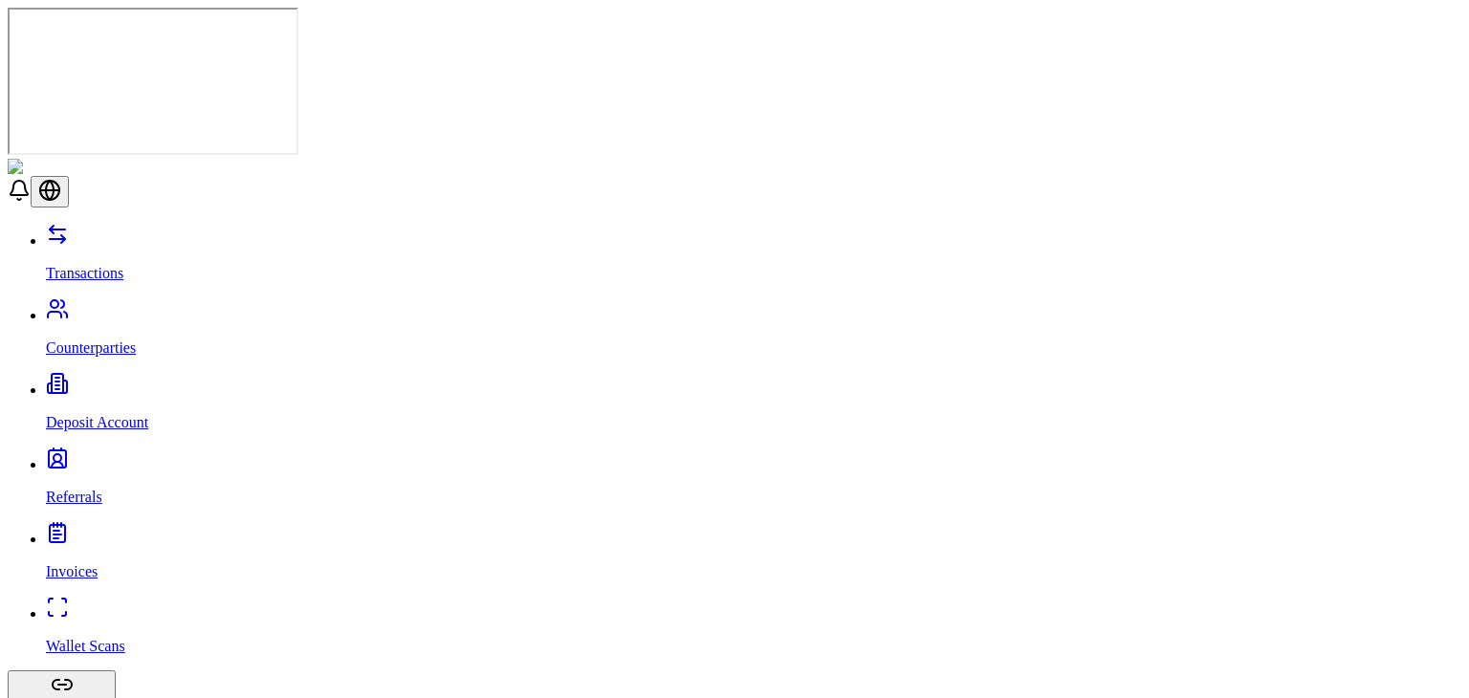
click at [107, 605] on link "Wallet Scans" at bounding box center [753, 630] width 1415 height 50
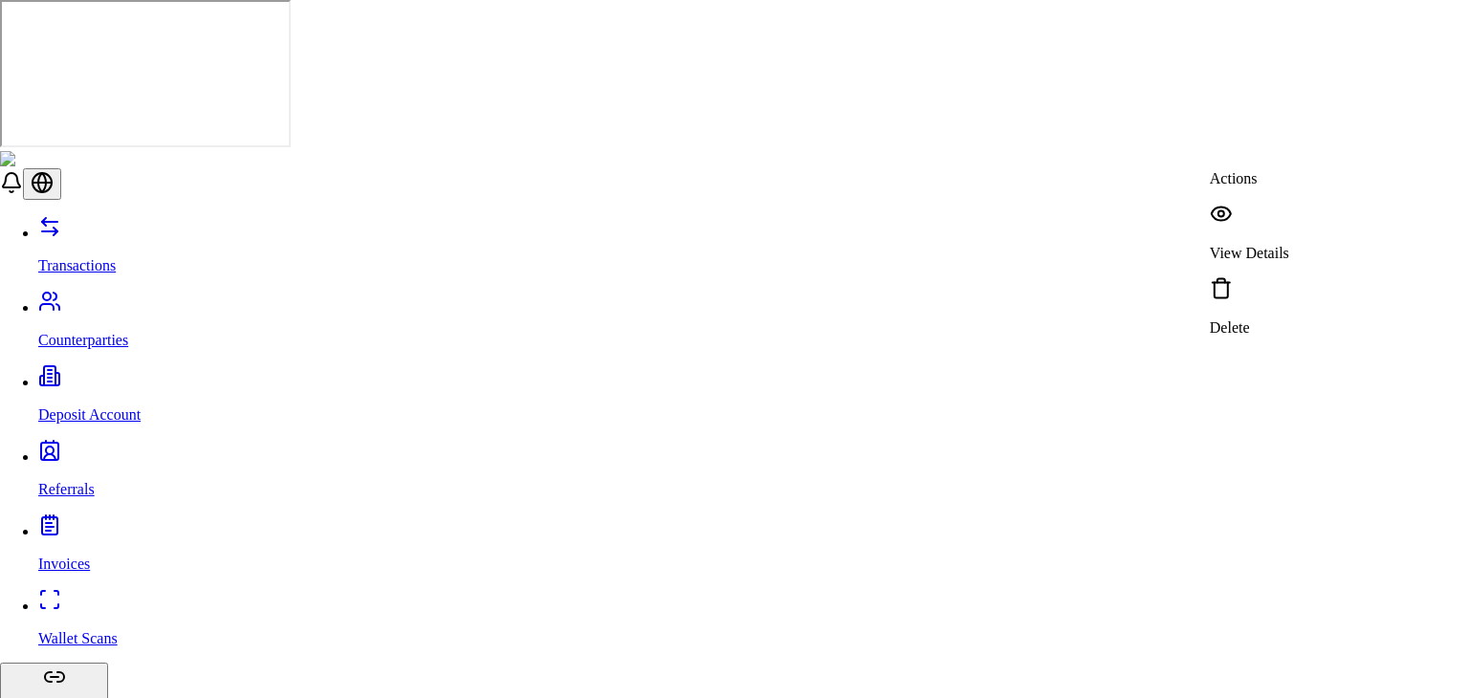
click at [1287, 245] on p "View Details" at bounding box center [1248, 253] width 79 height 17
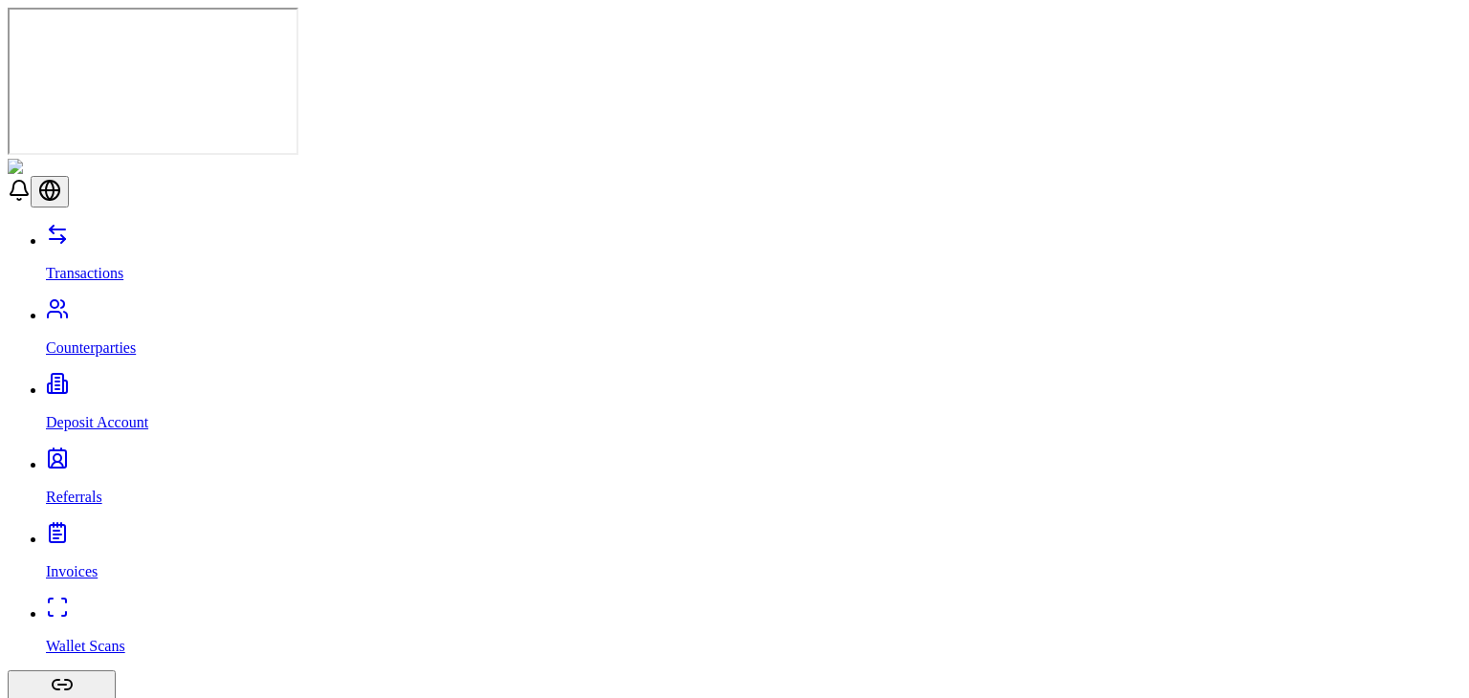
scroll to position [499, 0]
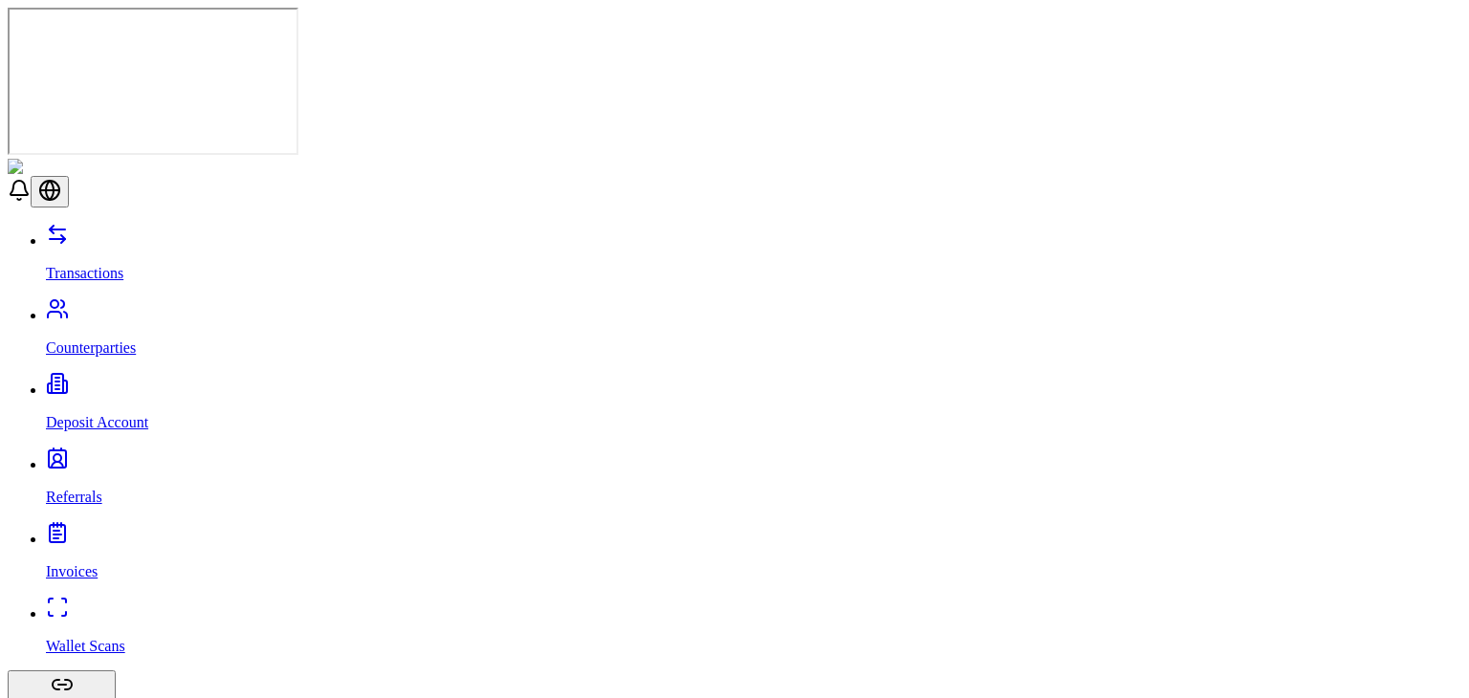
click at [210, 303] on div "Transactions Counterparties Deposit Account Referrals Invoices Wallet Scans Lin…" at bounding box center [734, 653] width 1453 height 861
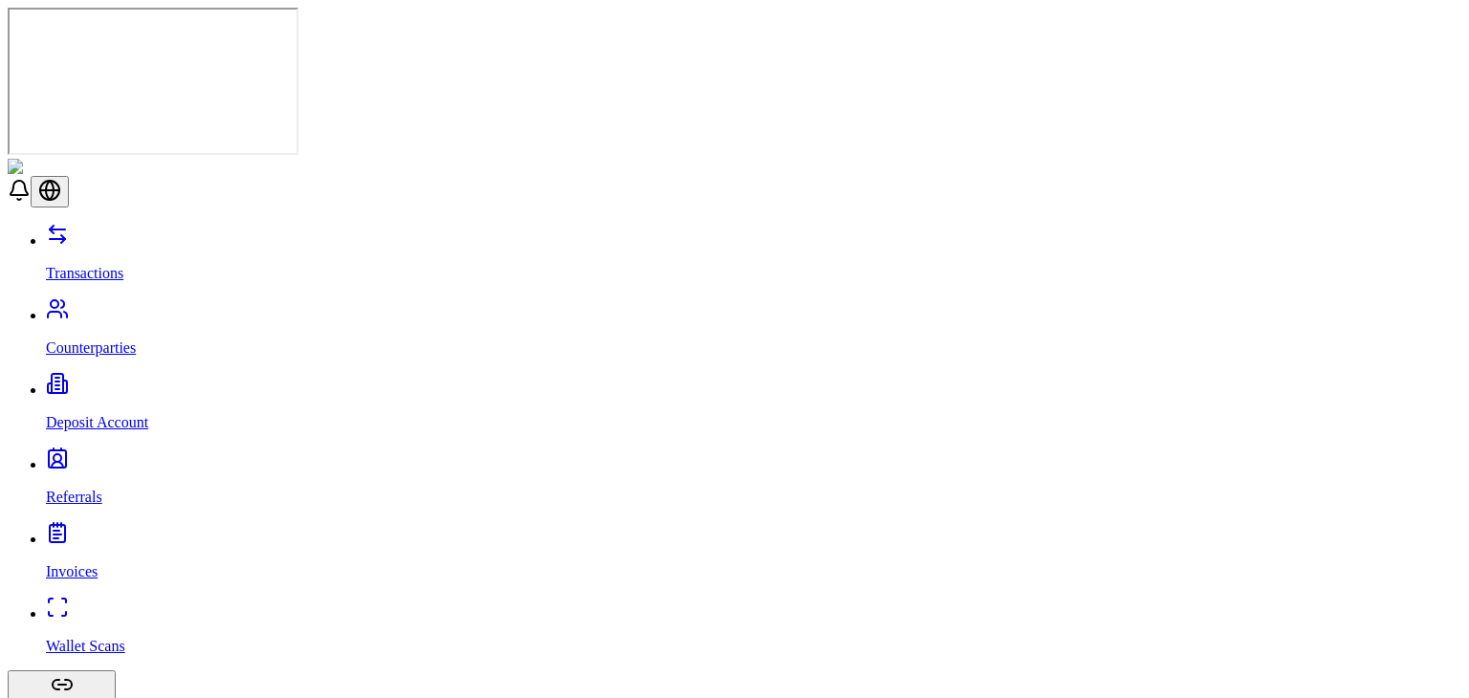
click at [210, 303] on div "Transactions Counterparties Deposit Account Referrals Invoices Wallet Scans Lin…" at bounding box center [734, 653] width 1453 height 861
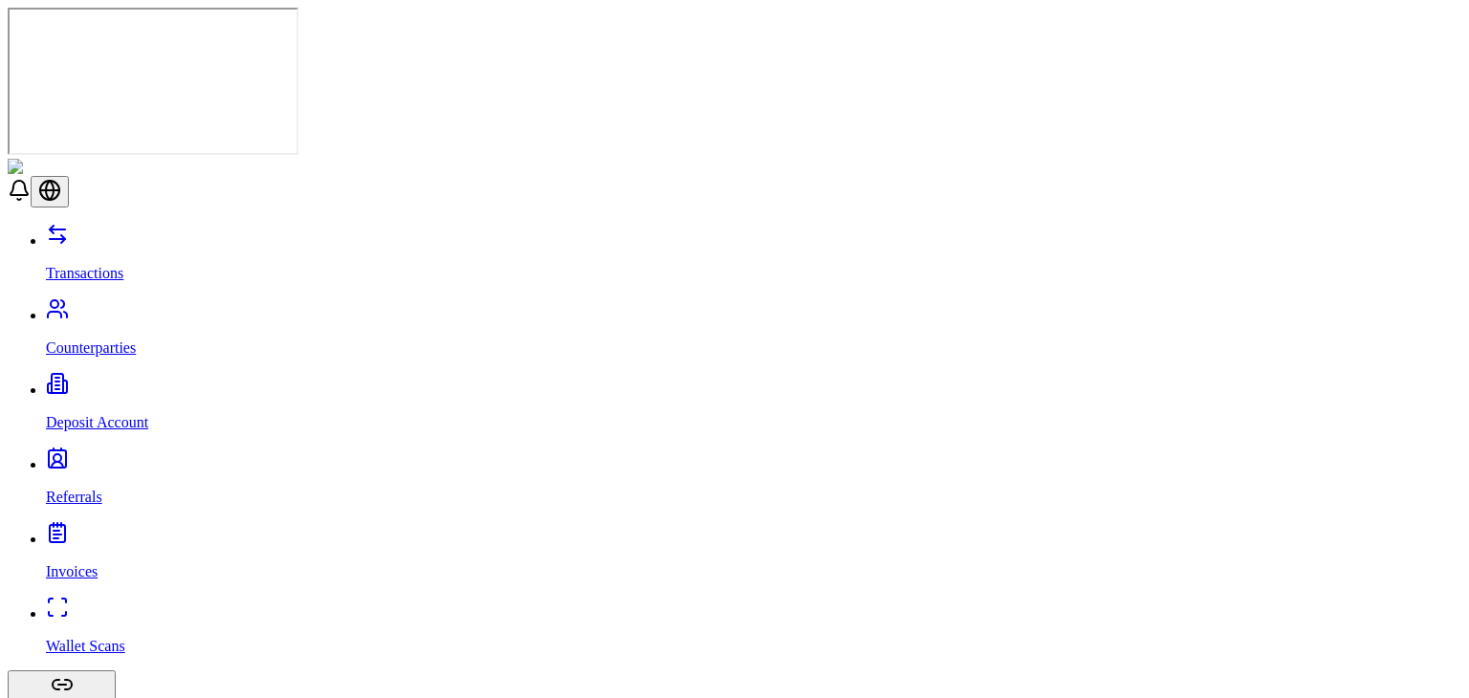
click at [109, 265] on p "Transactions" at bounding box center [753, 273] width 1415 height 17
click at [120, 339] on p "Counterparties" at bounding box center [753, 347] width 1415 height 17
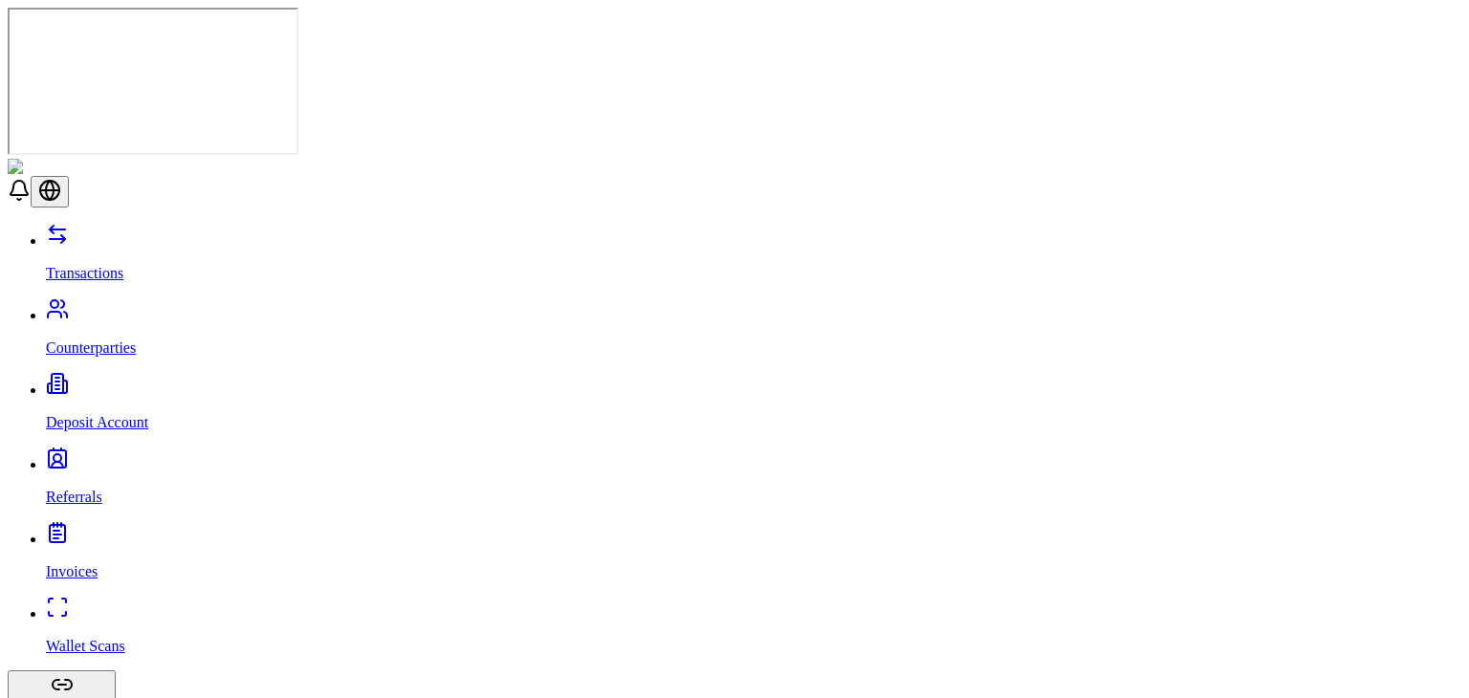
click at [112, 414] on p "Deposit Account" at bounding box center [753, 422] width 1415 height 17
click at [97, 489] on p "Referrals" at bounding box center [753, 497] width 1415 height 17
click at [87, 339] on p "Counterparties" at bounding box center [753, 347] width 1415 height 17
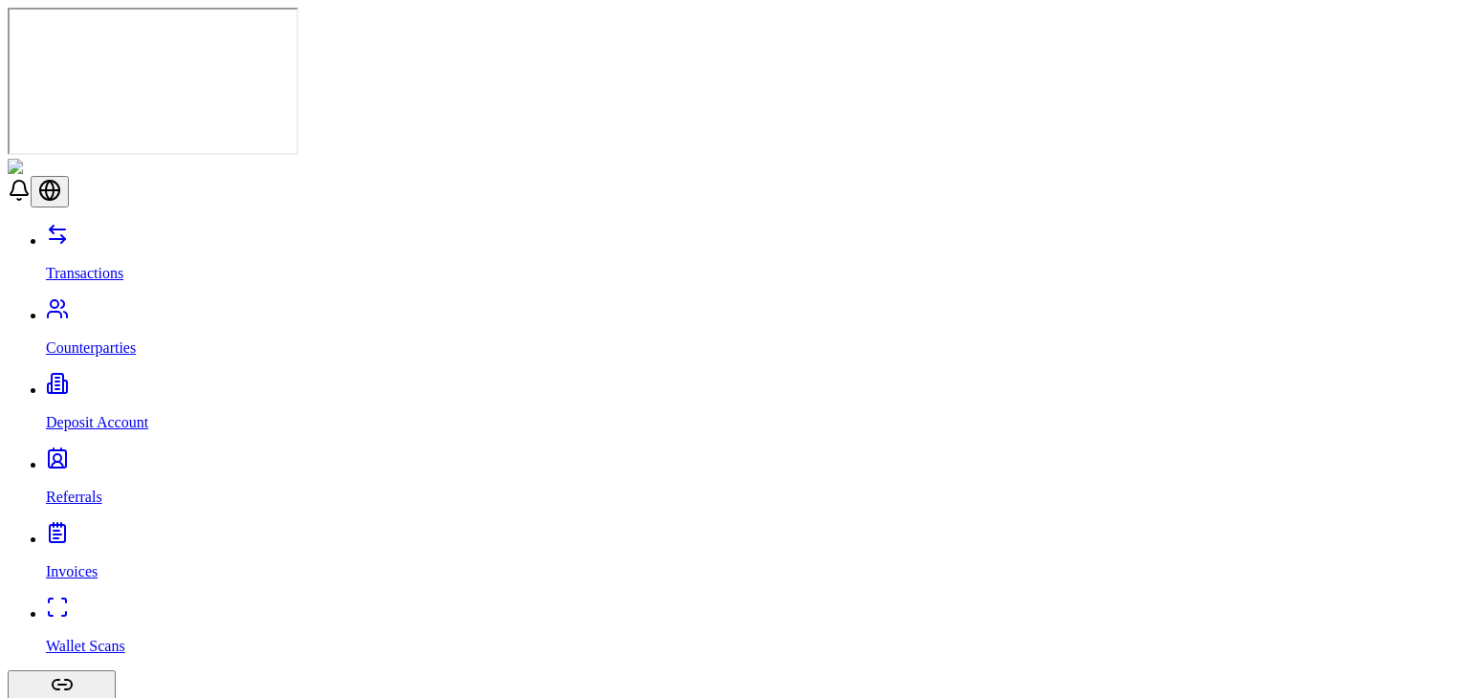
click at [94, 232] on link "Transactions" at bounding box center [753, 257] width 1415 height 50
click at [83, 339] on p "Counterparties" at bounding box center [753, 347] width 1415 height 17
click at [504, 159] on header at bounding box center [734, 183] width 1453 height 49
click at [73, 414] on p "Deposit Account" at bounding box center [753, 422] width 1415 height 17
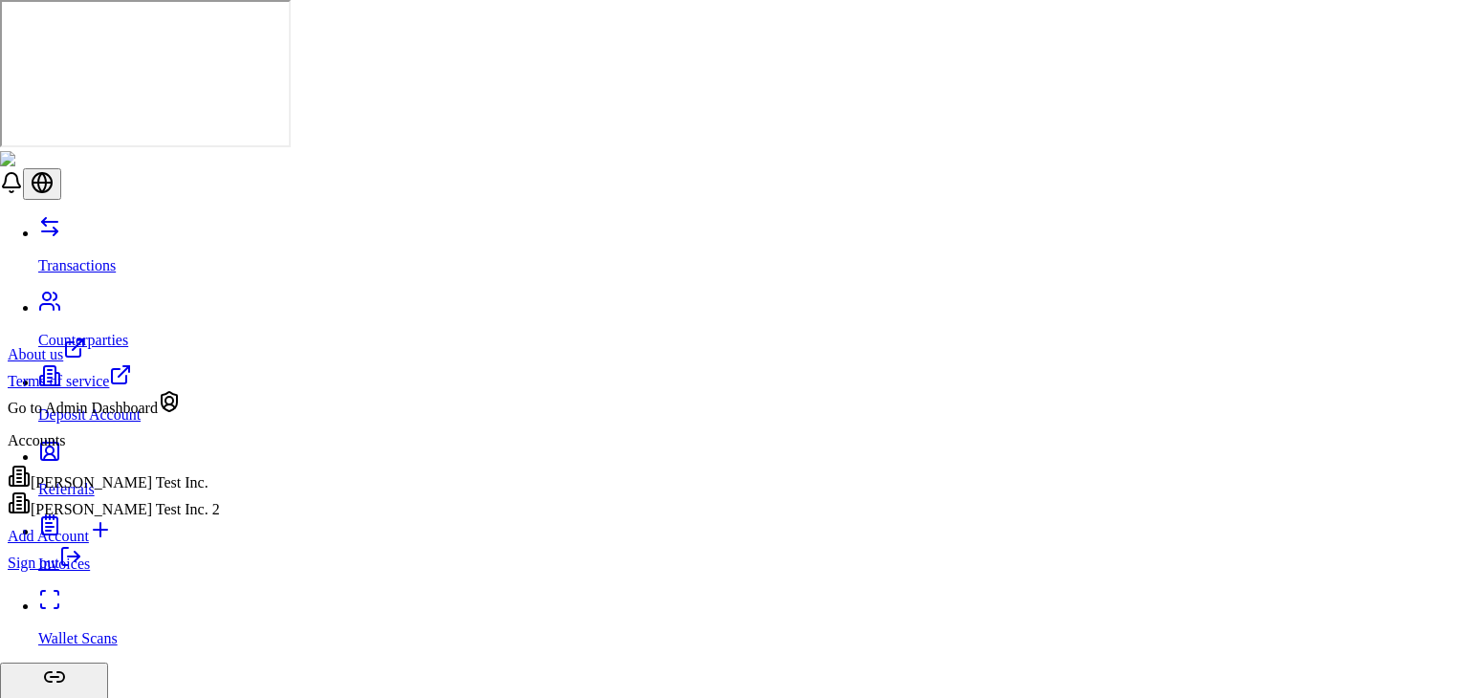
click at [155, 518] on div "Brandon Test Inc. 2" at bounding box center [114, 504] width 212 height 27
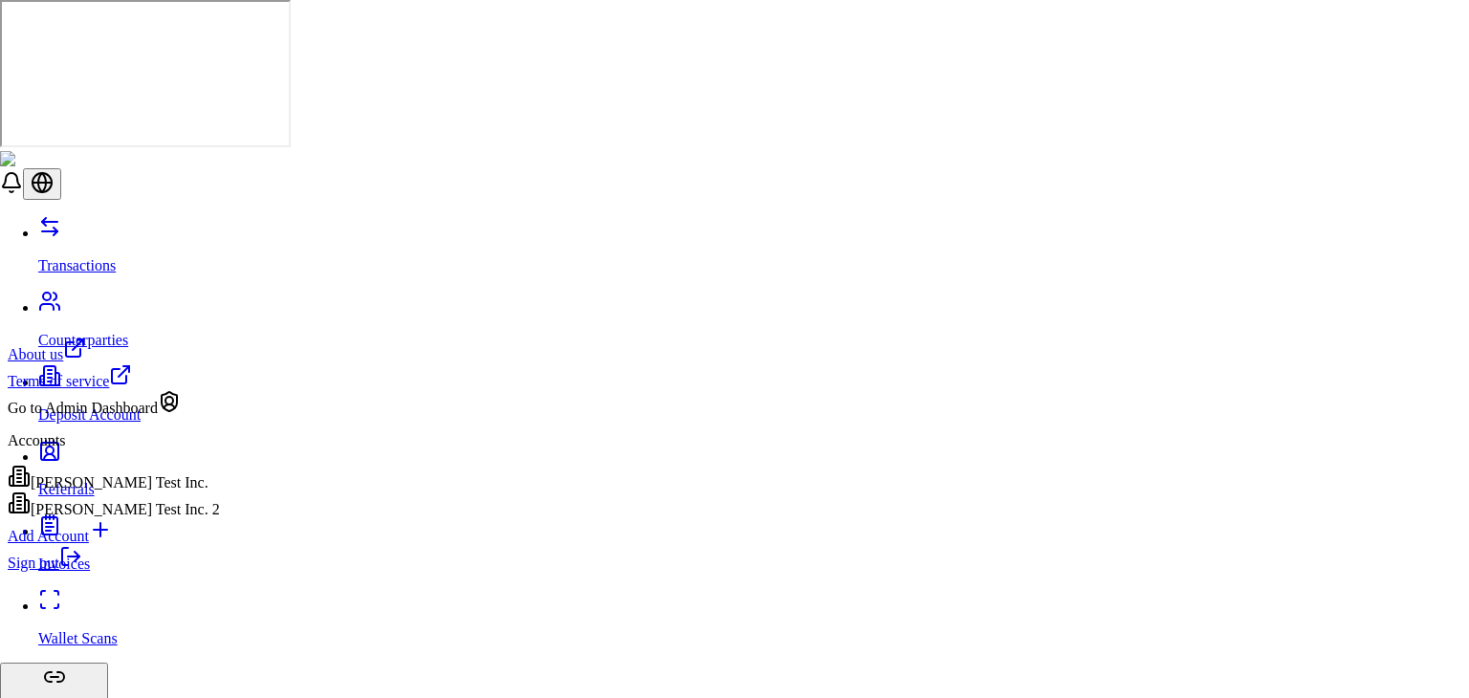
click at [82, 571] on link "Sign out" at bounding box center [45, 563] width 75 height 16
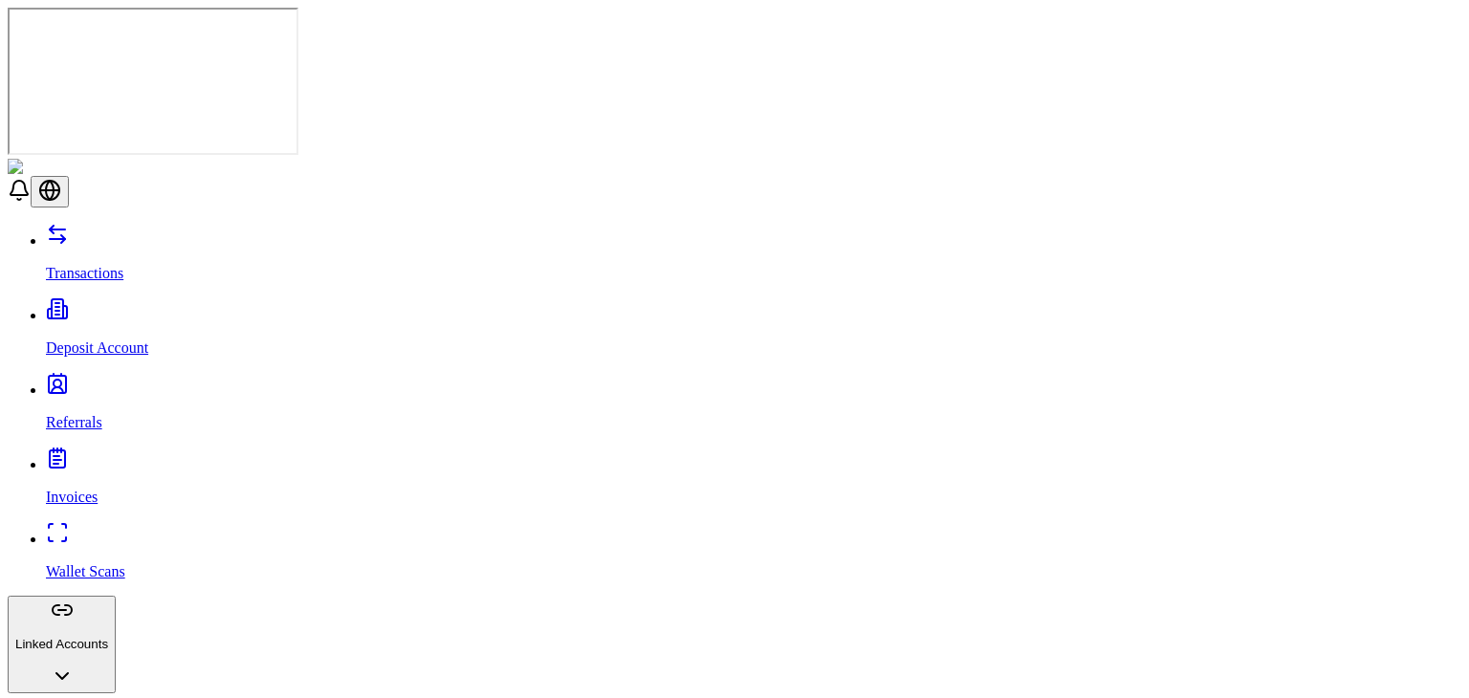
click at [155, 307] on link "Deposit Account" at bounding box center [753, 332] width 1415 height 50
click at [106, 517] on div "Transactions Deposit Account Referrals Invoices Wallet Scans Linked Accounts Wa…" at bounding box center [734, 616] width 1453 height 787
click at [122, 223] on div "Transactions Deposit Account Referrals Invoices Wallet Scans Linked Accounts Wa…" at bounding box center [734, 616] width 1453 height 787
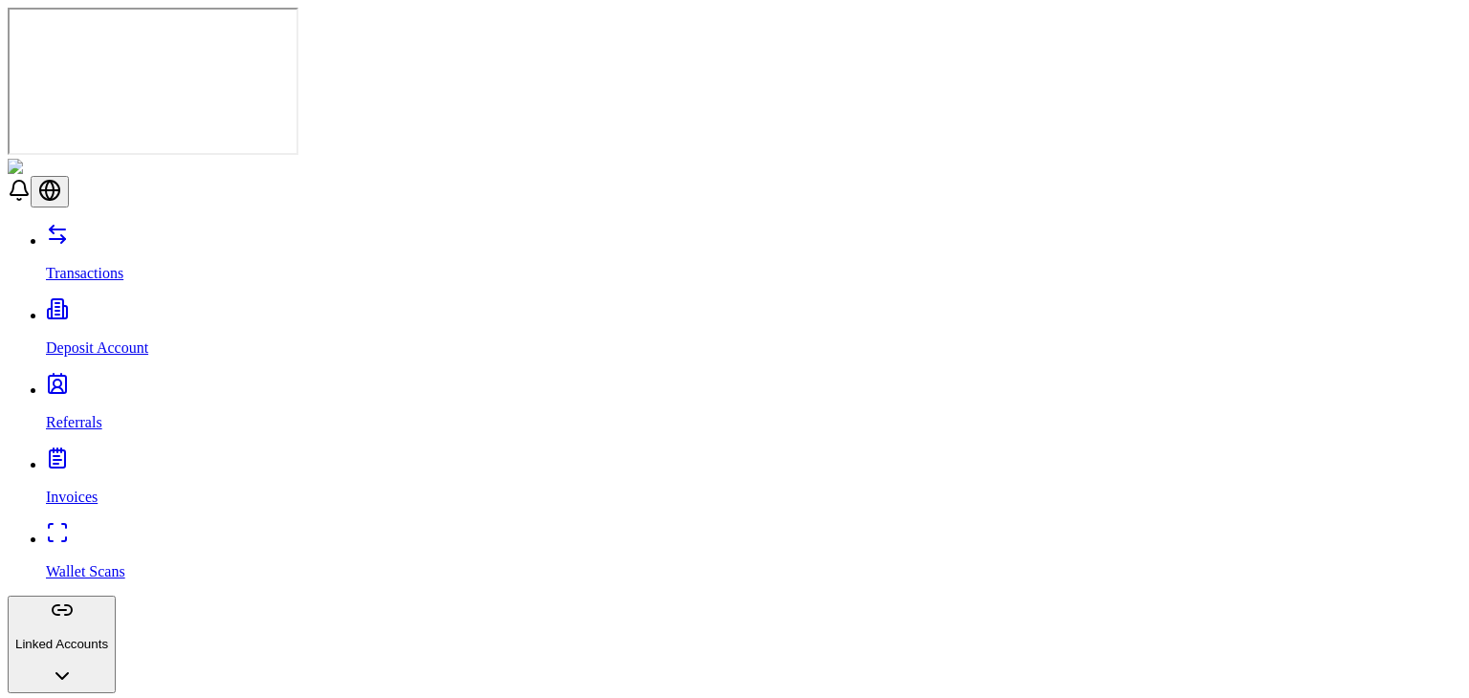
click at [122, 223] on div "Transactions Deposit Account Referrals Invoices Wallet Scans Linked Accounts Wa…" at bounding box center [734, 616] width 1453 height 787
click at [116, 381] on link "Referrals" at bounding box center [753, 406] width 1415 height 50
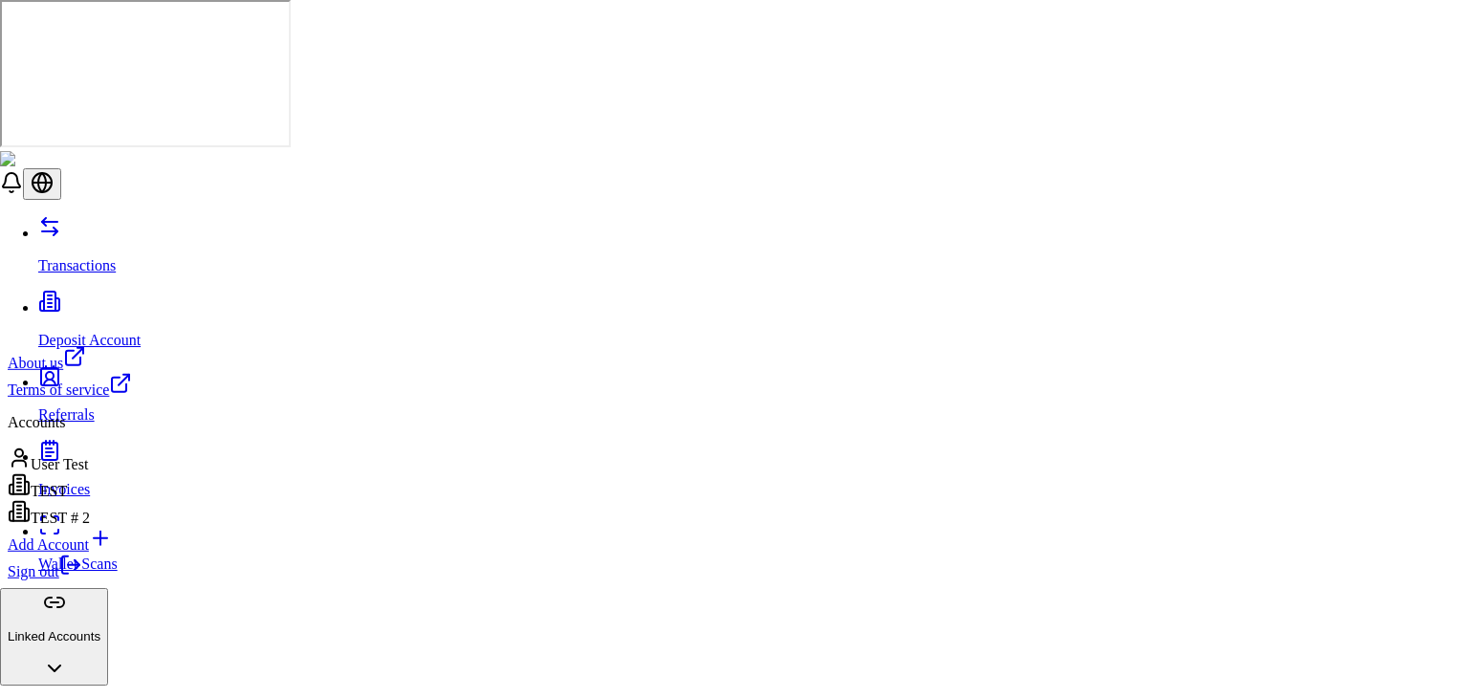
click at [82, 579] on link "Sign out" at bounding box center [45, 571] width 75 height 16
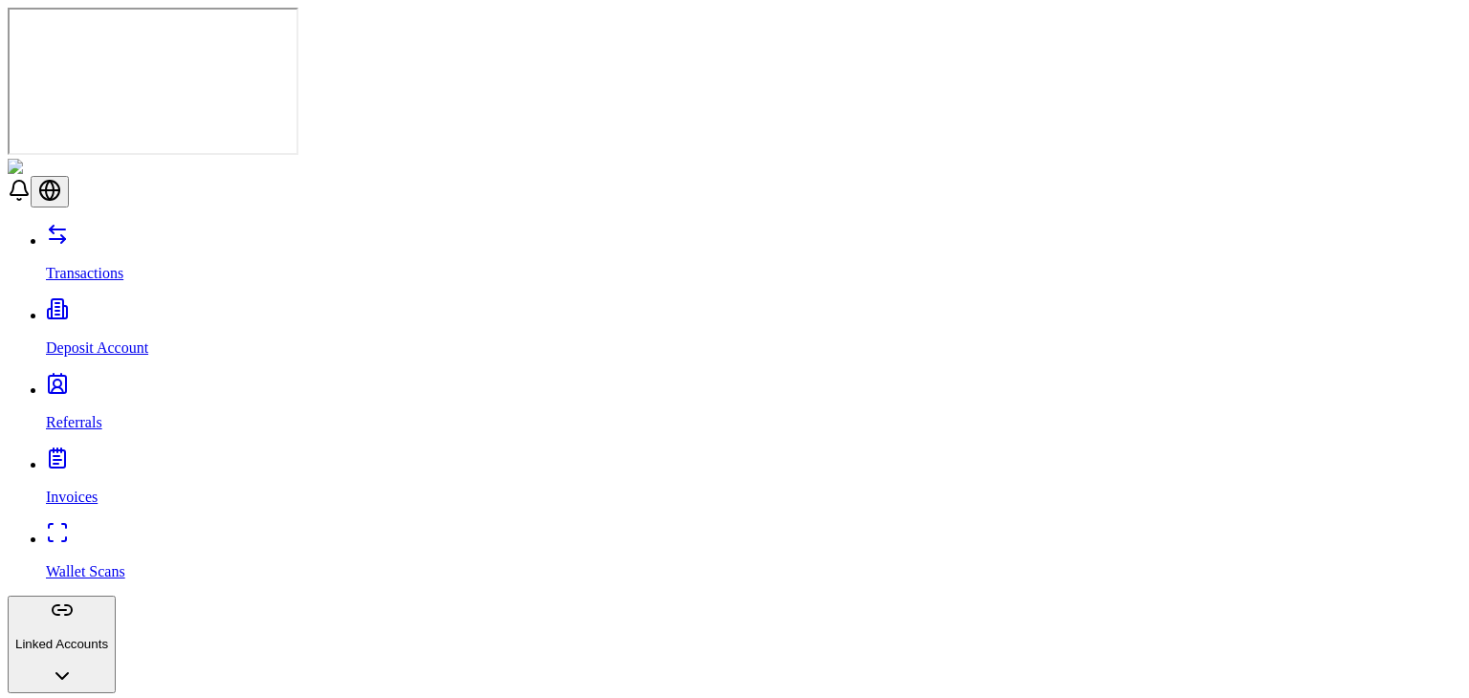
click at [139, 381] on link "Referrals" at bounding box center [753, 406] width 1415 height 50
click at [141, 339] on p "Deposit Account" at bounding box center [753, 347] width 1415 height 17
click at [150, 531] on link "Wallet Scans" at bounding box center [753, 556] width 1415 height 50
click at [114, 223] on div "Transactions Deposit Account Referrals Invoices Wallet Scans Linked Accounts Wa…" at bounding box center [734, 616] width 1453 height 787
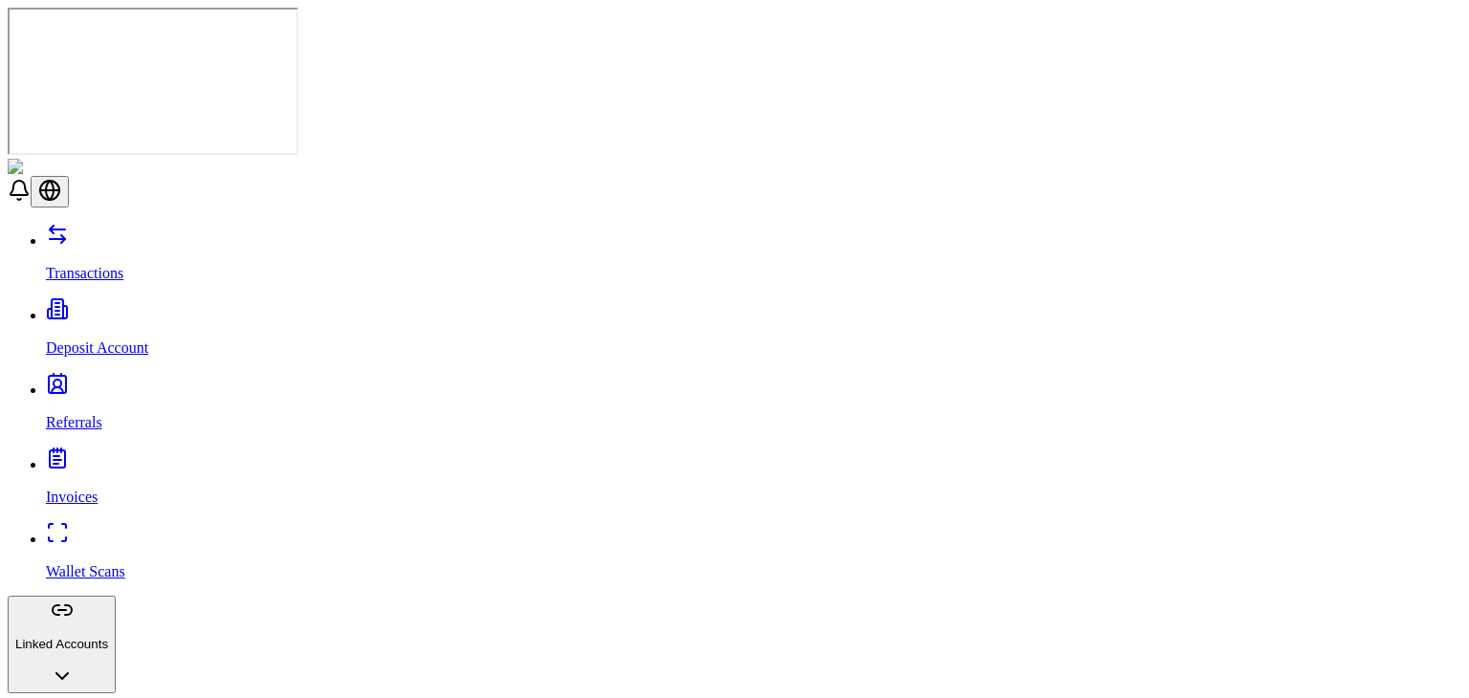
click at [116, 596] on button "Linked Accounts" at bounding box center [62, 645] width 108 height 98
click at [178, 456] on link "Invoices" at bounding box center [753, 481] width 1415 height 50
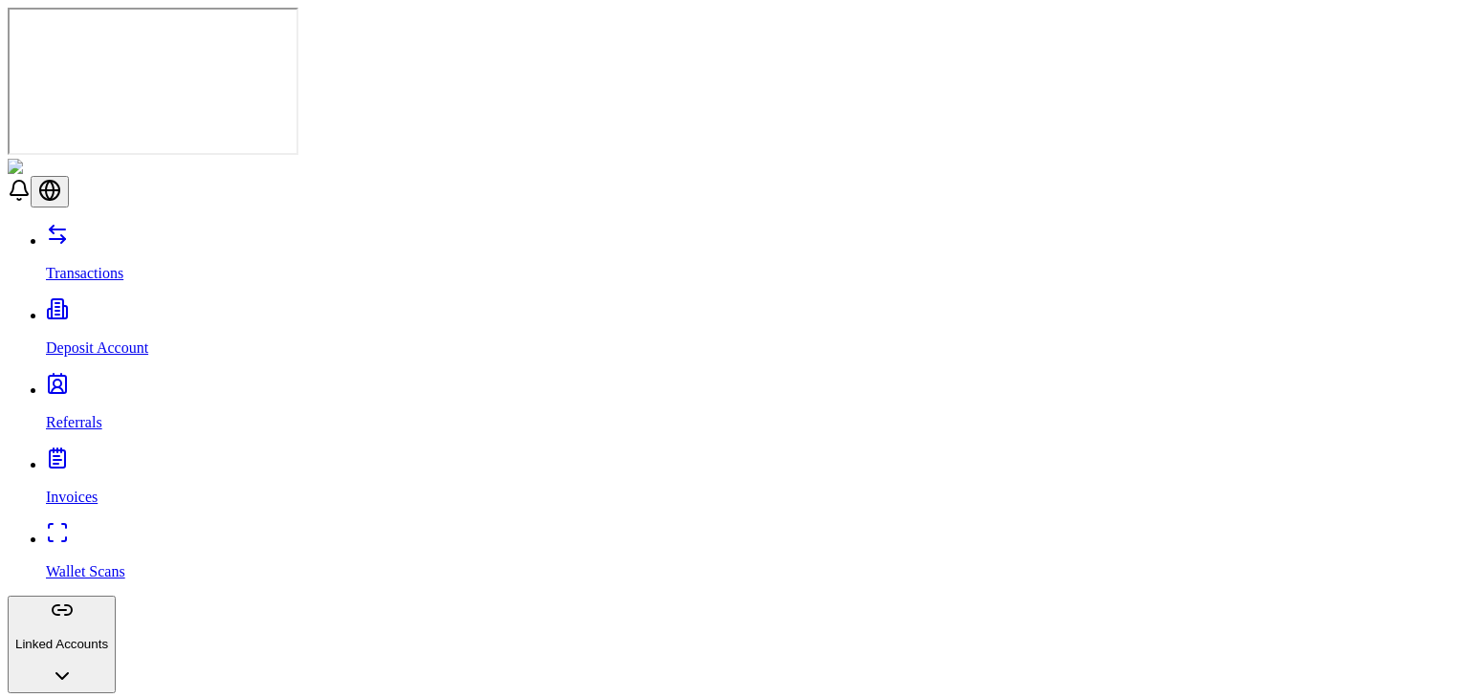
click at [191, 456] on link "Invoices" at bounding box center [753, 481] width 1415 height 50
click at [187, 531] on link "Wallet Scans" at bounding box center [753, 556] width 1415 height 50
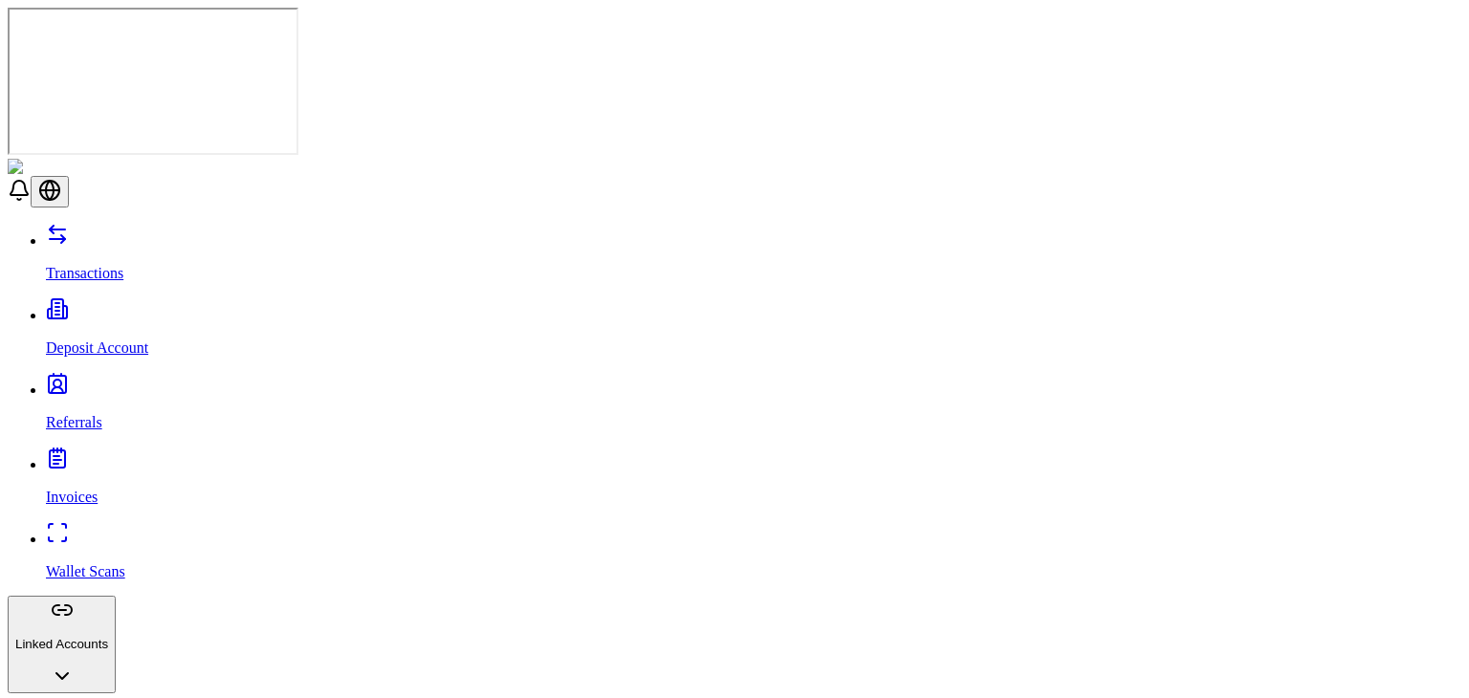
click at [204, 232] on link "Transactions" at bounding box center [753, 257] width 1415 height 50
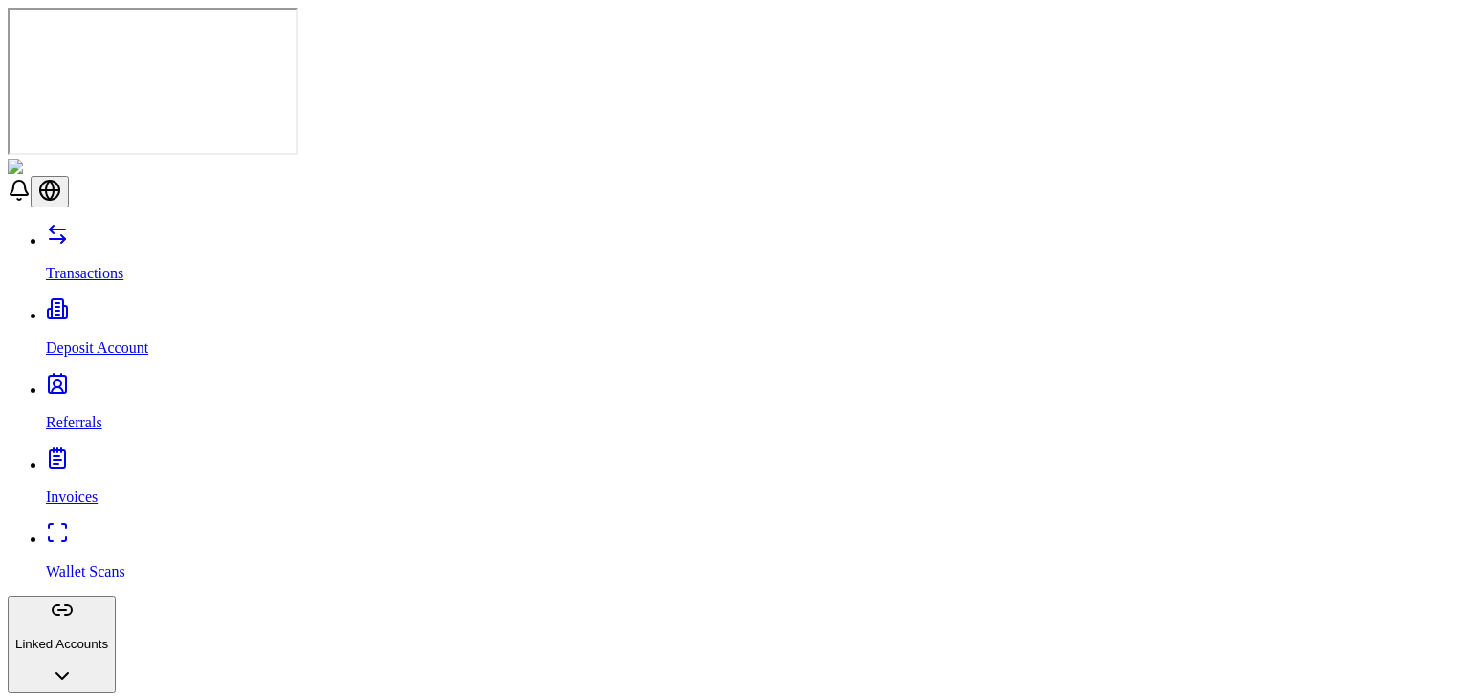
scroll to position [132, 0]
drag, startPoint x: 163, startPoint y: 371, endPoint x: 176, endPoint y: 353, distance: 22.0
click at [176, 353] on div "Transactions Deposit Account Referrals Invoices Wallet Scans Linked Accounts Wa…" at bounding box center [734, 616] width 1453 height 787
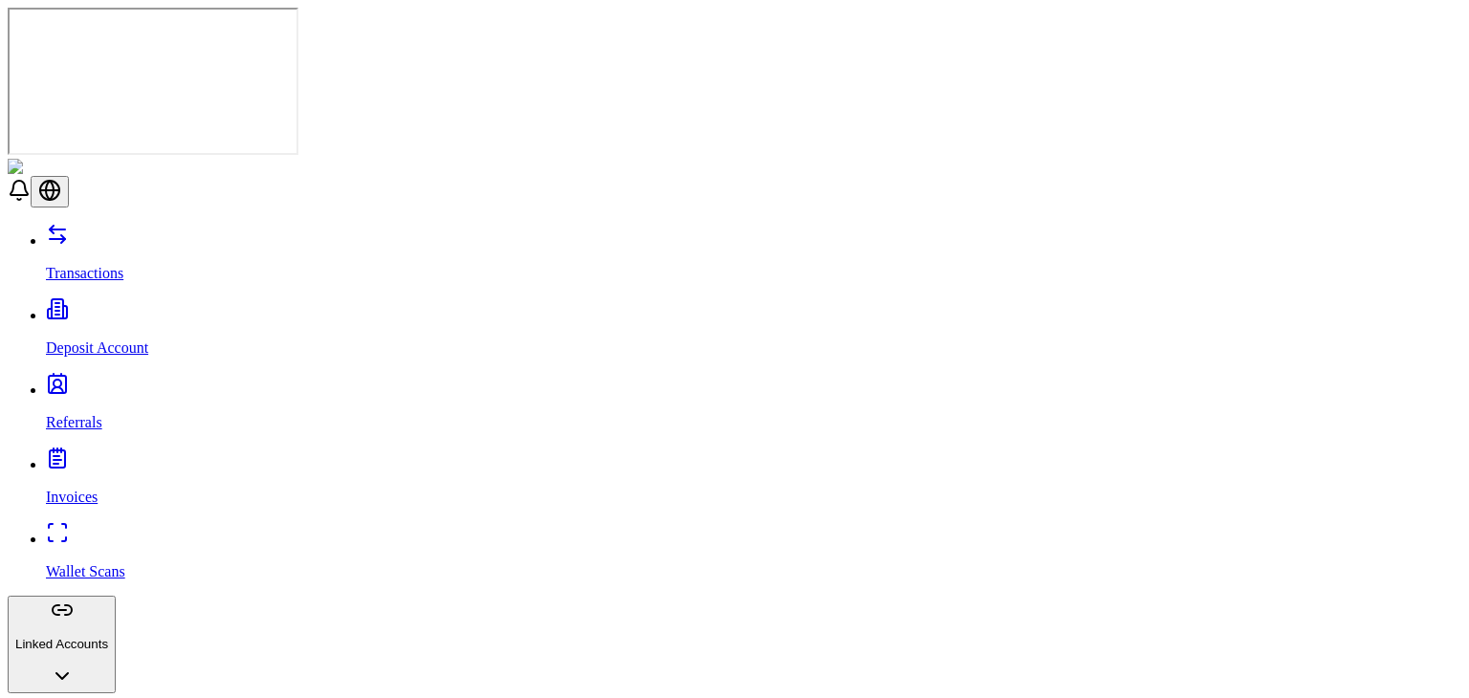
click at [204, 531] on link "Wallet Scans" at bounding box center [753, 556] width 1415 height 50
click at [209, 456] on link "Invoices" at bounding box center [753, 481] width 1415 height 50
click at [208, 381] on link "Referrals" at bounding box center [753, 406] width 1415 height 50
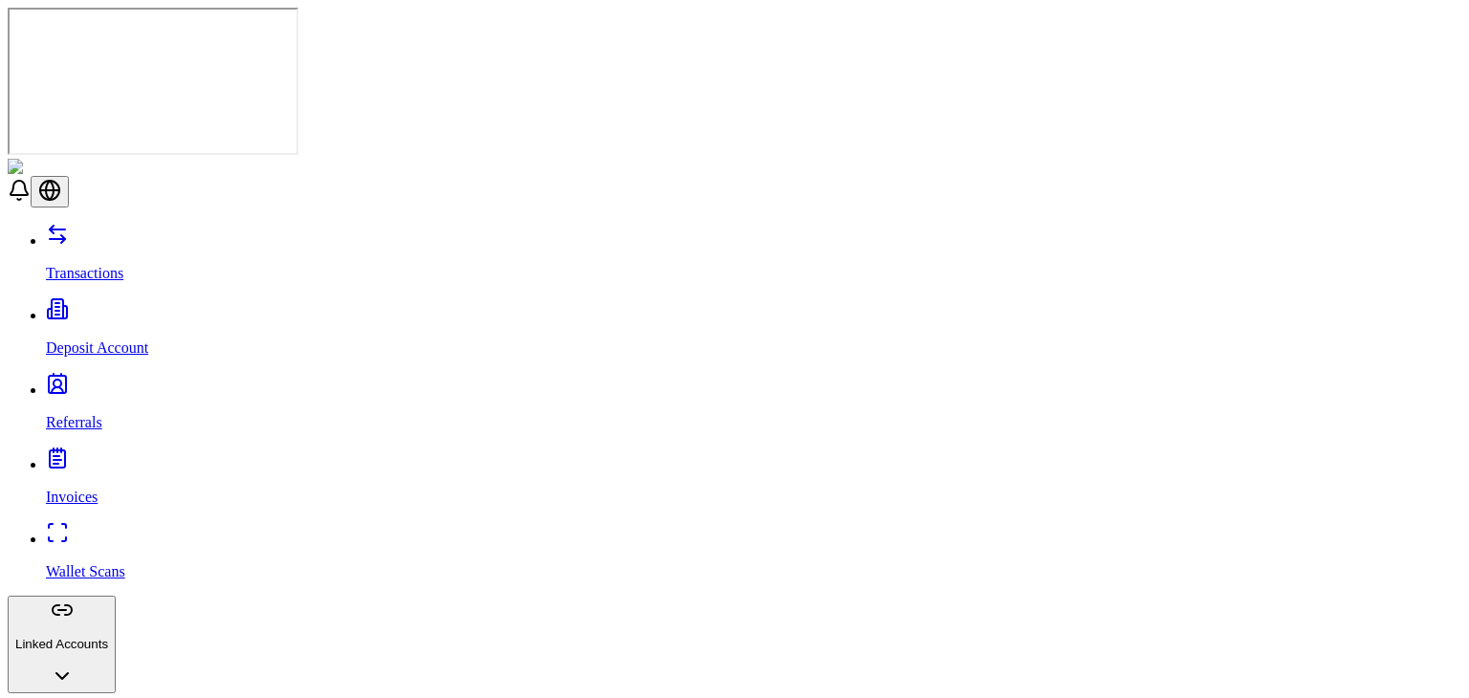
click at [144, 223] on div "Transactions Deposit Account Referrals Invoices Wallet Scans Linked Accounts Wa…" at bounding box center [734, 686] width 1453 height 926
drag, startPoint x: 153, startPoint y: 75, endPoint x: 172, endPoint y: 78, distance: 19.5
click at [172, 223] on div "Transactions Deposit Account Referrals Invoices Wallet Scans Linked Accounts Wa…" at bounding box center [734, 686] width 1453 height 926
click at [172, 232] on link "Transactions" at bounding box center [753, 257] width 1415 height 50
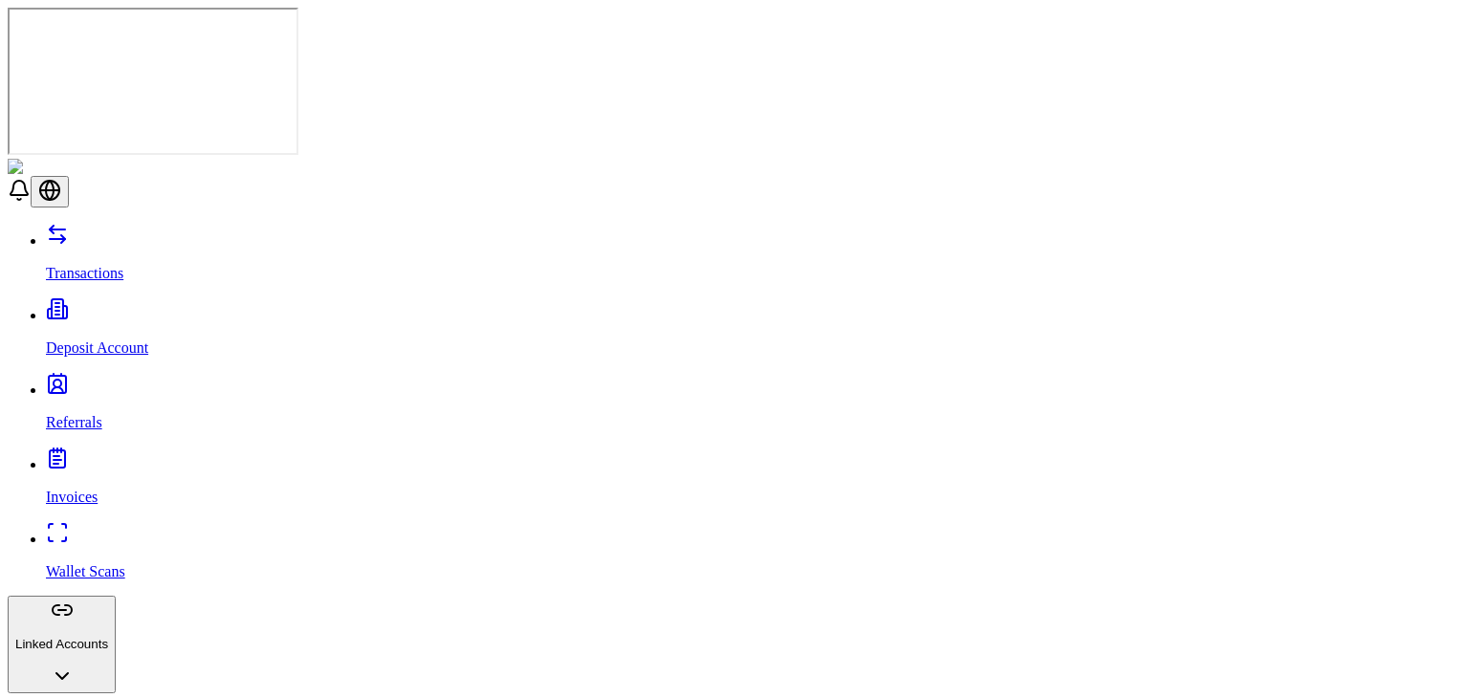
click at [126, 456] on link "Invoices" at bounding box center [753, 481] width 1415 height 50
click at [173, 531] on link "Wallet Scans" at bounding box center [753, 556] width 1415 height 50
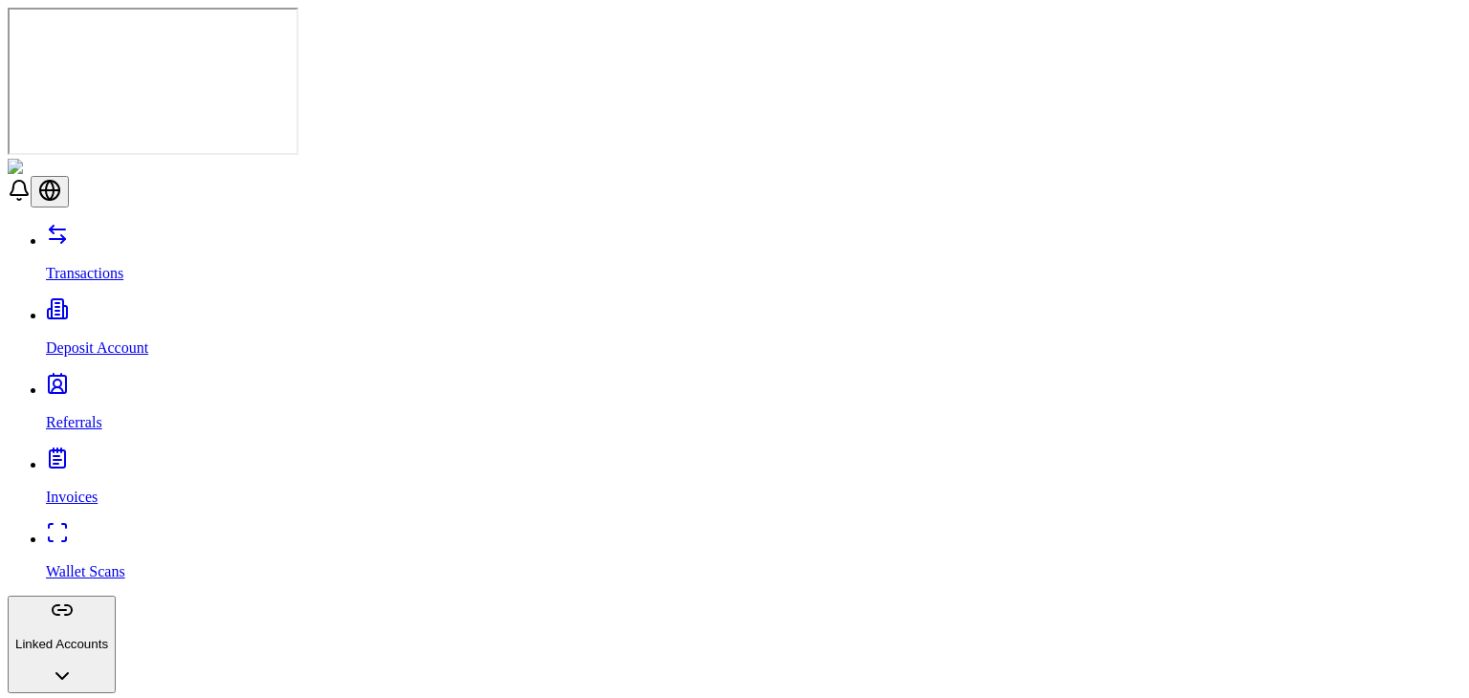
click at [89, 489] on p "Invoices" at bounding box center [753, 497] width 1415 height 17
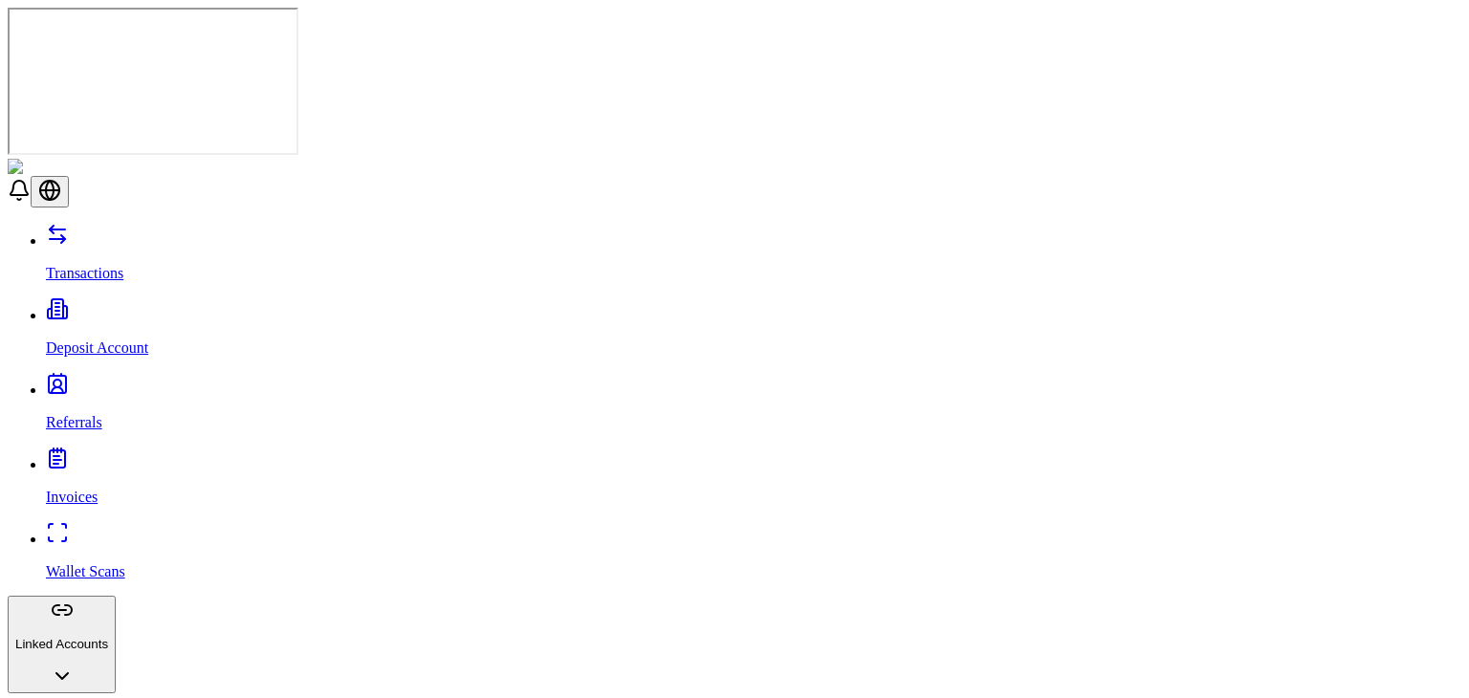
scroll to position [381, 0]
click at [149, 531] on link "Wallet Scans" at bounding box center [753, 556] width 1415 height 50
click at [173, 307] on link "Deposit Account" at bounding box center [753, 332] width 1415 height 50
click at [195, 456] on link "Invoices" at bounding box center [753, 481] width 1415 height 50
click at [193, 381] on link "Referrals" at bounding box center [753, 406] width 1415 height 50
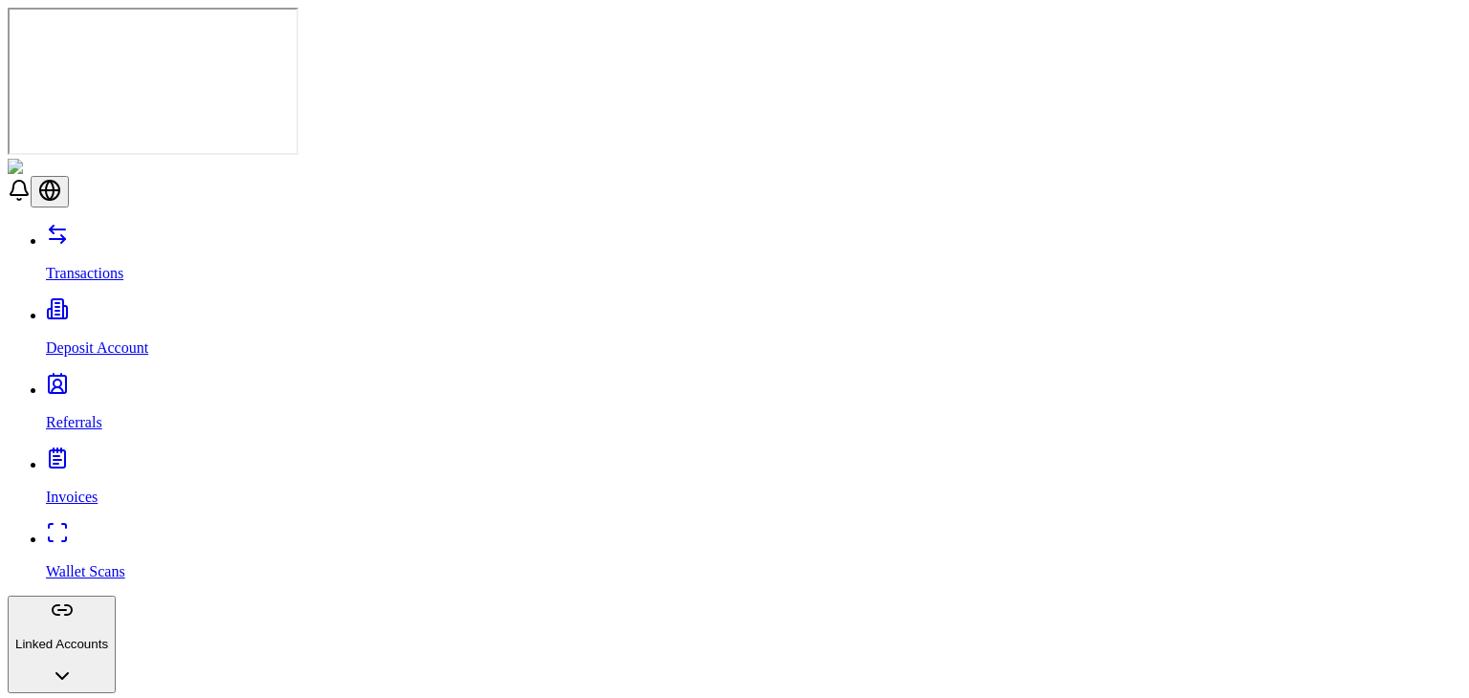
click at [83, 531] on link "Wallet Scans" at bounding box center [753, 556] width 1415 height 50
click at [103, 596] on button "Linked Accounts" at bounding box center [62, 645] width 108 height 98
click at [103, 304] on div "Transactions Deposit Account Referrals Invoices Wallet Scans Linked Accounts Se…" at bounding box center [734, 576] width 1453 height 707
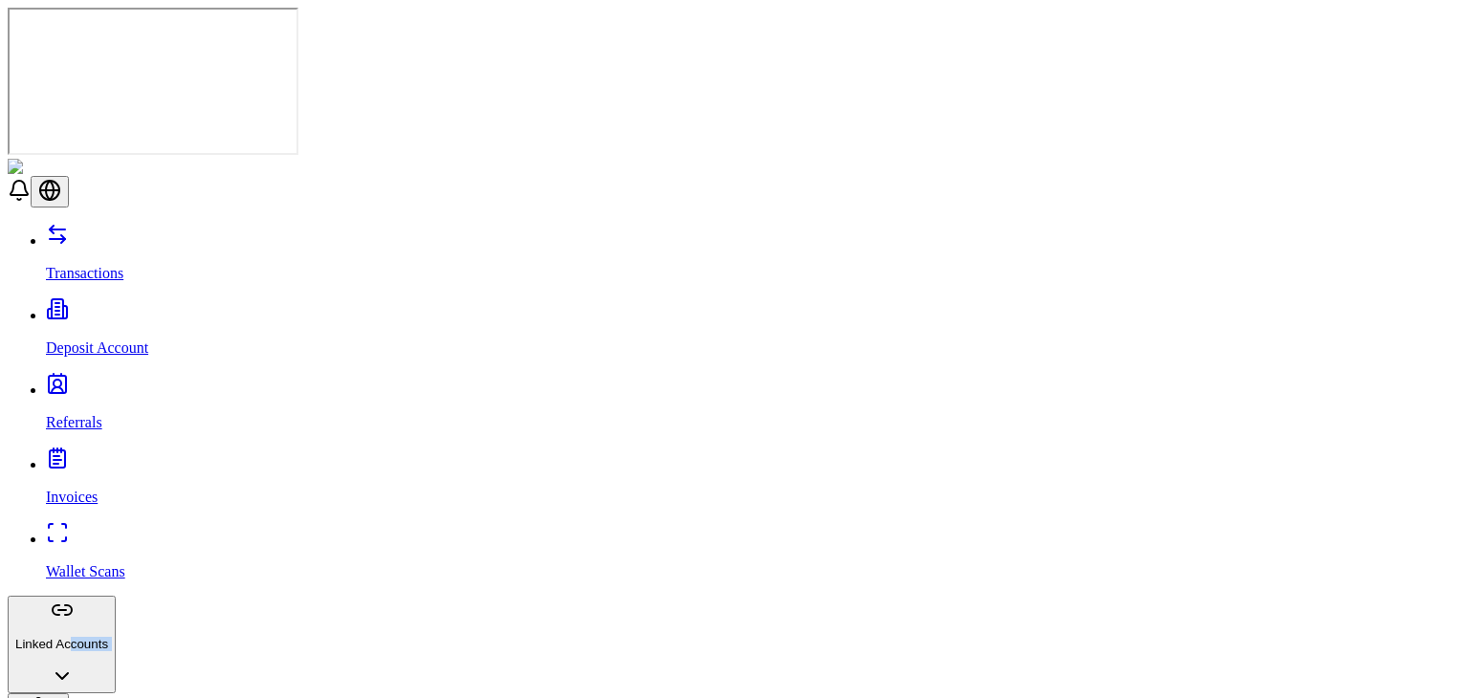
click at [105, 299] on div "Transactions Deposit Account Referrals Invoices Wallet Scans Linked Accounts Se…" at bounding box center [734, 576] width 1453 height 707
click at [105, 596] on button "Linked Accounts" at bounding box center [62, 645] width 108 height 98
drag, startPoint x: 328, startPoint y: 572, endPoint x: 390, endPoint y: 529, distance: 75.6
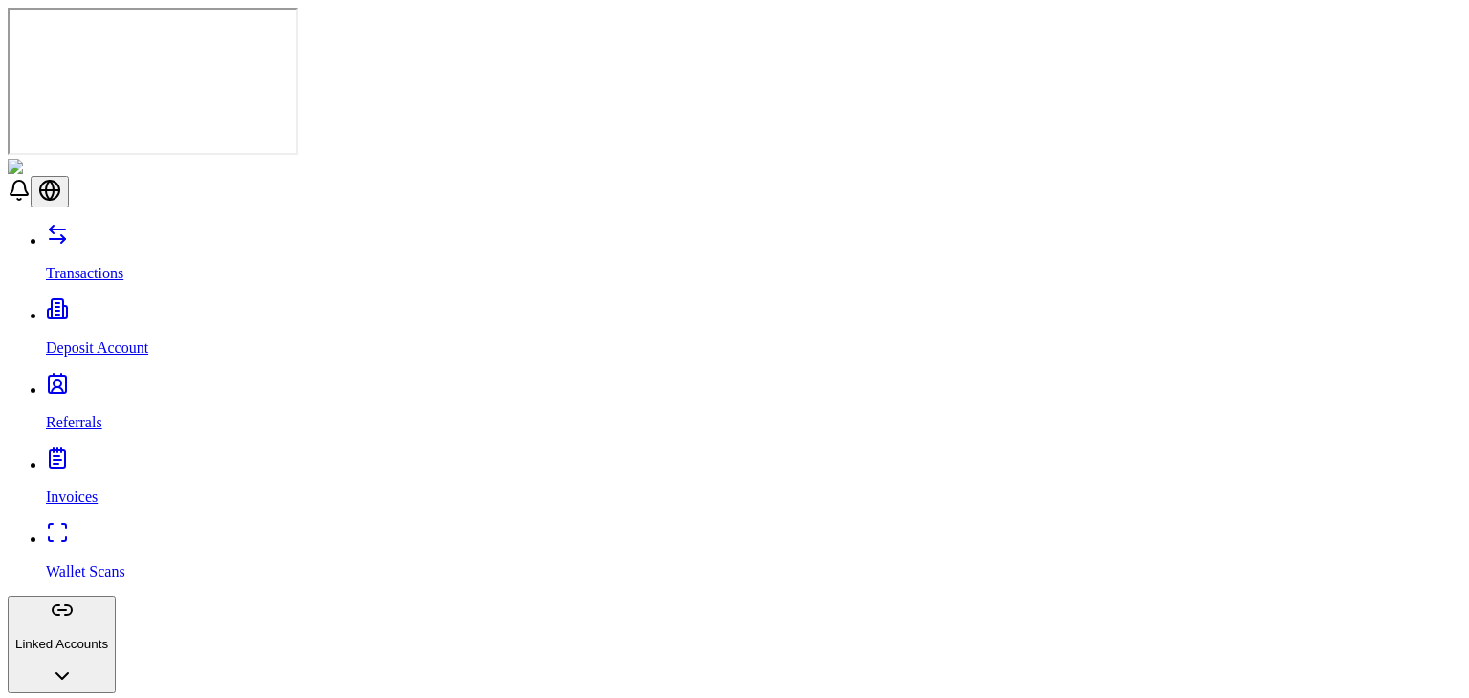
click at [145, 367] on div "Transactions Deposit Account Referrals Invoices Wallet Scans Linked Accounts Wa…" at bounding box center [734, 616] width 1453 height 787
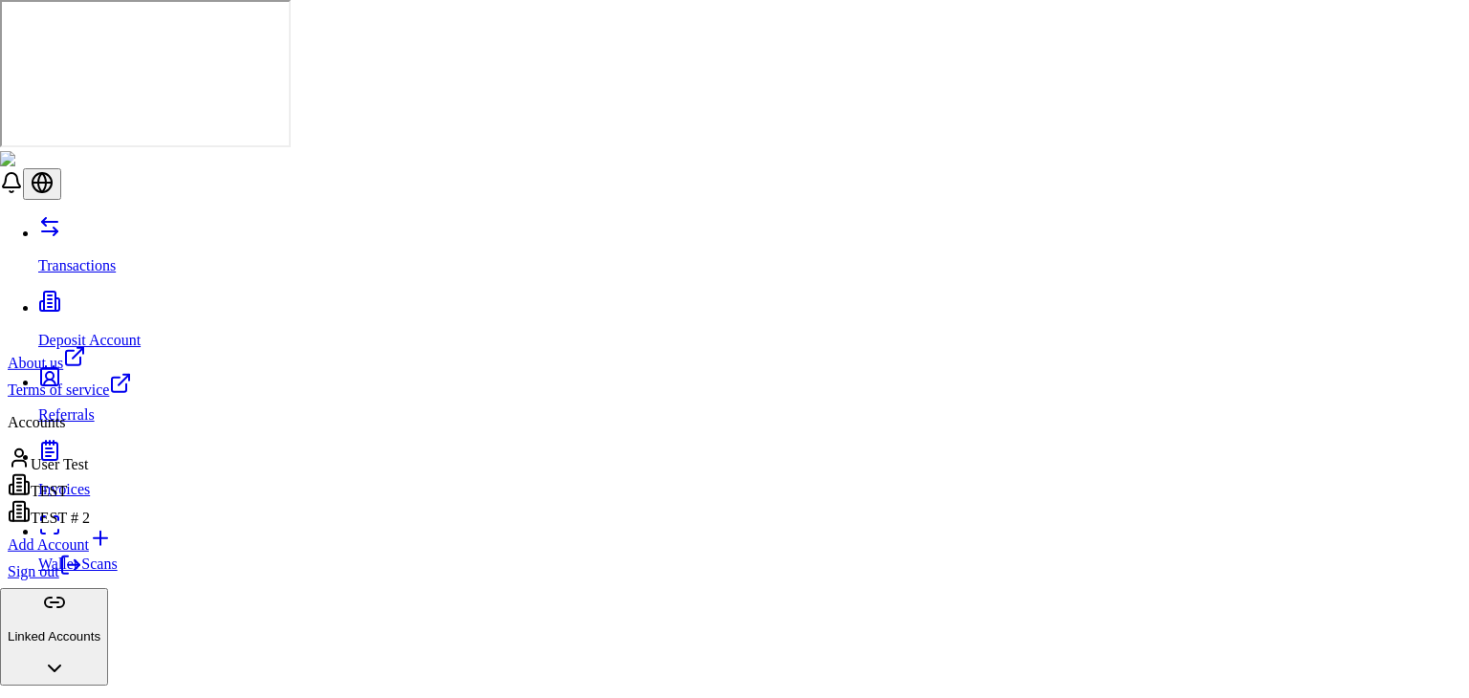
click at [132, 580] on div "Sign out" at bounding box center [70, 567] width 124 height 27
click at [82, 579] on link "Sign out" at bounding box center [45, 571] width 75 height 16
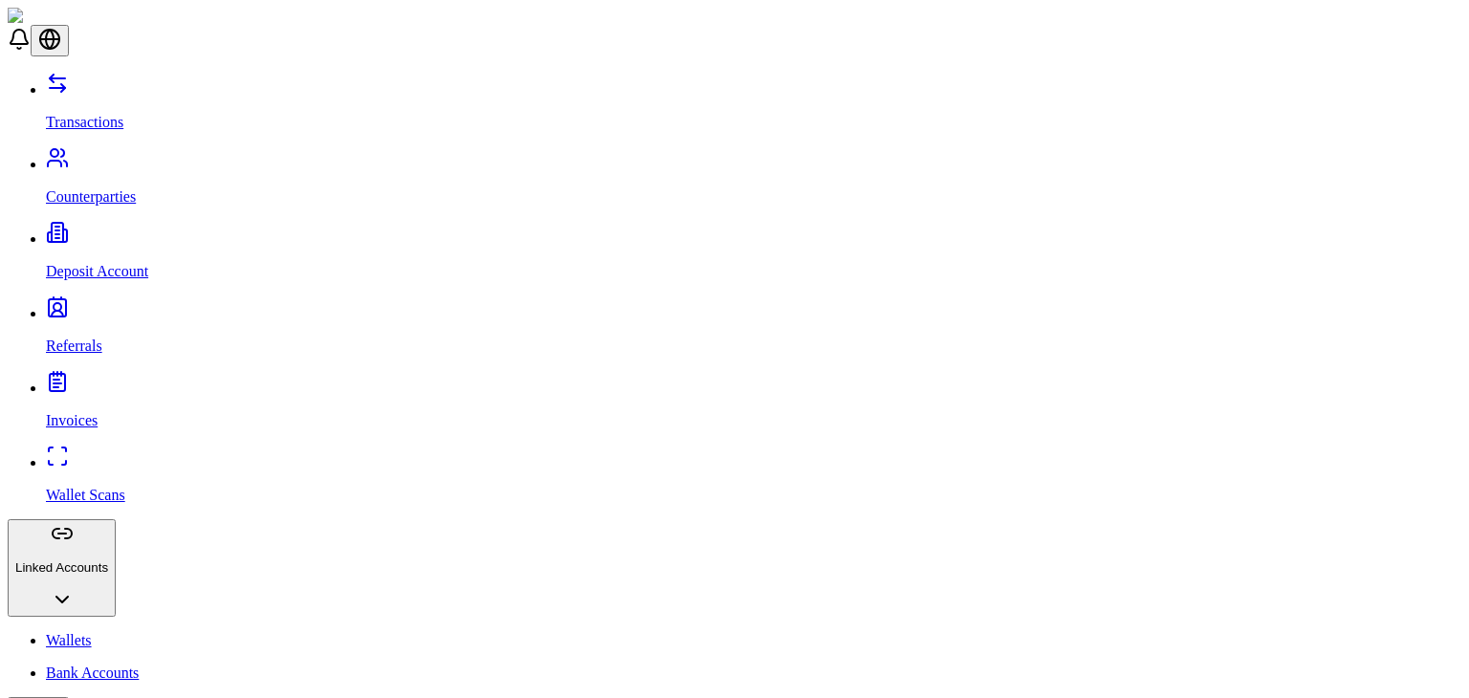
click at [76, 188] on p "Counterparties" at bounding box center [753, 196] width 1415 height 17
click at [62, 337] on p "Referrals" at bounding box center [753, 345] width 1415 height 17
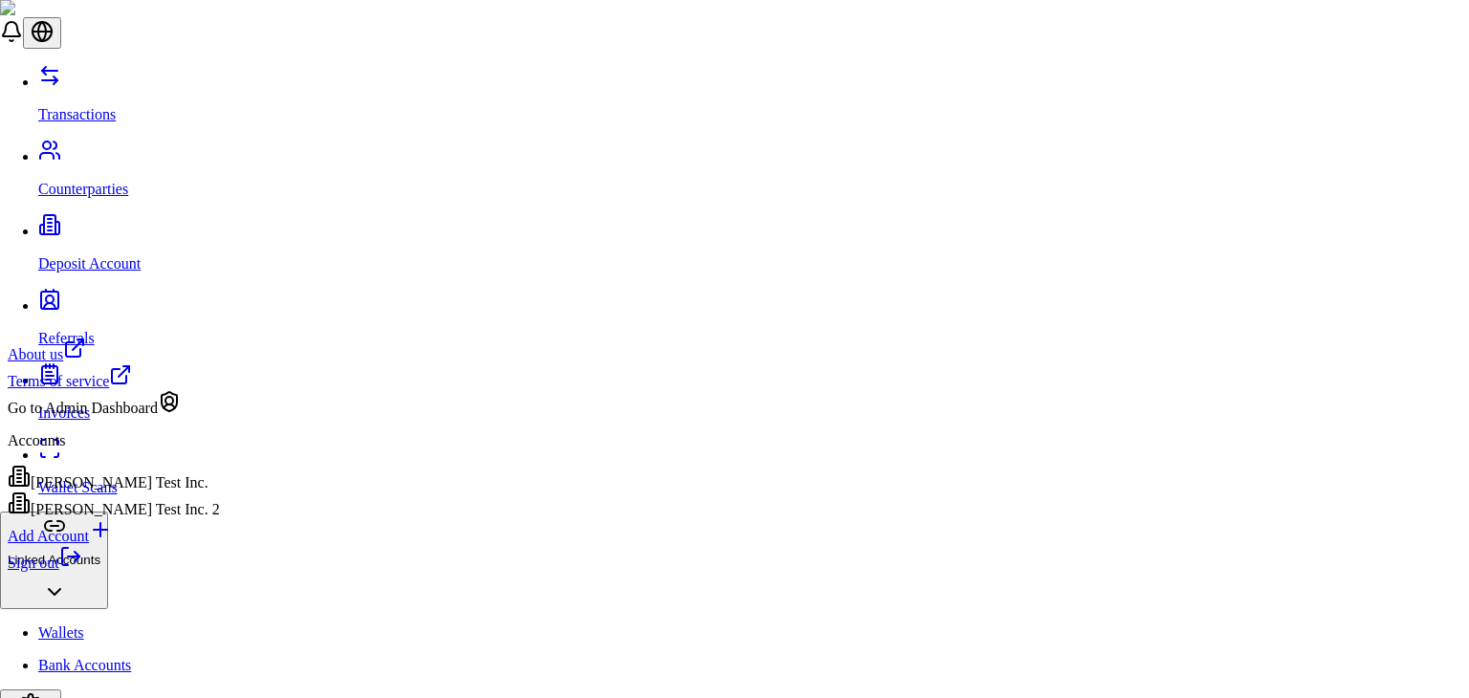
click at [147, 417] on div "Go to Admin Dashboard" at bounding box center [114, 403] width 212 height 27
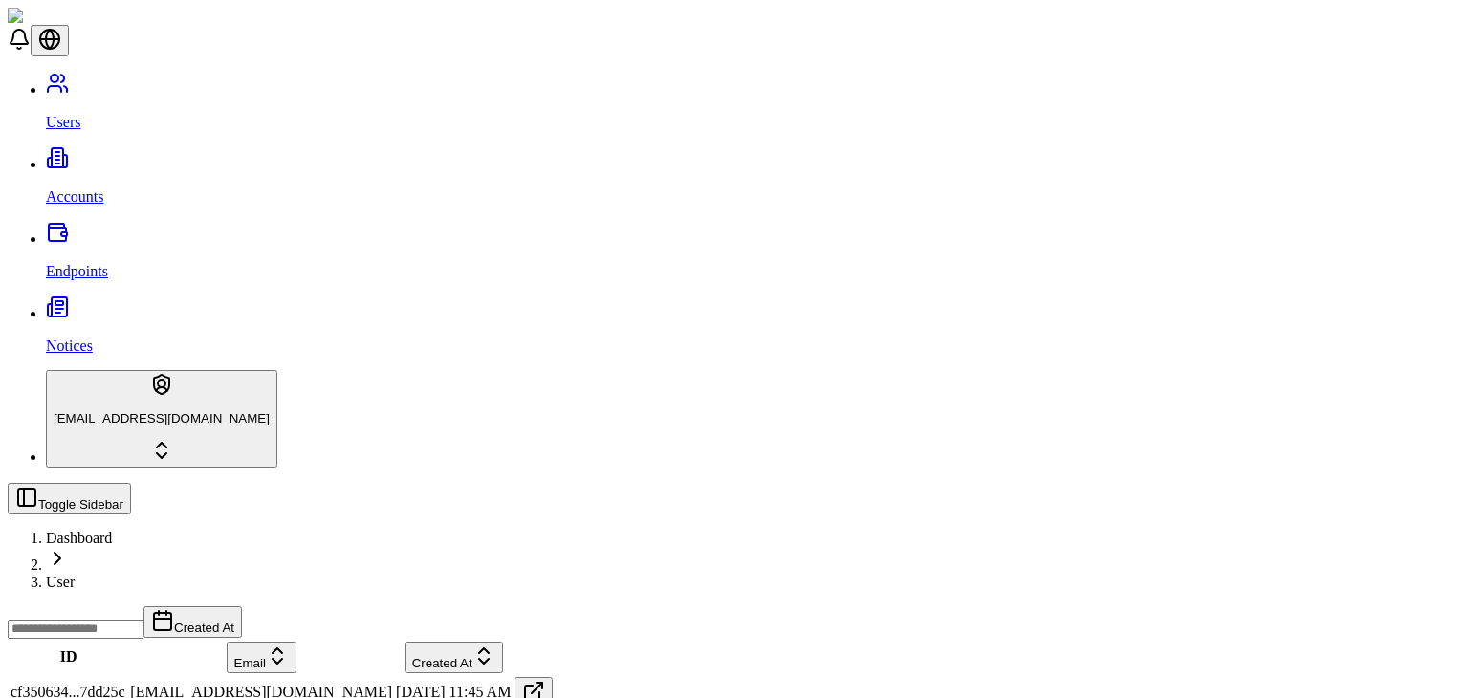
click at [127, 676] on td "cf350634...7dd25c" at bounding box center [69, 692] width 118 height 33
click at [124, 156] on link "Accounts" at bounding box center [753, 181] width 1415 height 50
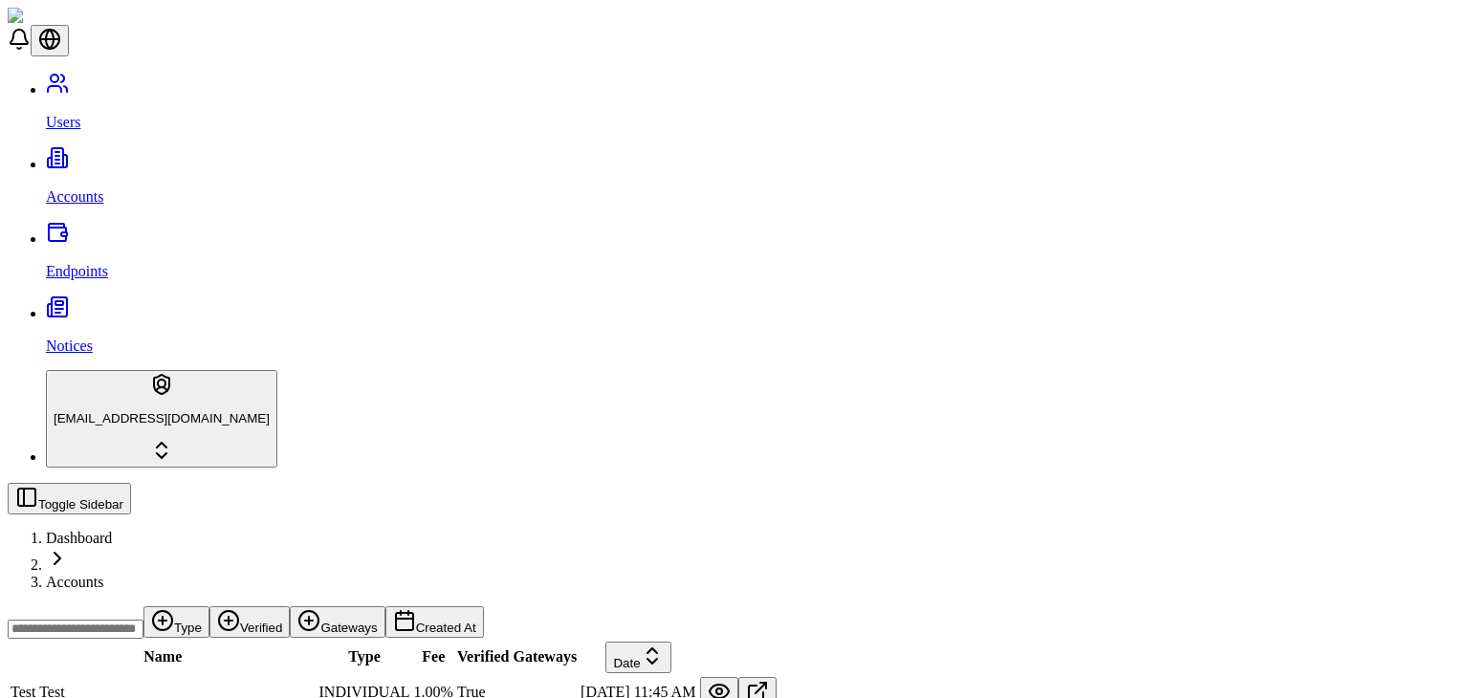
click at [738, 677] on button at bounding box center [719, 693] width 38 height 32
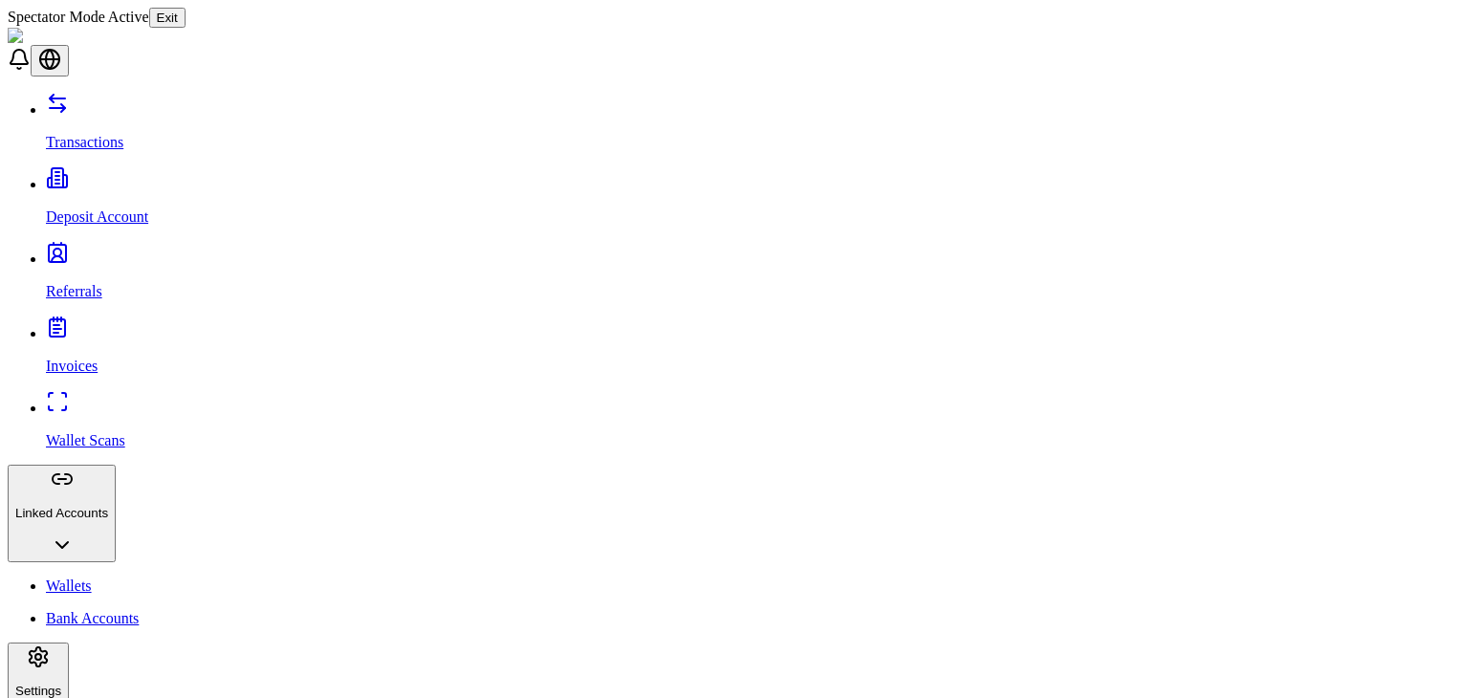
click at [110, 610] on p "Bank Accounts" at bounding box center [753, 618] width 1415 height 17
click at [86, 577] on p "Wallets" at bounding box center [753, 585] width 1415 height 17
click at [81, 250] on link "Referrals" at bounding box center [753, 275] width 1415 height 50
click at [81, 208] on p "Deposit Account" at bounding box center [753, 216] width 1415 height 17
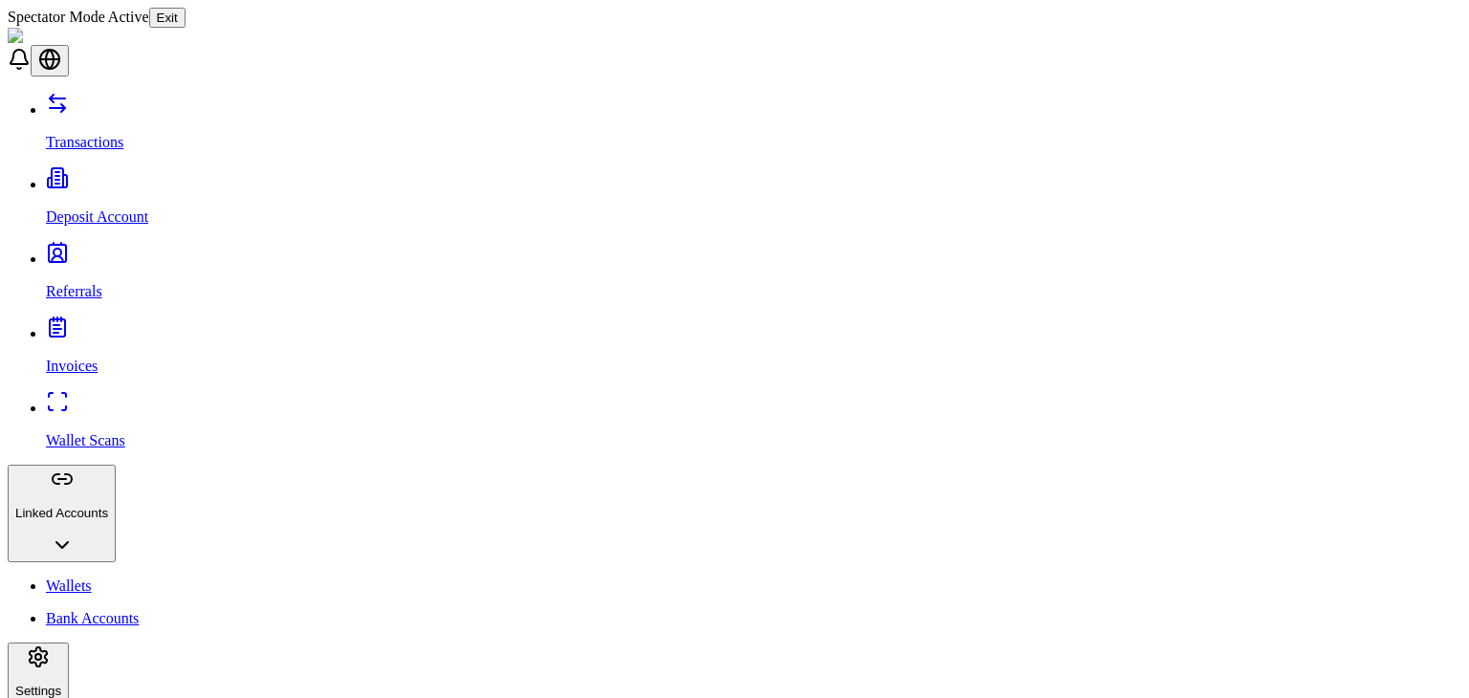
click at [185, 16] on button "Exit" at bounding box center [167, 18] width 36 height 20
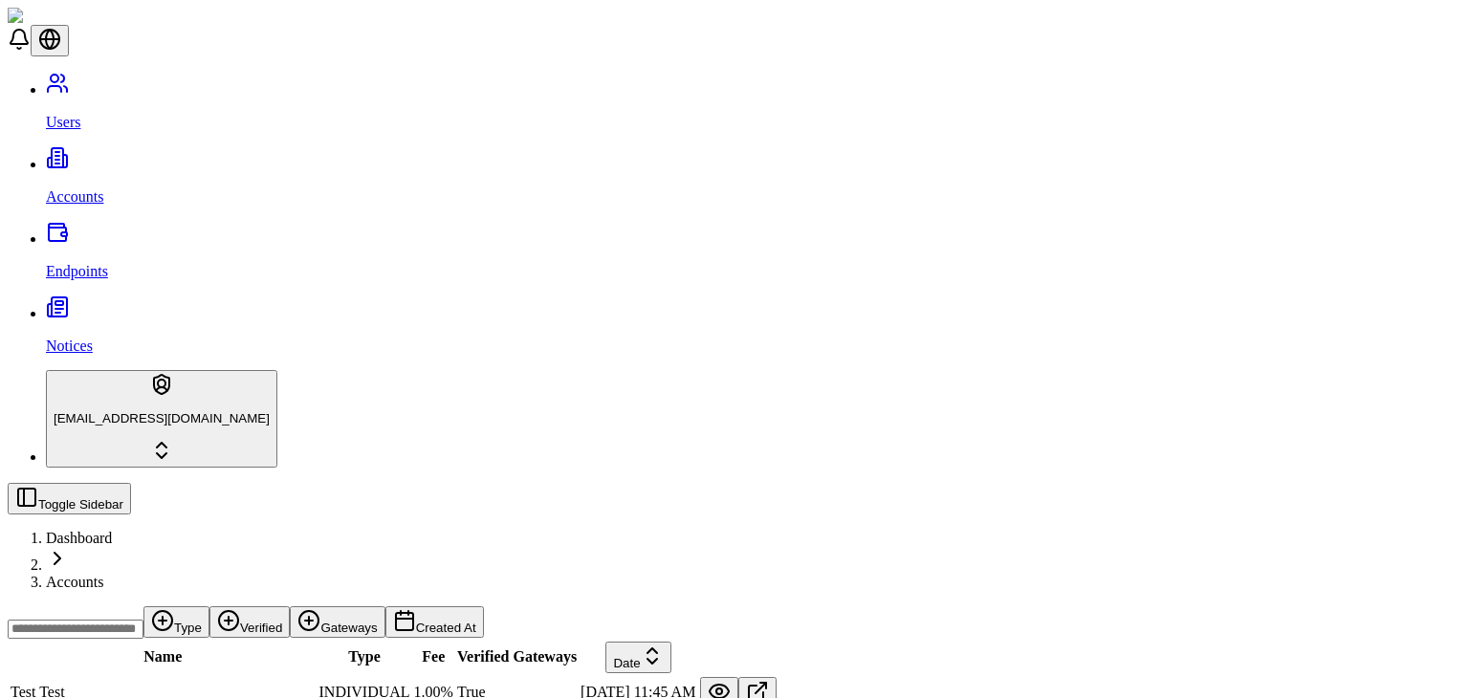
click at [70, 185] on div "Users Accounts Endpoints Notices" at bounding box center [734, 213] width 1453 height 283
click at [76, 230] on link "Endpoints" at bounding box center [753, 255] width 1415 height 50
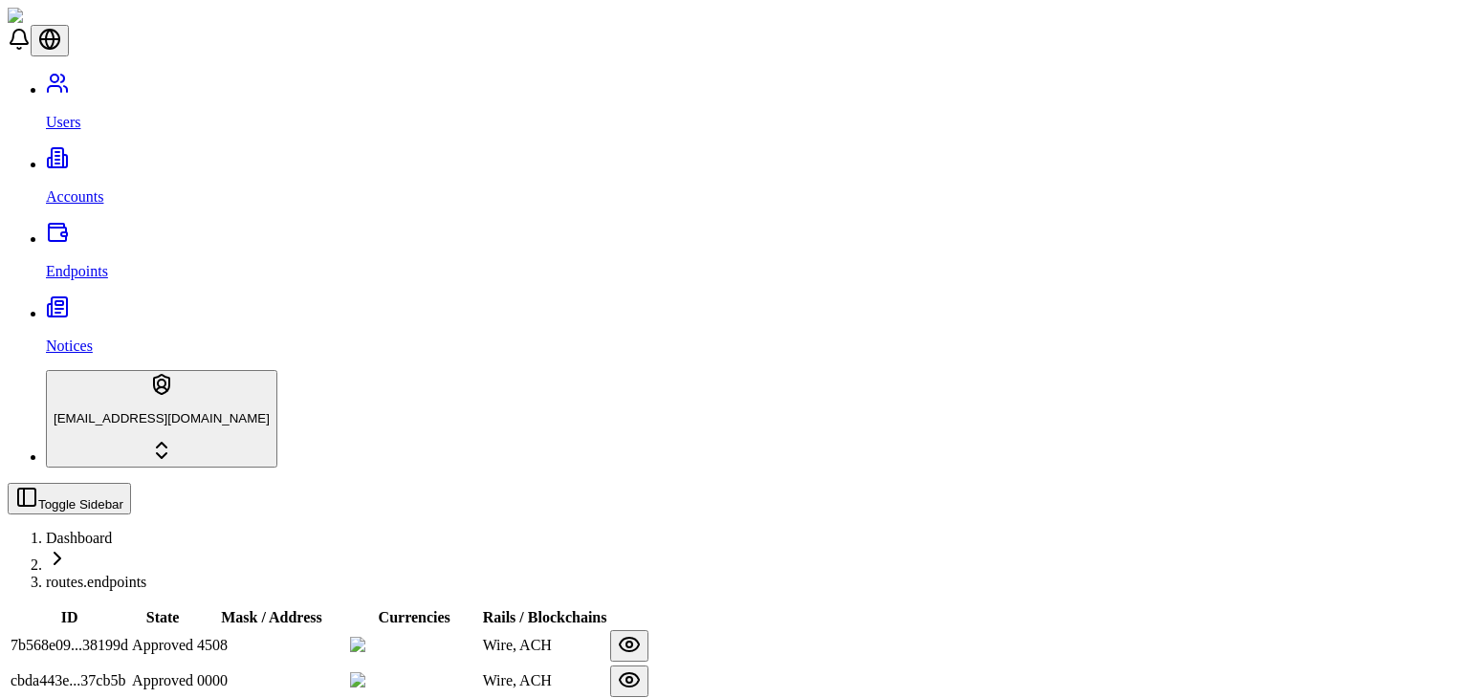
click at [80, 337] on p "Notices" at bounding box center [753, 345] width 1415 height 17
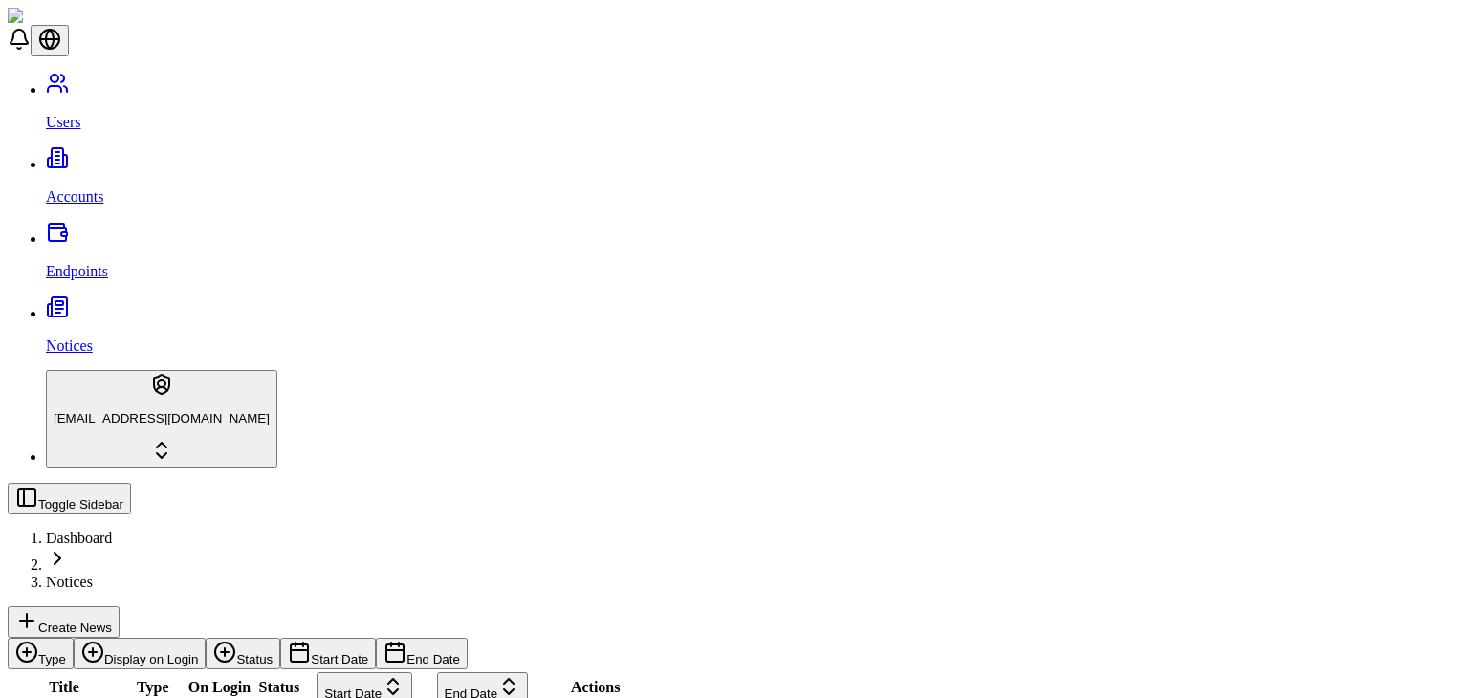
click at [86, 98] on link "Users" at bounding box center [753, 106] width 1415 height 50
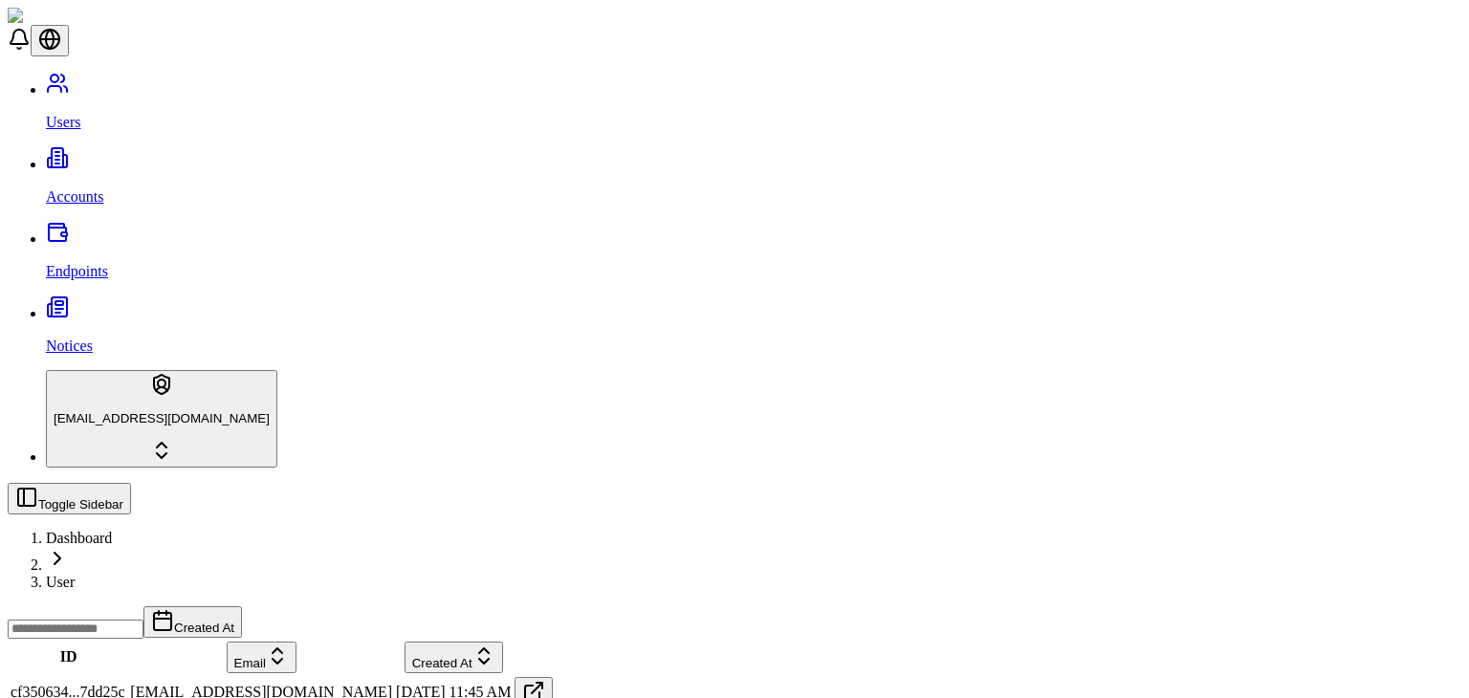
click at [77, 337] on p "Notices" at bounding box center [753, 345] width 1415 height 17
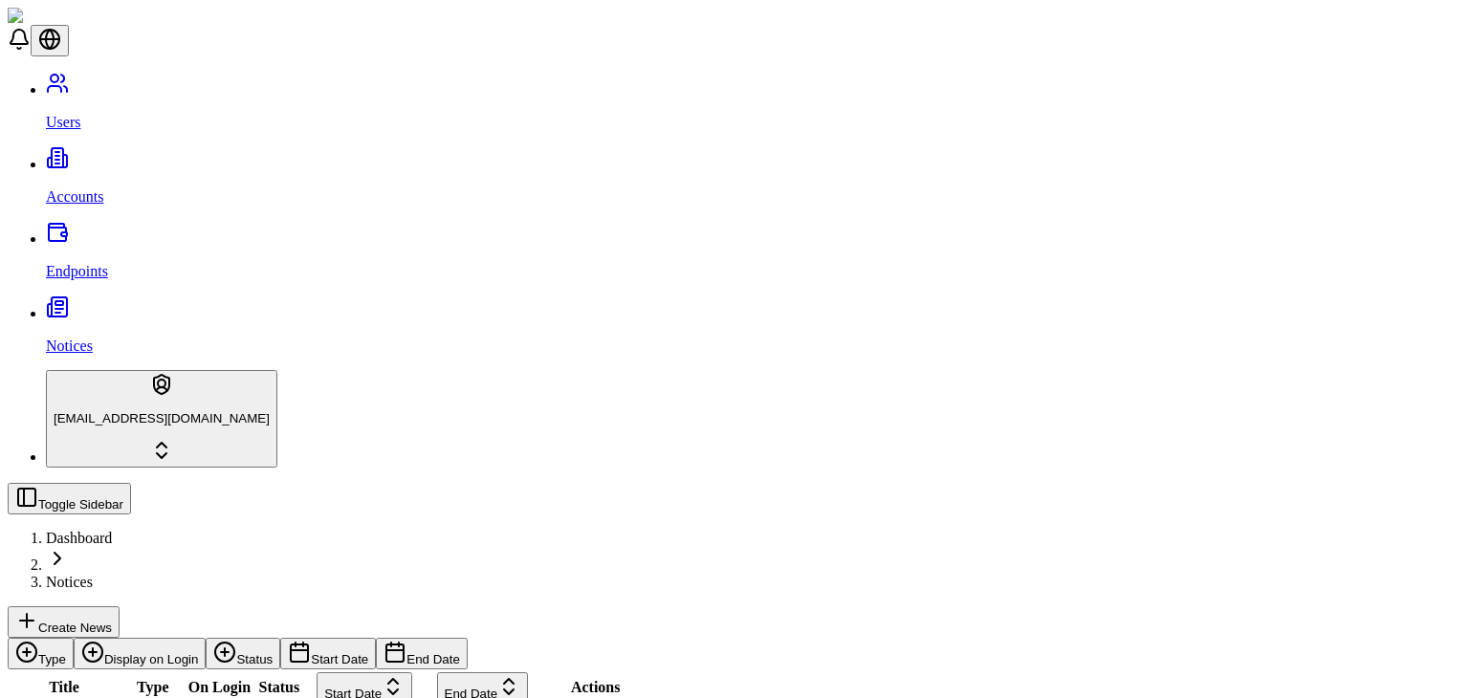
click at [84, 98] on link "Users" at bounding box center [753, 106] width 1415 height 50
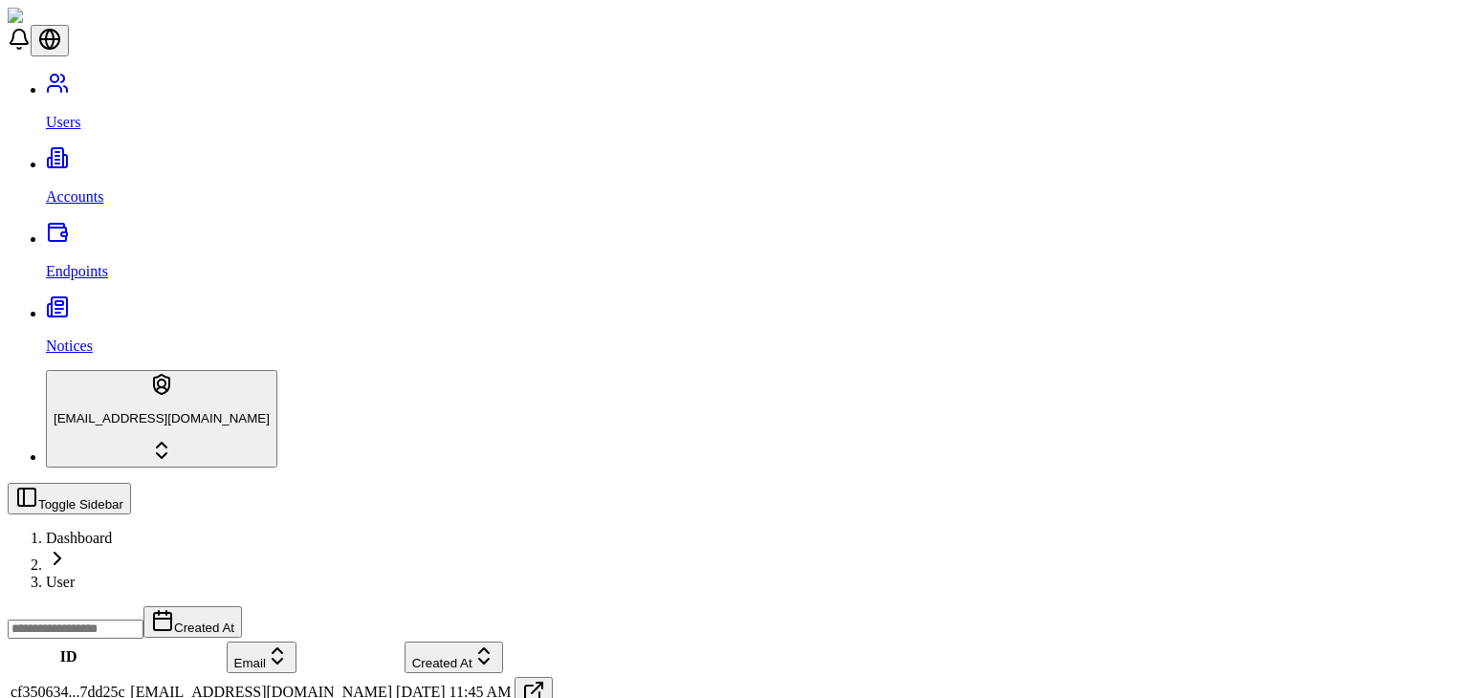
click at [141, 149] on div "Users Accounts Endpoints Notices" at bounding box center [734, 213] width 1453 height 283
click at [141, 145] on div "Users Accounts Endpoints Notices" at bounding box center [734, 213] width 1453 height 283
click at [105, 188] on p "Accounts" at bounding box center [753, 196] width 1415 height 17
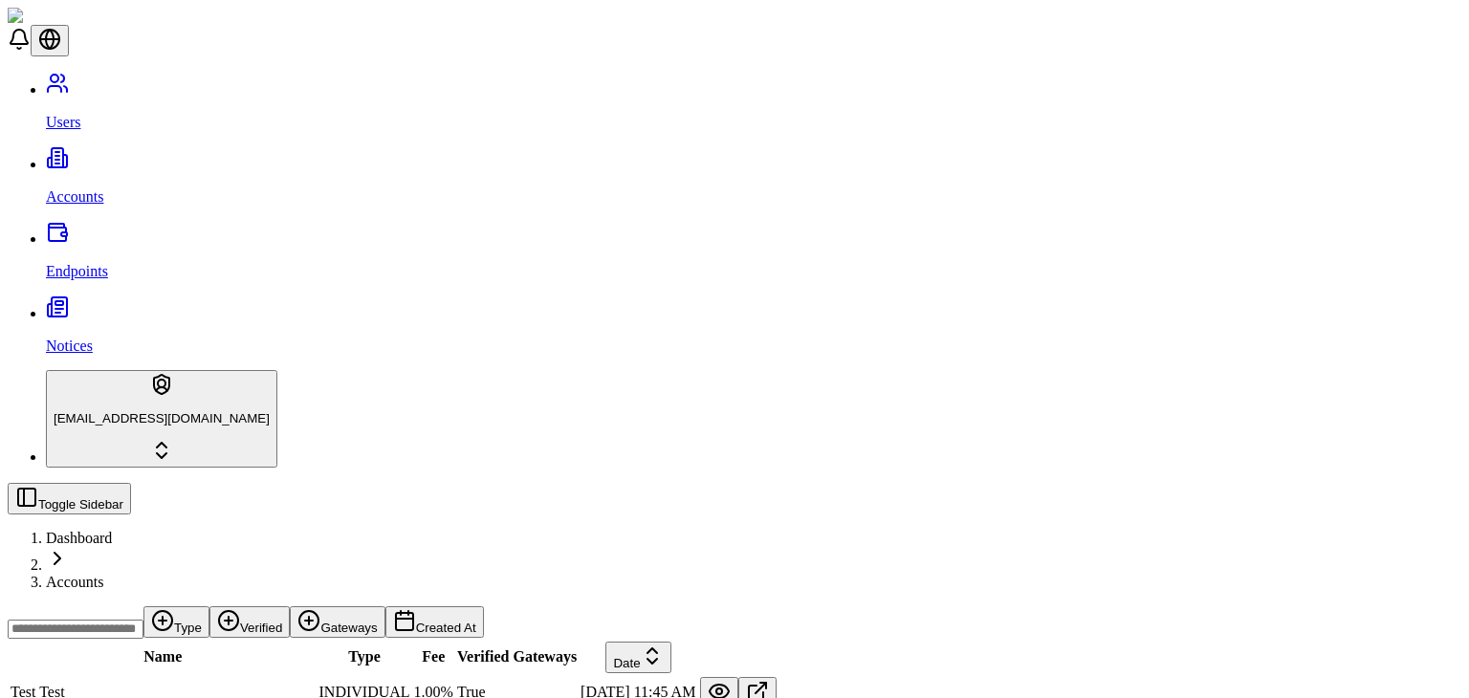
click at [612, 483] on div "Toggle Sidebar Dashboard Accounts" at bounding box center [734, 537] width 1453 height 108
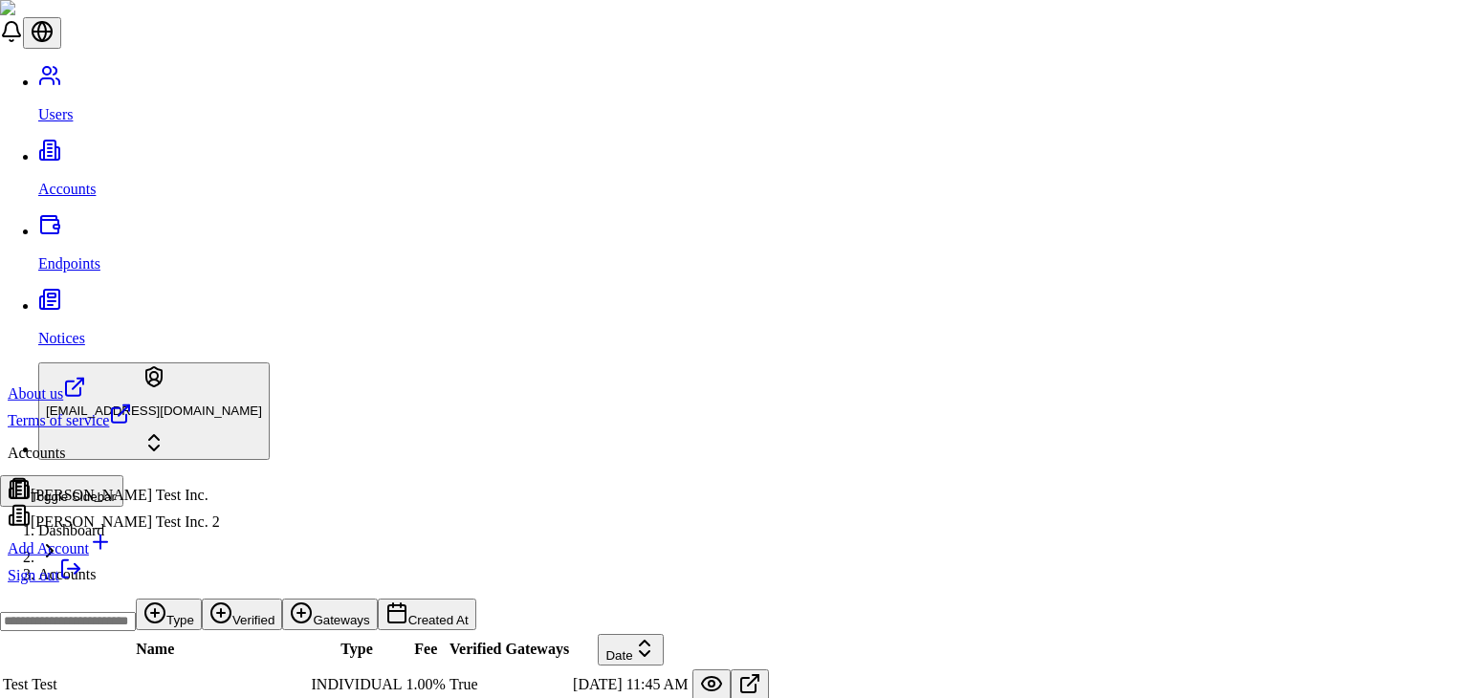
click at [67, 654] on html "Users Accounts Endpoints Notices [EMAIL_ADDRESS][DOMAIN_NAME] Toggle Sidebar Da…" at bounding box center [734, 574] width 1469 height 1149
click at [154, 504] on div "[PERSON_NAME] Test Inc." at bounding box center [114, 490] width 212 height 27
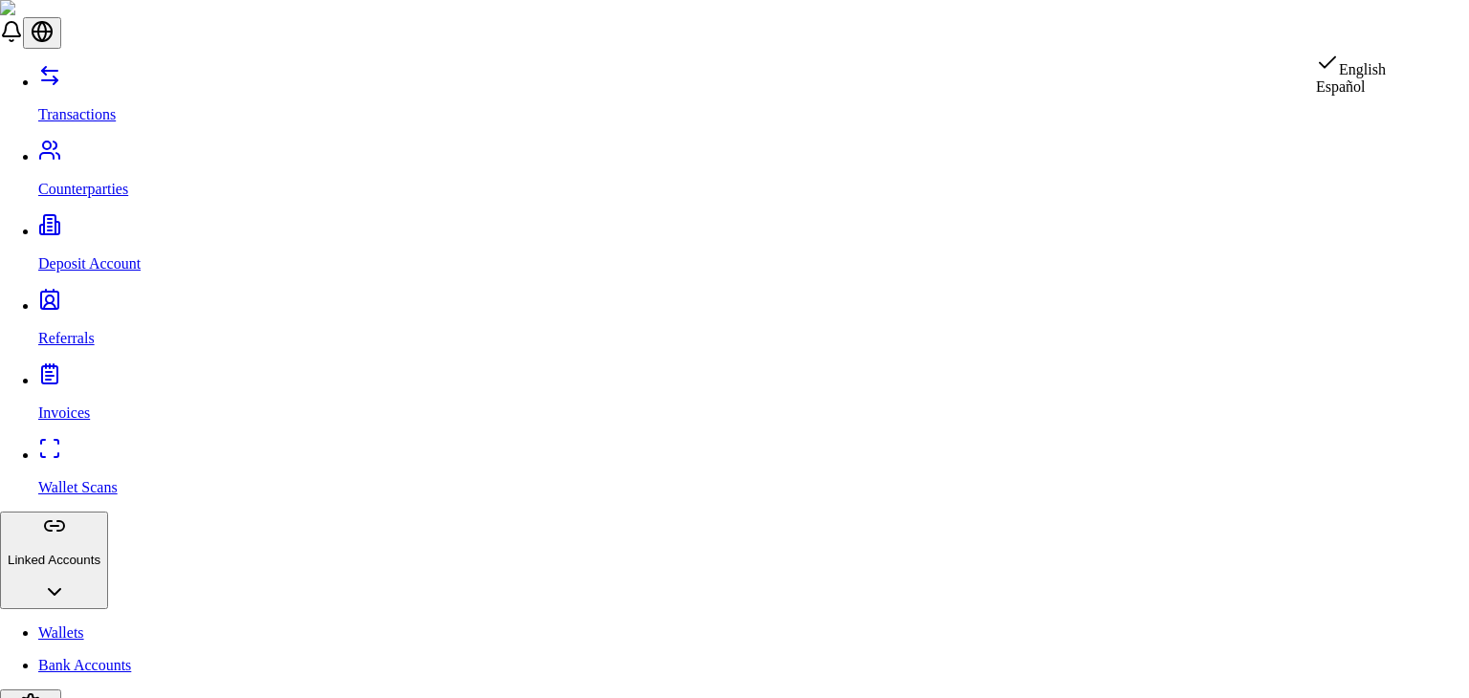
click at [1365, 96] on div "Español" at bounding box center [1351, 86] width 70 height 17
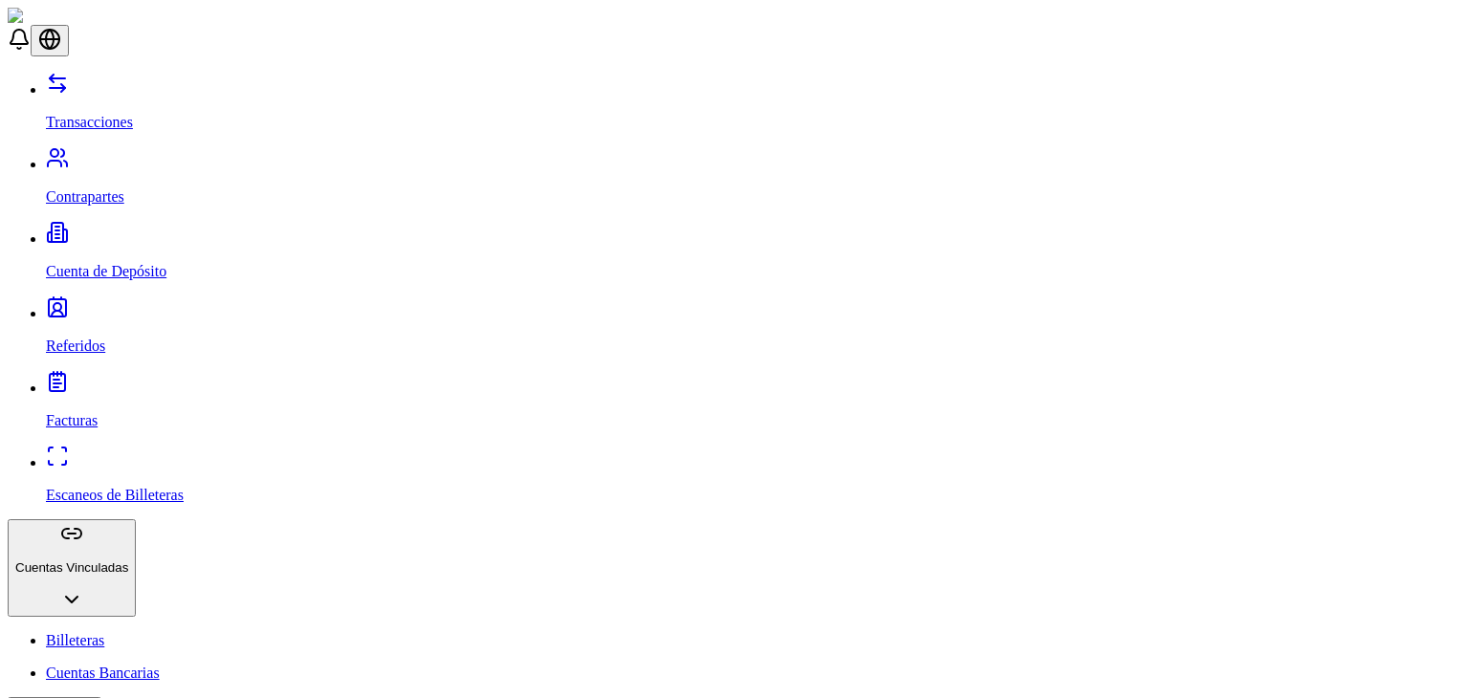
click at [76, 337] on p "Referidos" at bounding box center [753, 345] width 1415 height 17
click at [70, 380] on link "Facturas" at bounding box center [753, 405] width 1415 height 50
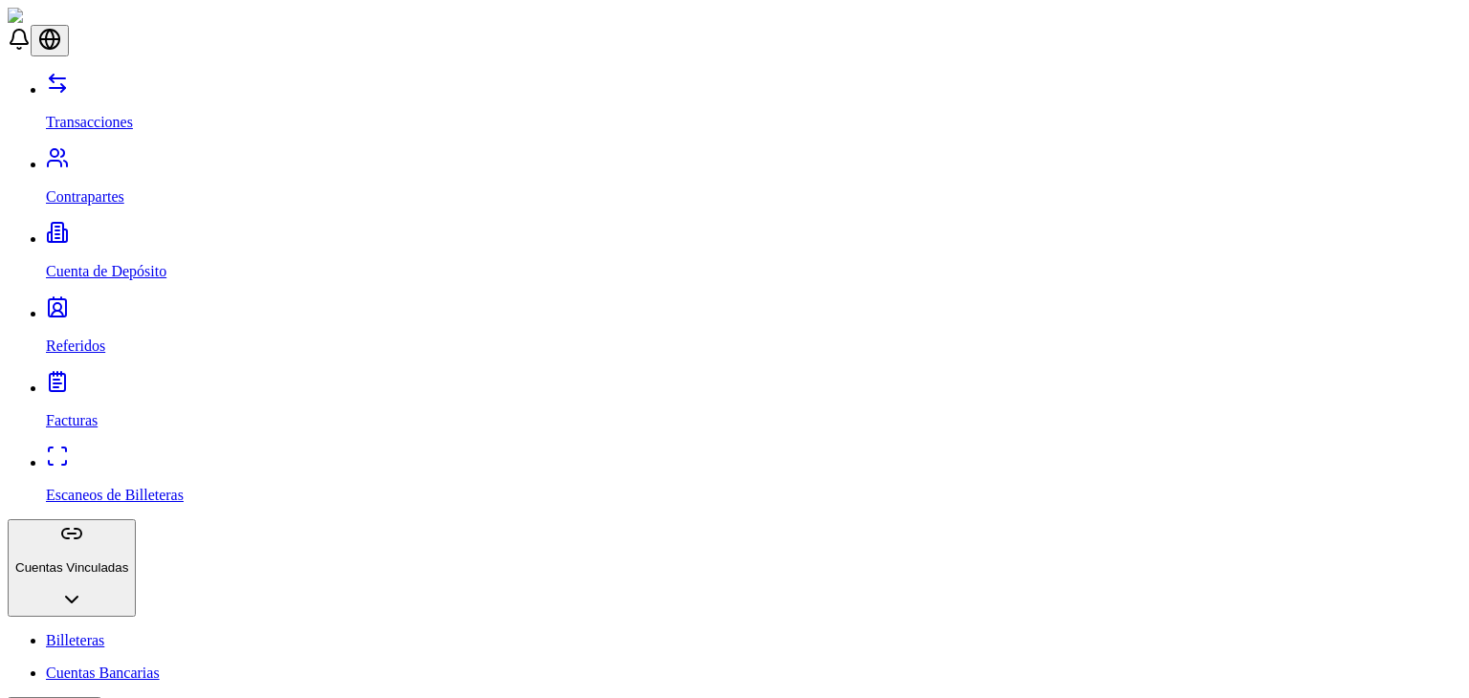
click at [75, 337] on p "Referidos" at bounding box center [753, 345] width 1415 height 17
click at [141, 380] on link "Facturas" at bounding box center [753, 405] width 1415 height 50
click at [161, 380] on link "Facturas" at bounding box center [753, 405] width 1415 height 50
click at [86, 632] on p "Billeteras" at bounding box center [753, 640] width 1415 height 17
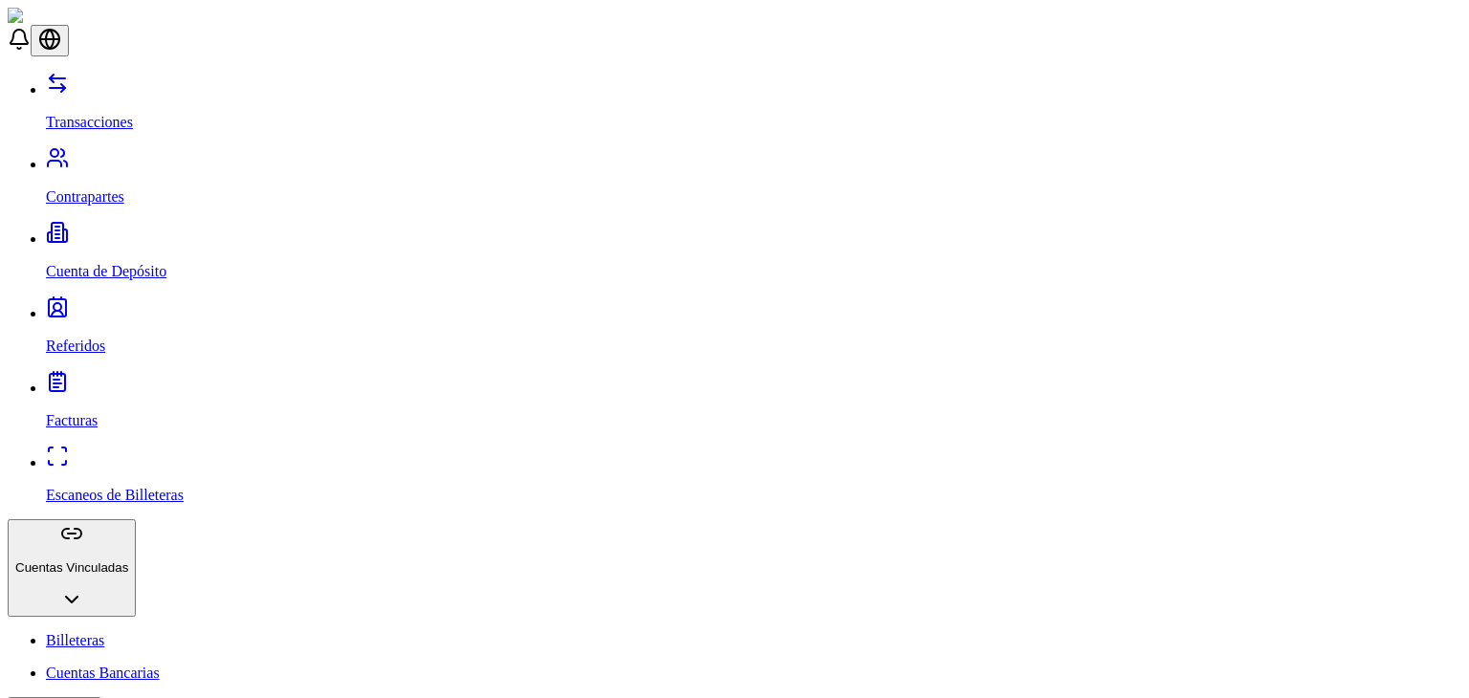
click at [130, 114] on p "Transacciones" at bounding box center [753, 122] width 1415 height 17
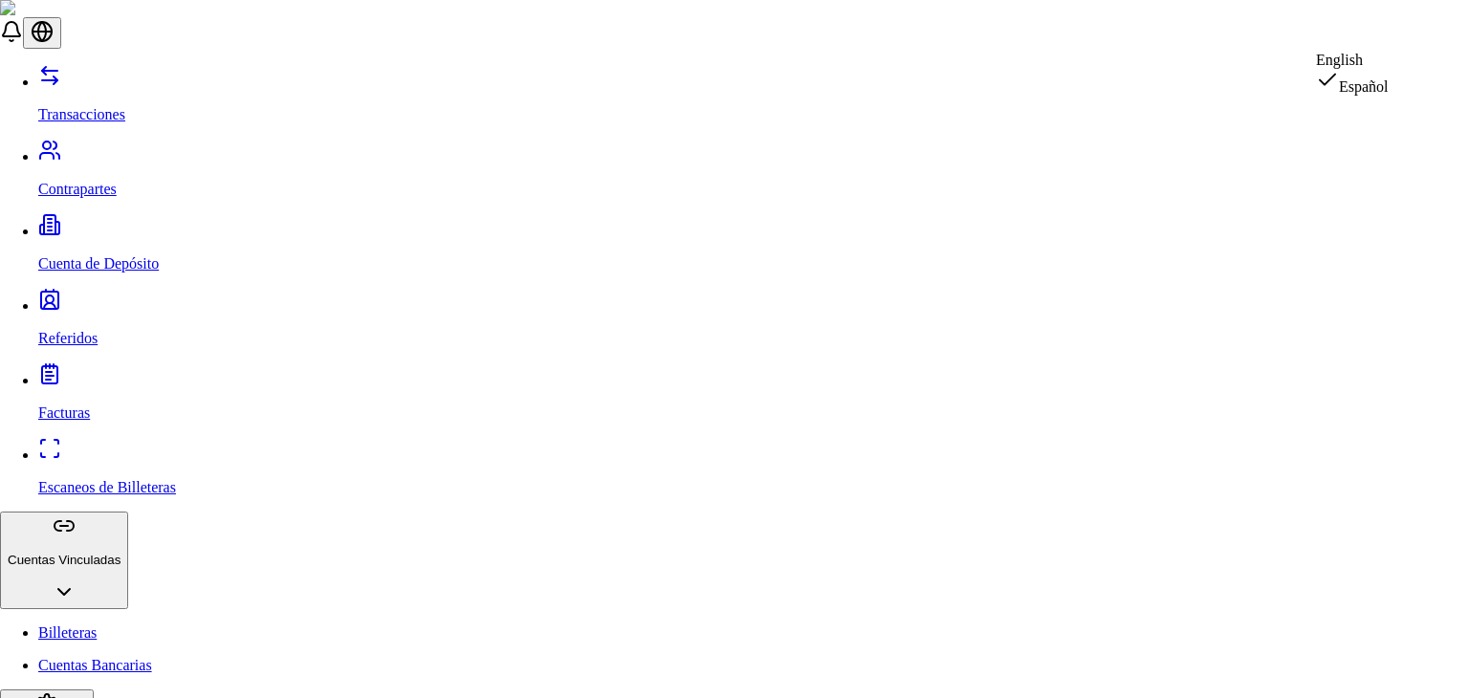
click at [1369, 69] on div "English" at bounding box center [1352, 60] width 73 height 17
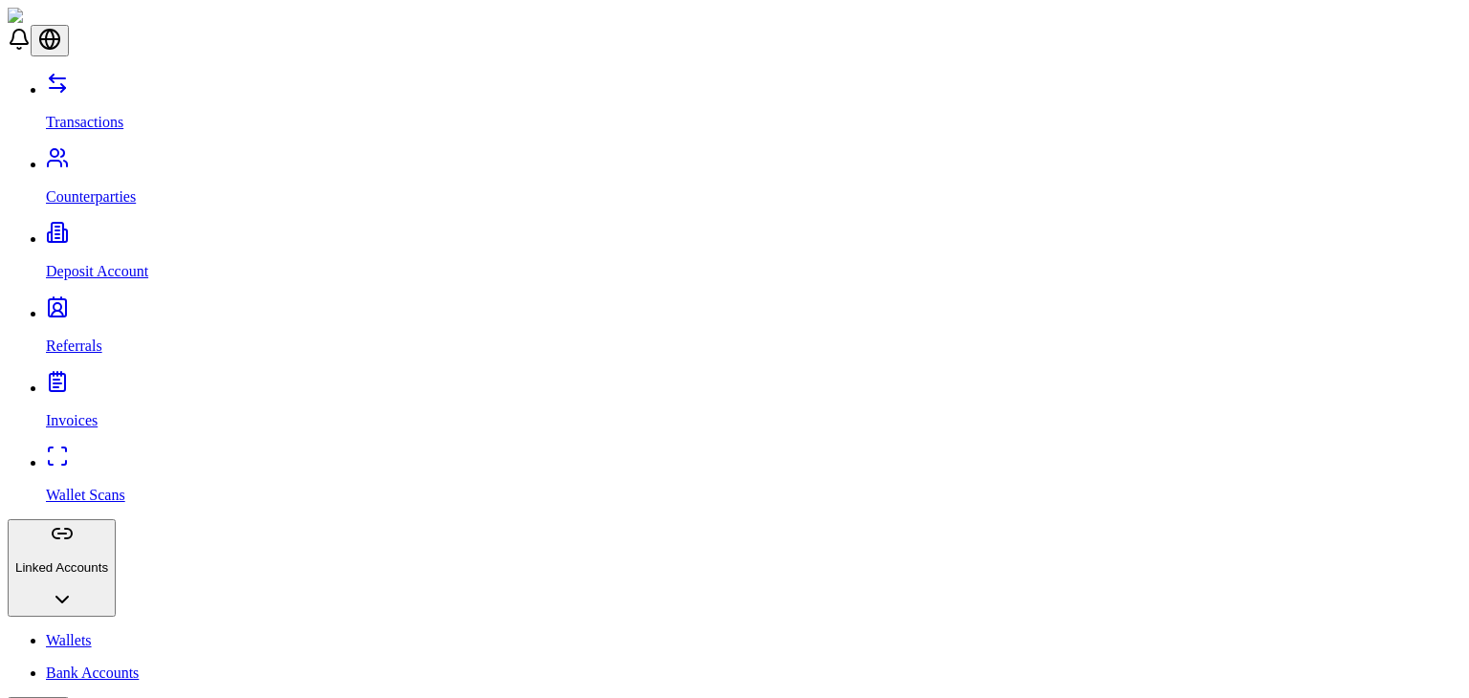
click at [76, 114] on p "Transactions" at bounding box center [753, 122] width 1415 height 17
click at [285, 32] on header at bounding box center [734, 32] width 1453 height 49
click at [145, 156] on link "Counterparties" at bounding box center [753, 181] width 1415 height 50
click at [90, 82] on link "Transactions" at bounding box center [753, 106] width 1415 height 50
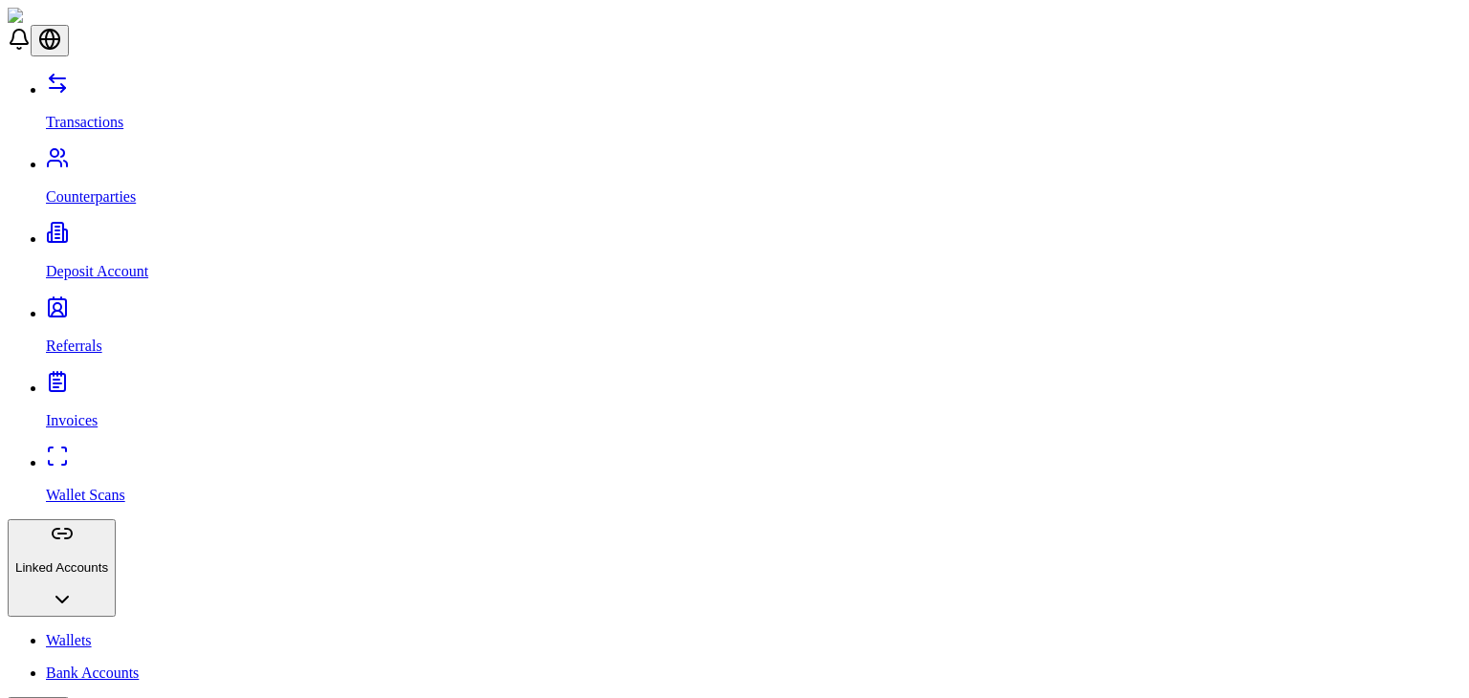
click at [119, 632] on link "Wallets" at bounding box center [753, 640] width 1415 height 17
click at [128, 664] on link "Bank Accounts" at bounding box center [753, 672] width 1415 height 17
click at [61, 263] on p "Deposit Account" at bounding box center [753, 271] width 1415 height 17
click at [141, 188] on p "Counterparties" at bounding box center [753, 196] width 1415 height 17
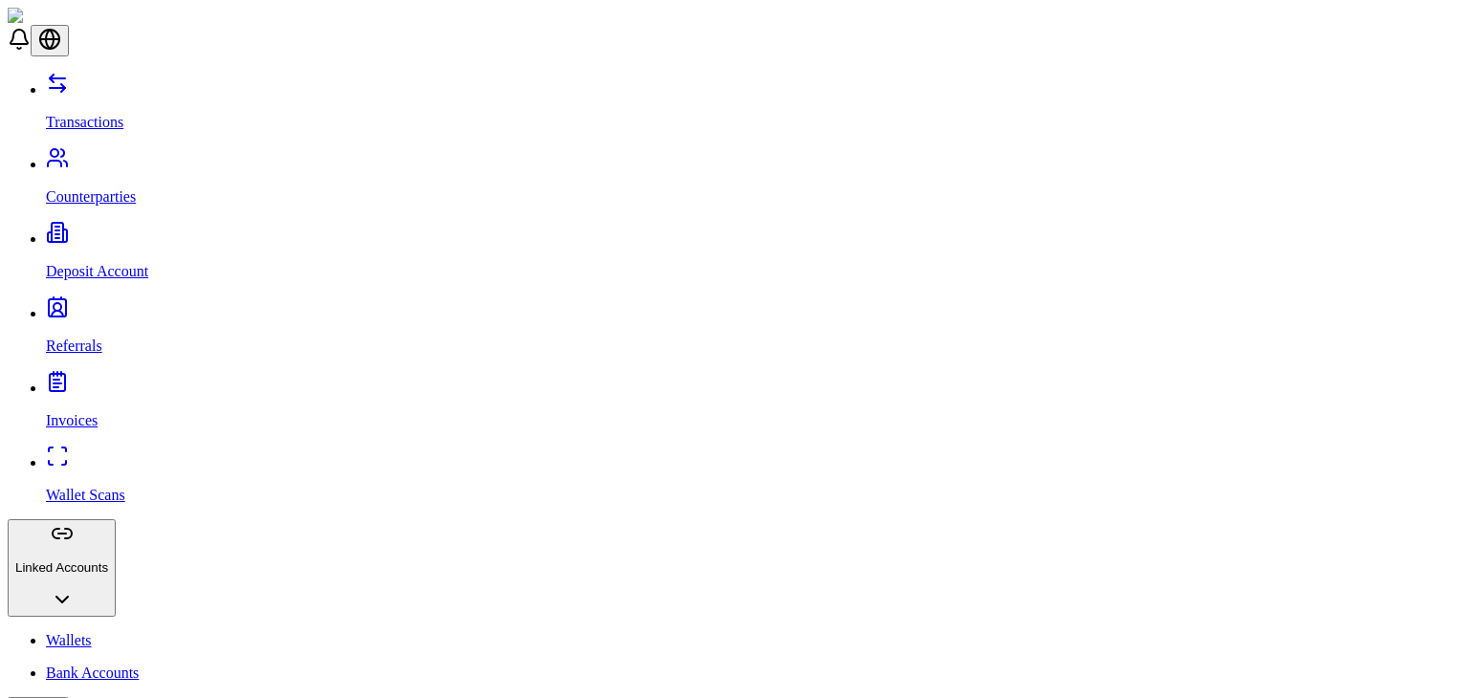
click at [34, 664] on ul "Bank Accounts" at bounding box center [734, 672] width 1453 height 17
click at [62, 114] on p "Transactions" at bounding box center [753, 122] width 1415 height 17
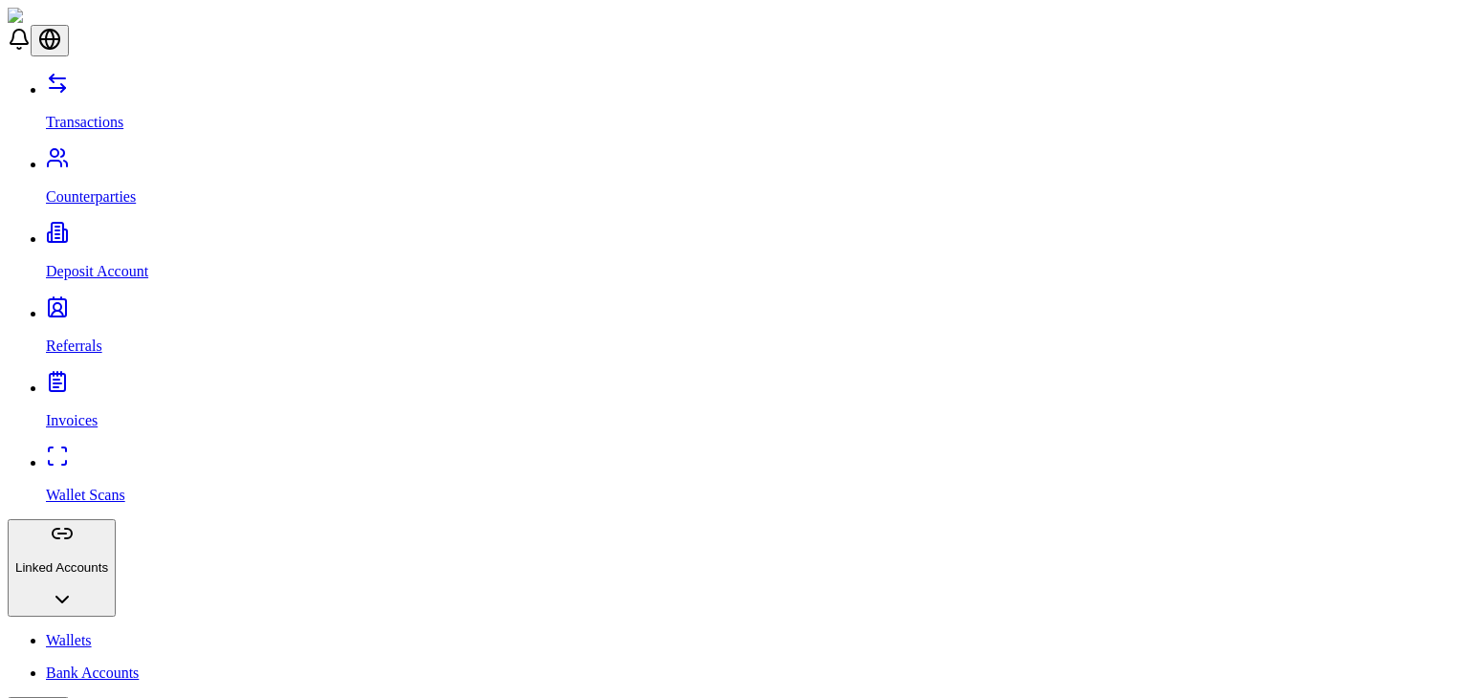
click at [137, 95] on link "Transactions" at bounding box center [753, 106] width 1415 height 50
click at [88, 81] on link "Transactions" at bounding box center [753, 106] width 1415 height 50
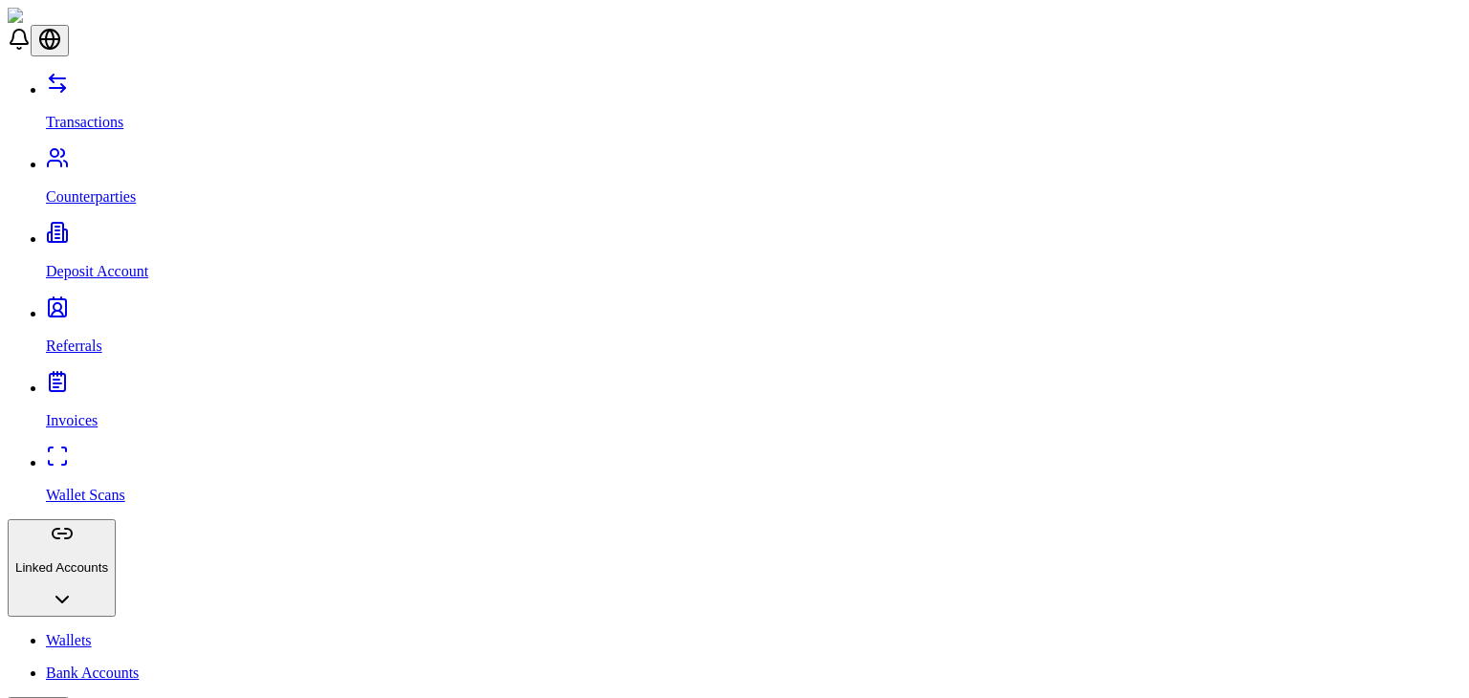
click at [156, 109] on div "Transactions Counterparties Deposit Account Referrals Invoices Wallet Scans Lin…" at bounding box center [734, 502] width 1453 height 861
drag, startPoint x: 140, startPoint y: 145, endPoint x: 140, endPoint y: 132, distance: 13.4
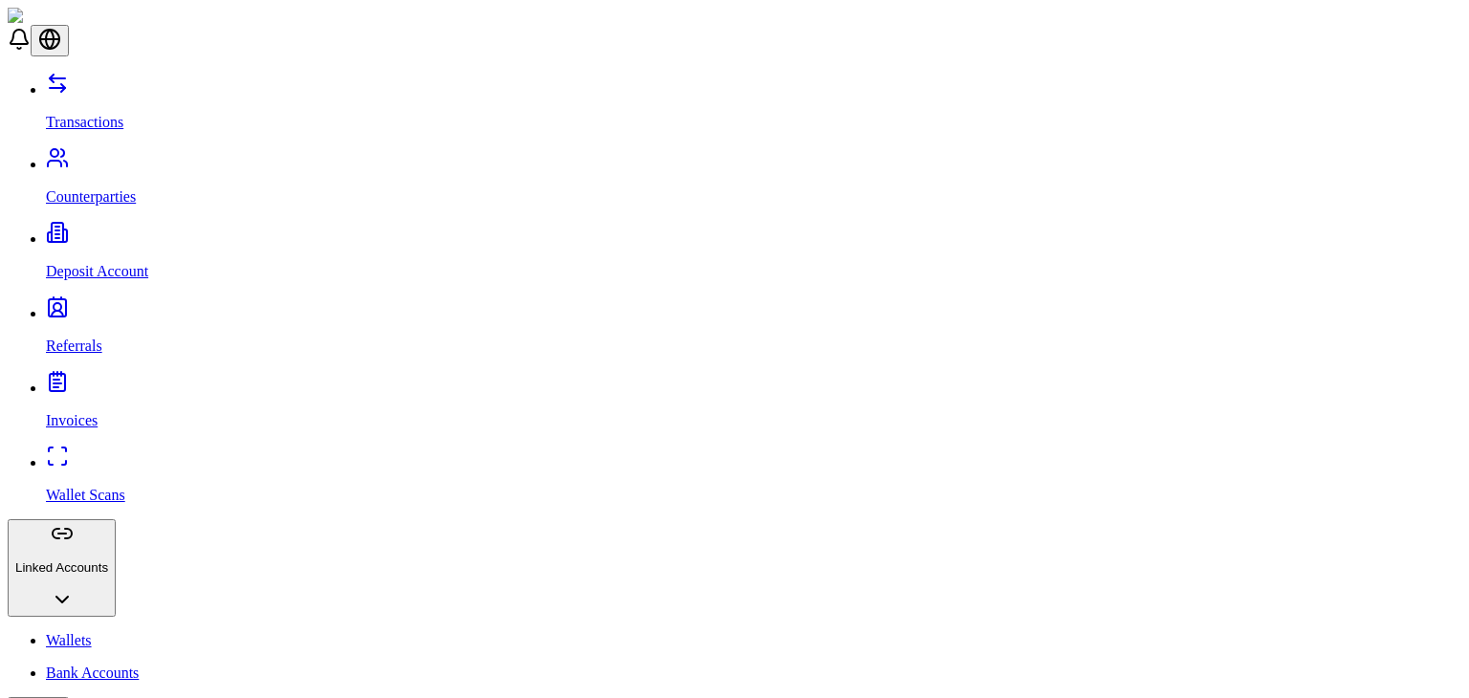
click at [140, 132] on div "Transactions Counterparties Deposit Account Referrals Invoices Wallet Scans Lin…" at bounding box center [734, 502] width 1453 height 861
click at [140, 188] on p "Counterparties" at bounding box center [753, 196] width 1415 height 17
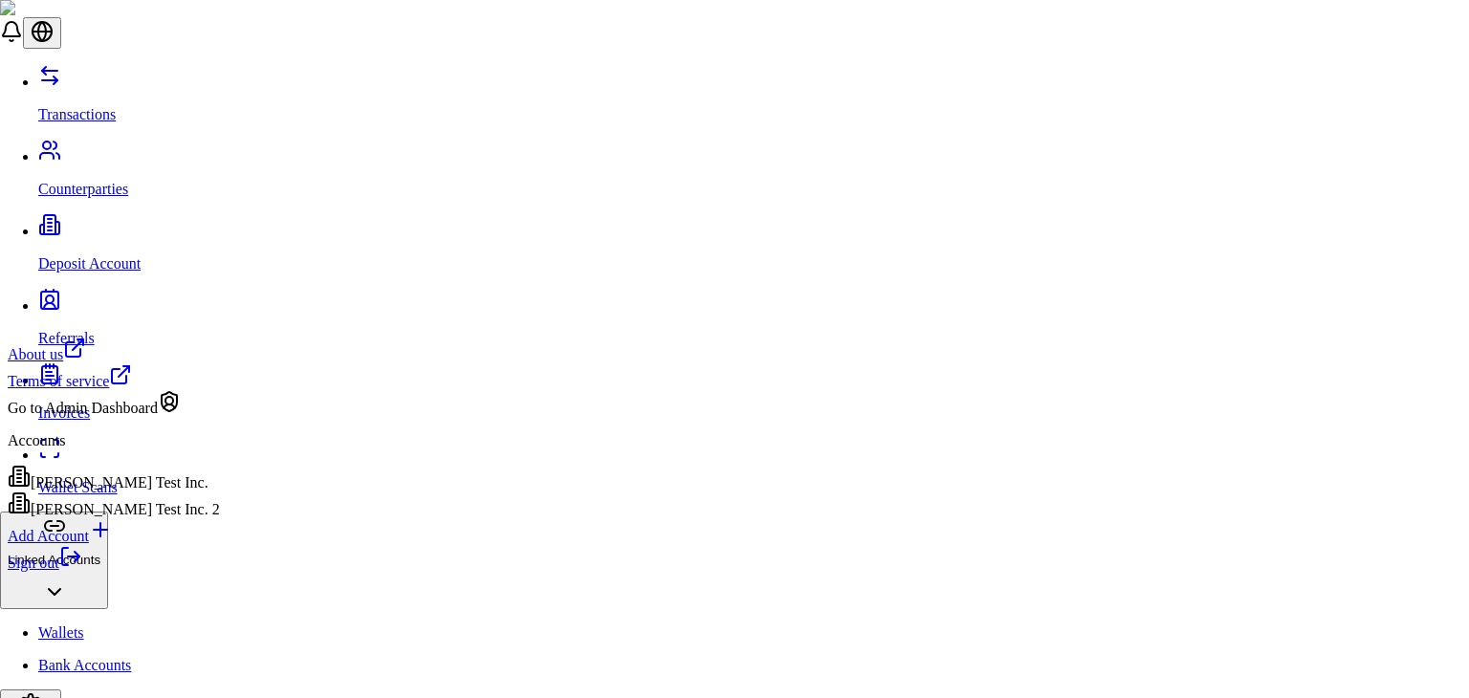
click at [106, 572] on div "Sign out" at bounding box center [114, 558] width 212 height 27
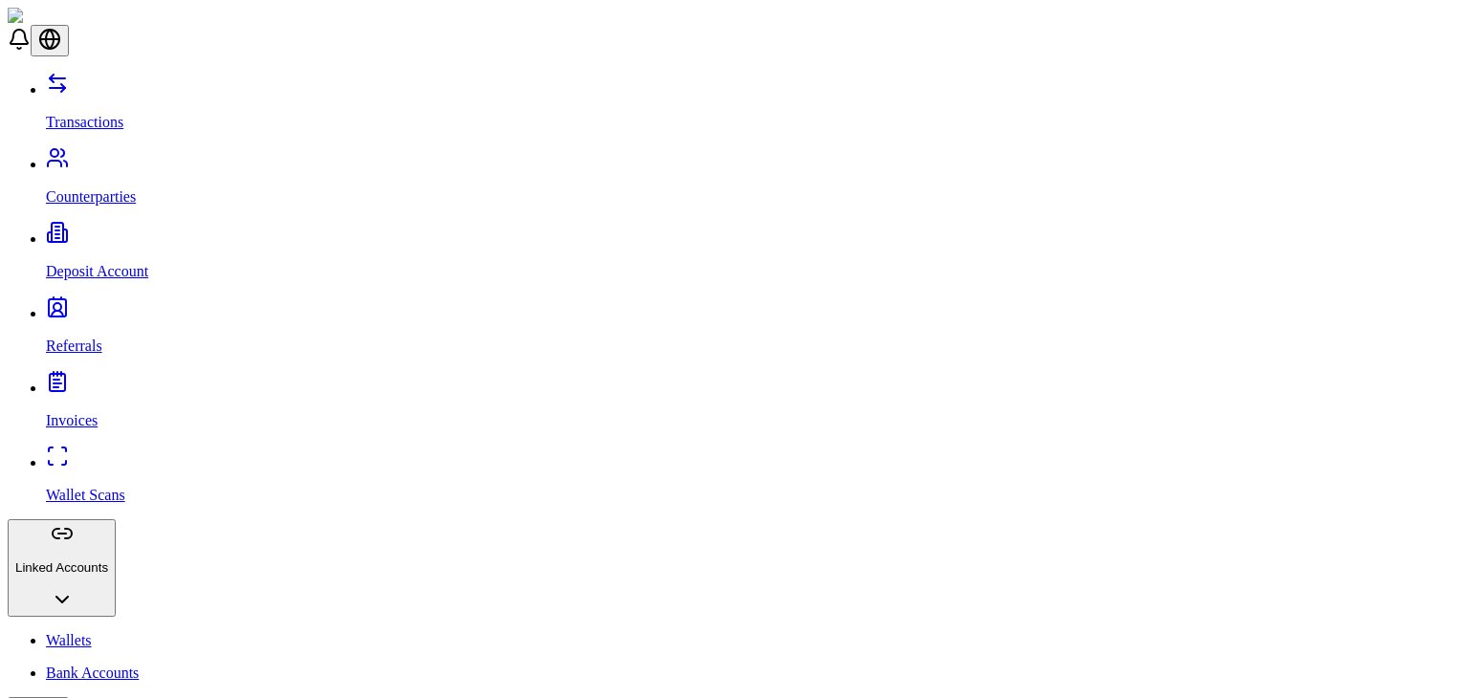
drag, startPoint x: 1042, startPoint y: 395, endPoint x: 718, endPoint y: 464, distance: 331.3
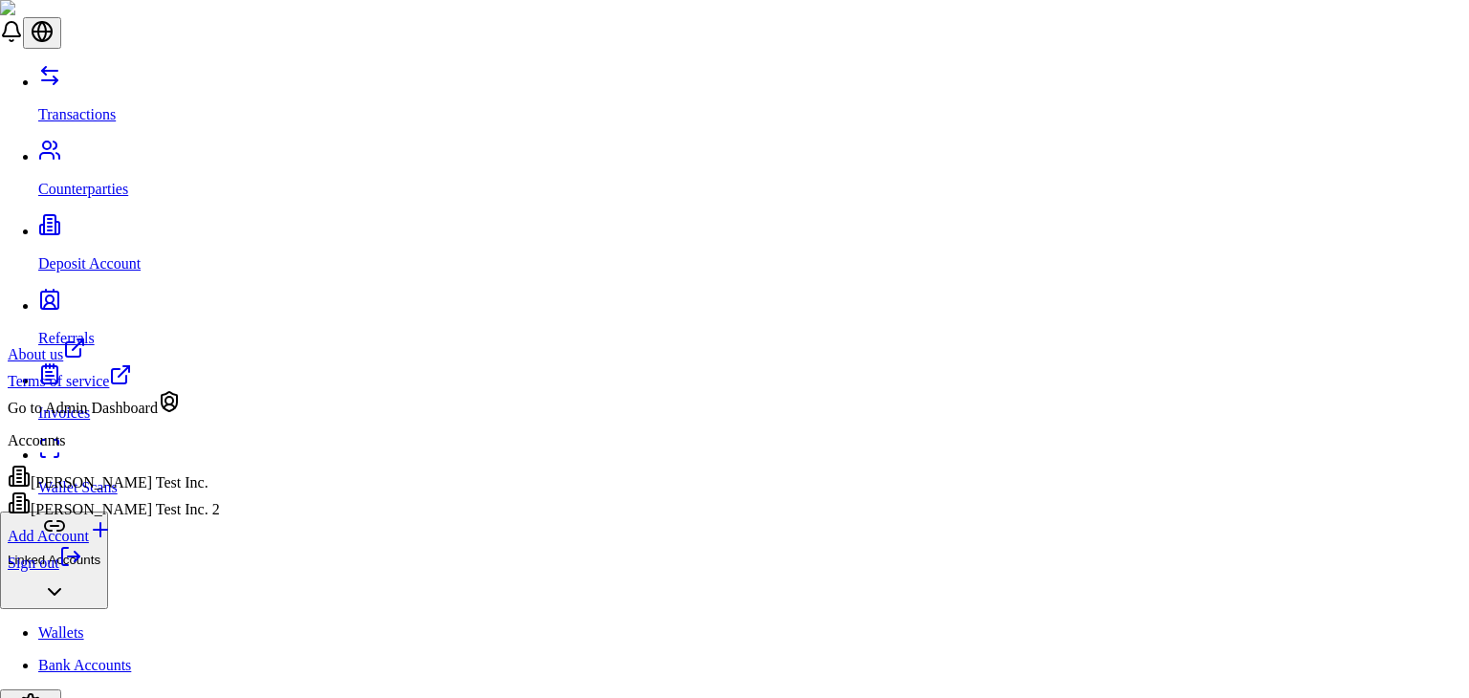
click at [96, 572] on div "Sign out" at bounding box center [114, 558] width 212 height 27
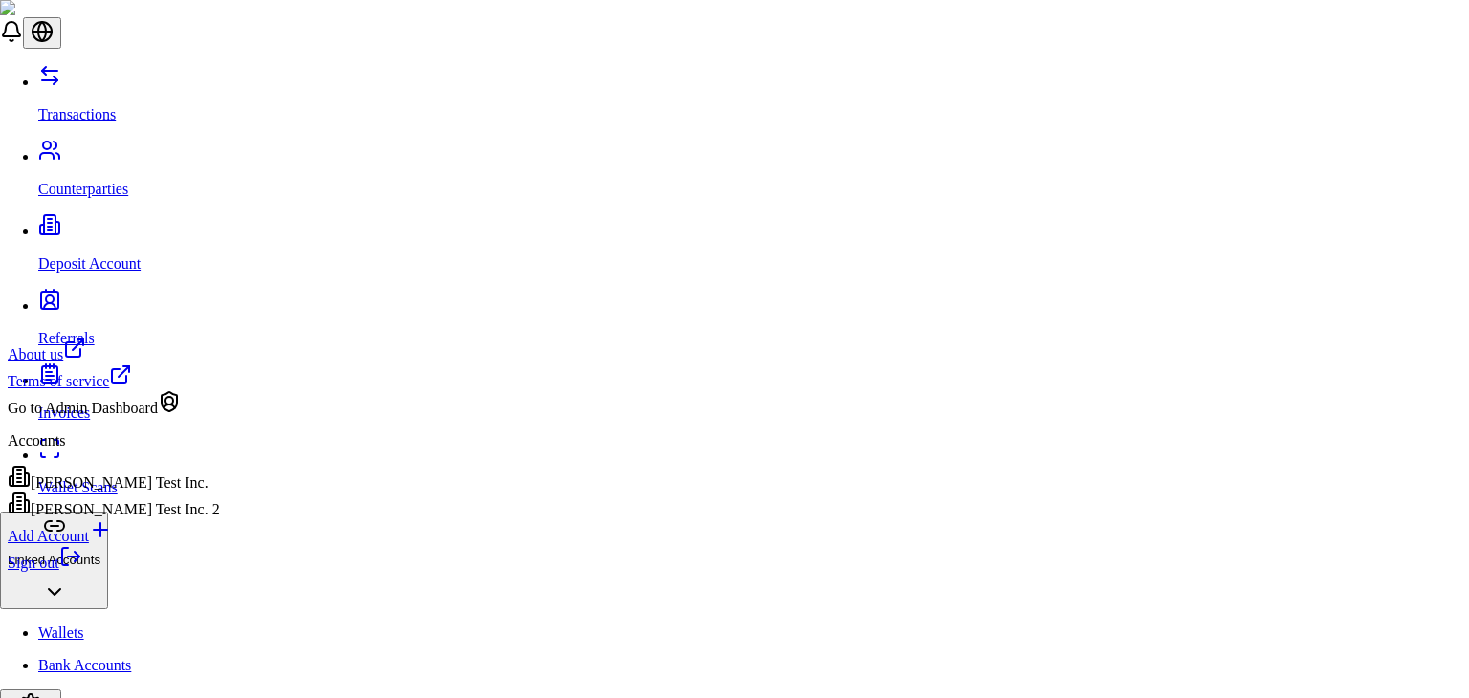
click at [53, 571] on link "Sign out" at bounding box center [45, 563] width 75 height 16
